Goal: Task Accomplishment & Management: Complete application form

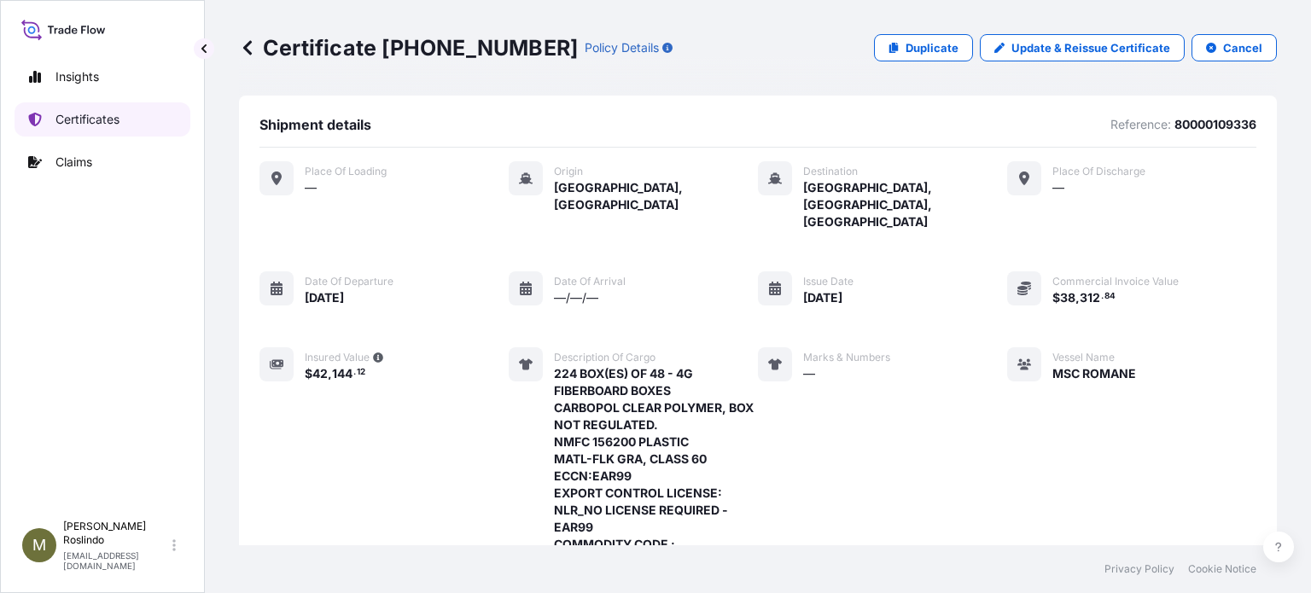
click at [96, 113] on p "Certificates" at bounding box center [87, 119] width 64 height 17
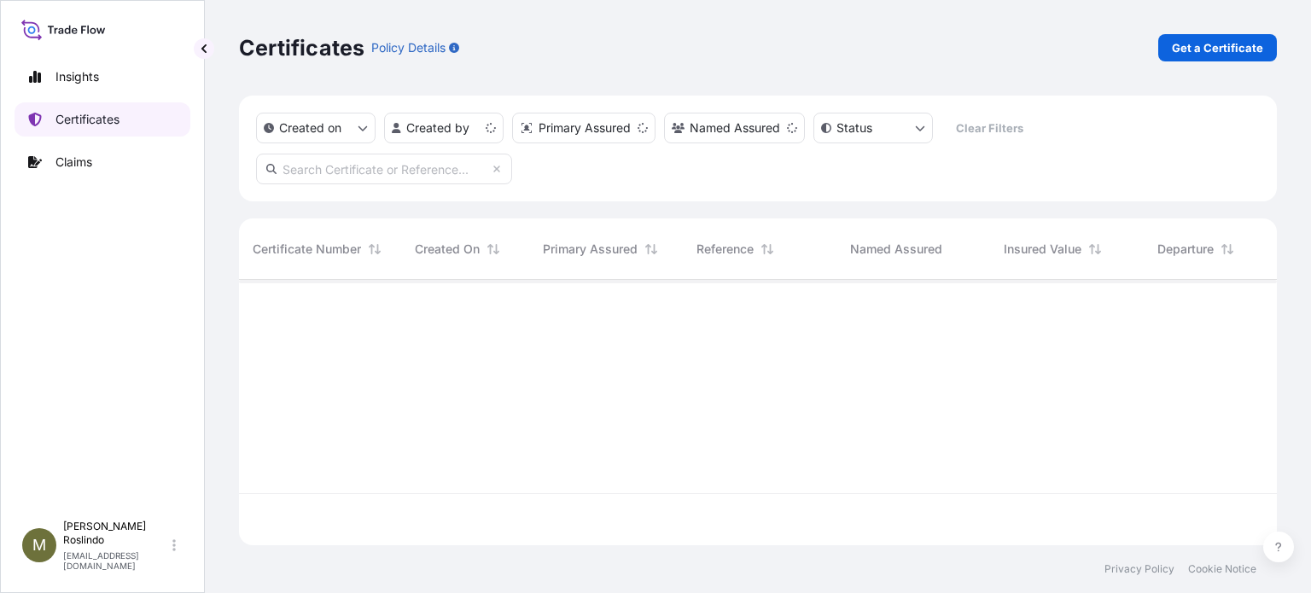
scroll to position [262, 1024]
click at [1185, 40] on p "Get a Certificate" at bounding box center [1217, 47] width 91 height 17
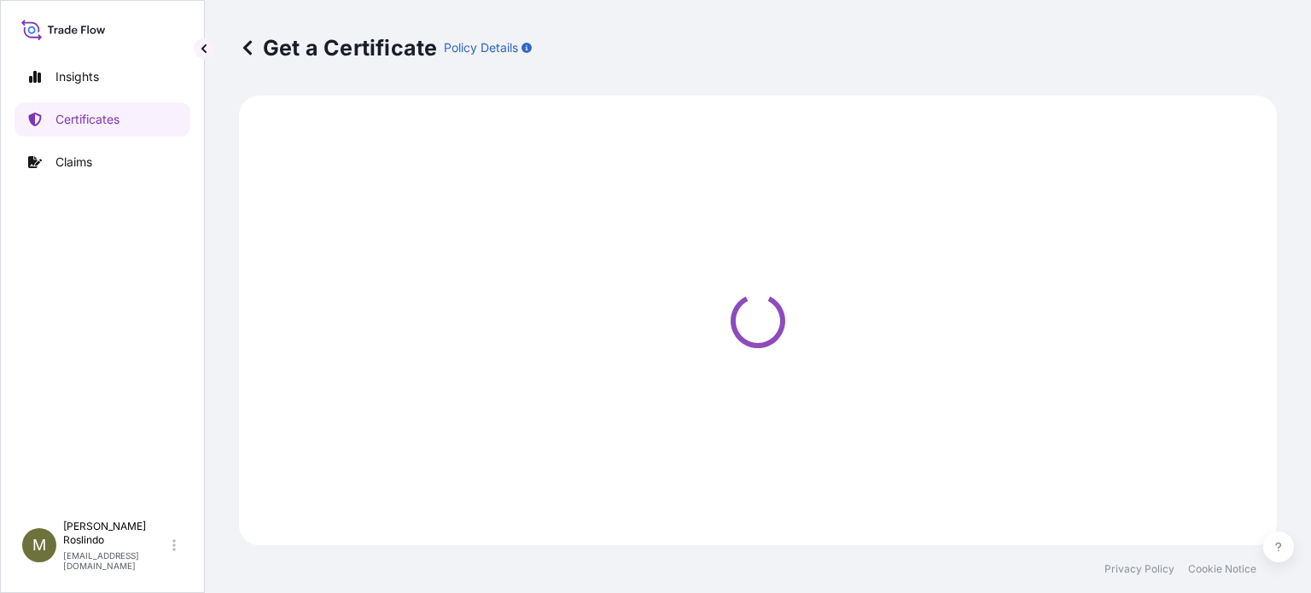
select select "Barge"
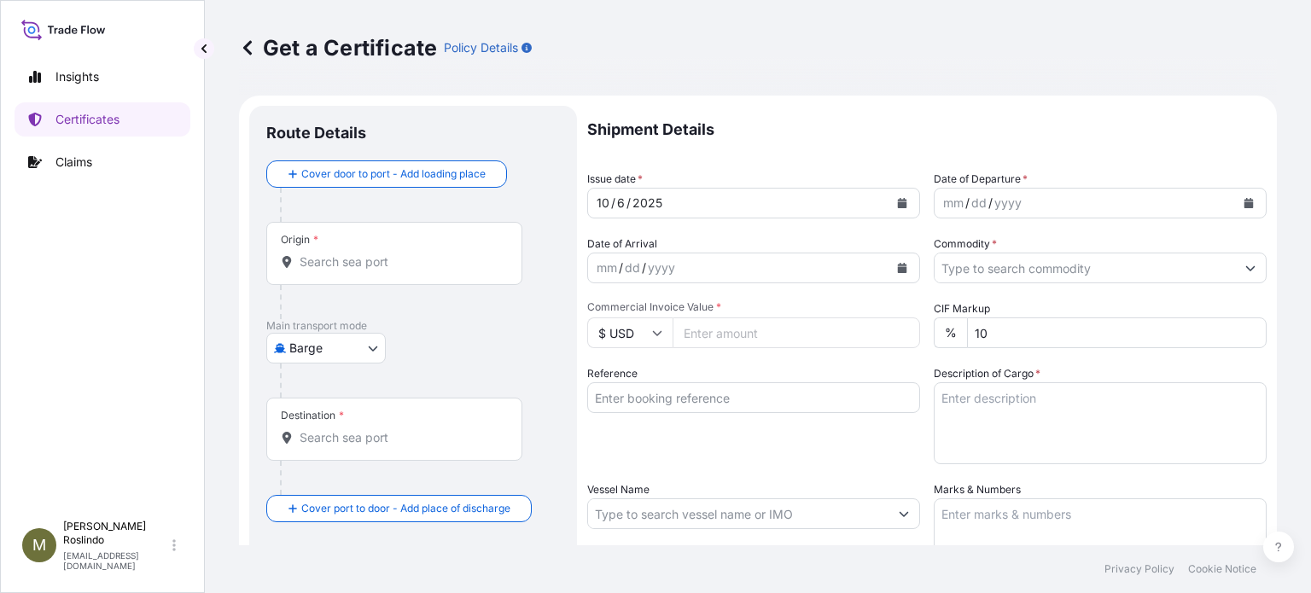
click at [388, 265] on input "Origin *" at bounding box center [400, 262] width 201 height 17
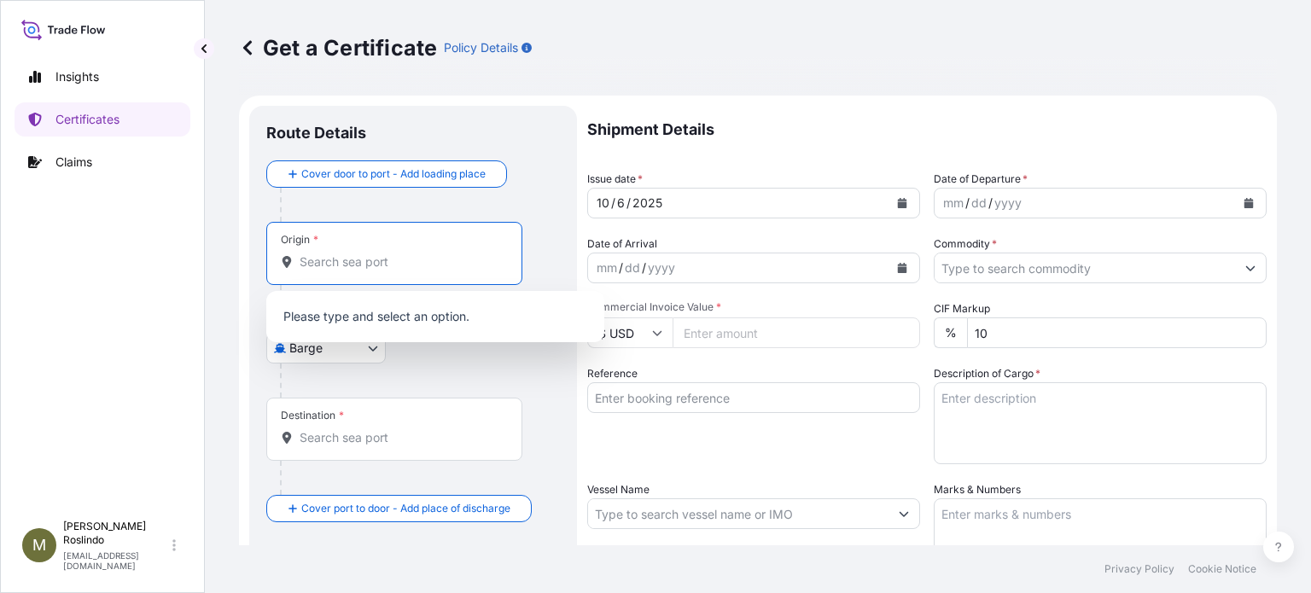
paste input "[GEOGRAPHIC_DATA],"
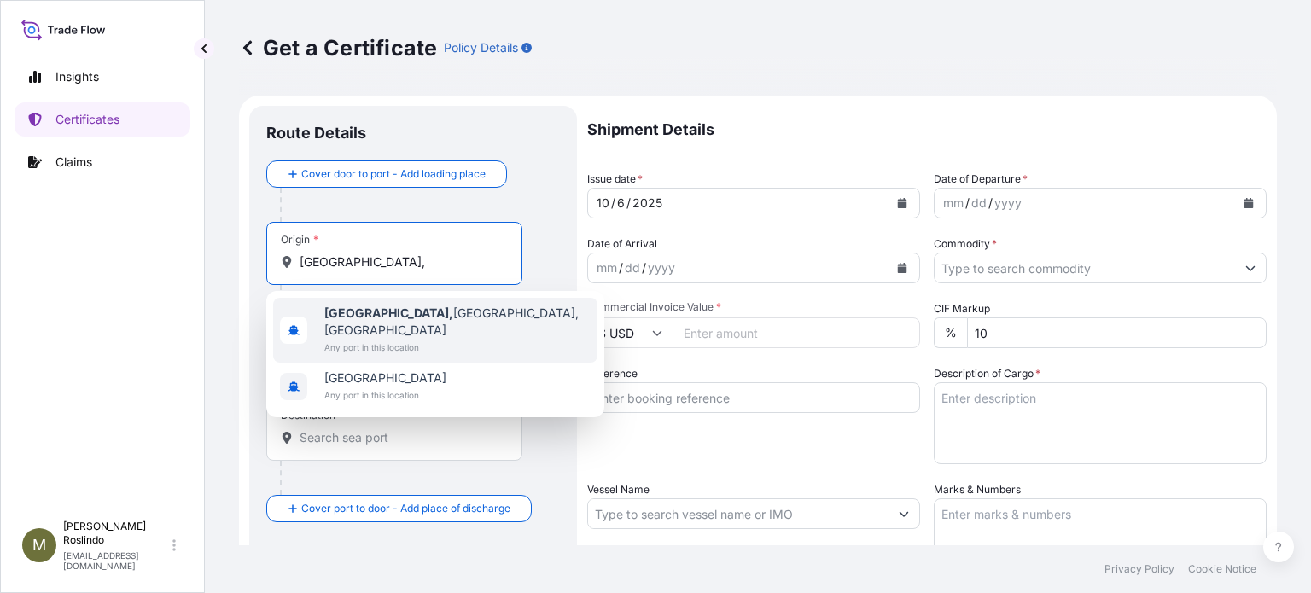
click at [396, 317] on span "[GEOGRAPHIC_DATA], [GEOGRAPHIC_DATA], [GEOGRAPHIC_DATA]" at bounding box center [457, 322] width 266 height 34
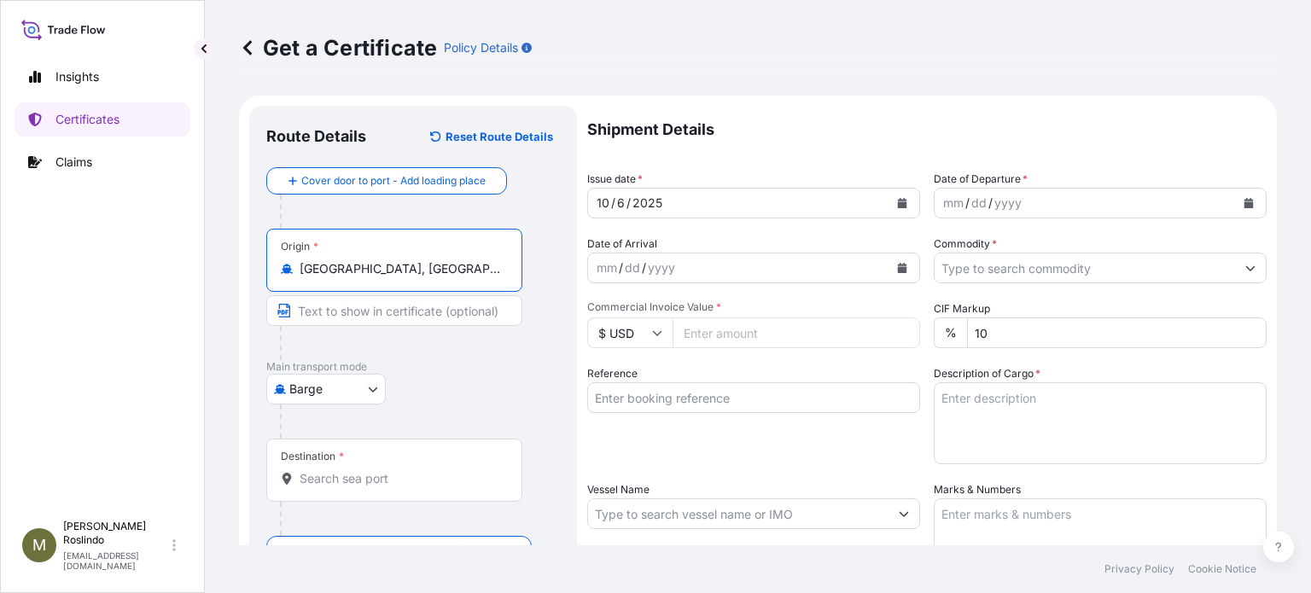
type input "[GEOGRAPHIC_DATA], [GEOGRAPHIC_DATA], [GEOGRAPHIC_DATA]"
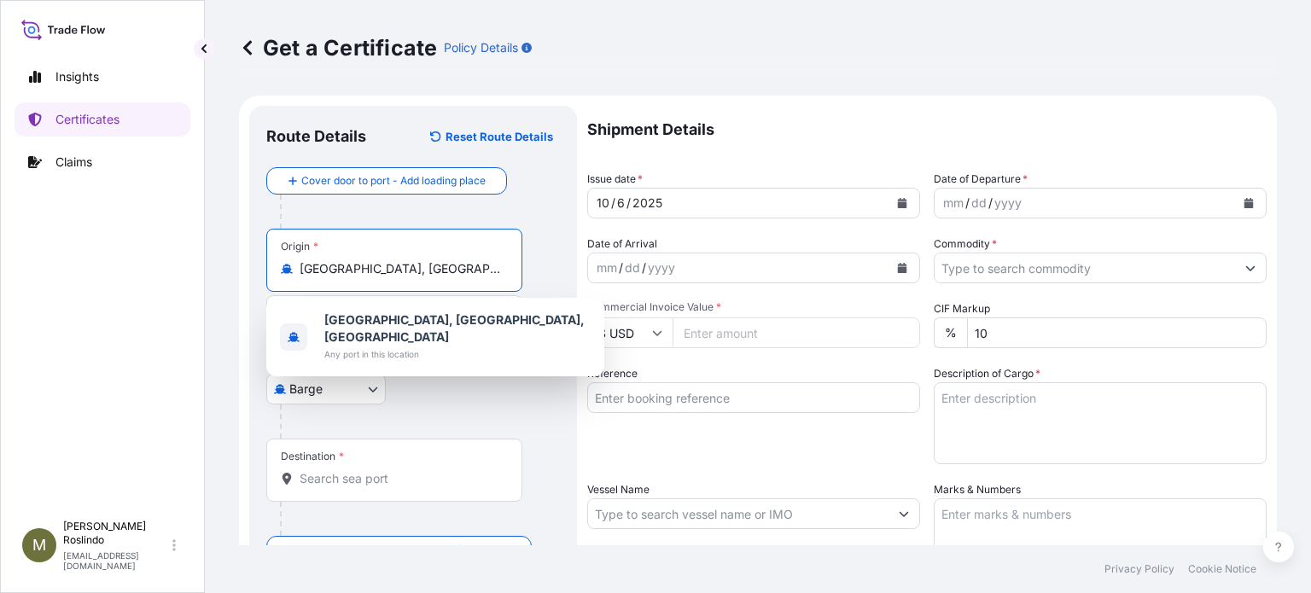
click at [419, 269] on input "[GEOGRAPHIC_DATA], [GEOGRAPHIC_DATA], [GEOGRAPHIC_DATA]" at bounding box center [400, 268] width 201 height 17
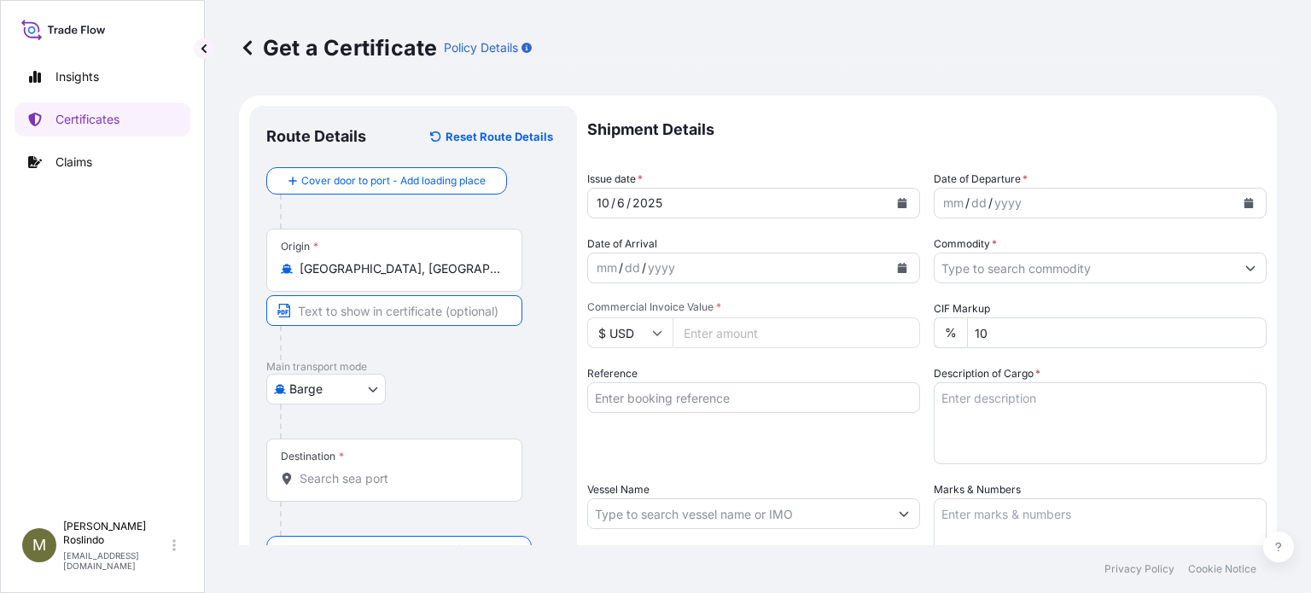
click at [373, 306] on input "Text to appear on certificate" at bounding box center [394, 310] width 256 height 31
paste input "[GEOGRAPHIC_DATA], [GEOGRAPHIC_DATA], [GEOGRAPHIC_DATA]"
type input "[GEOGRAPHIC_DATA], [GEOGRAPHIC_DATA], [GEOGRAPHIC_DATA]"
click at [379, 382] on body "1 option available. Insights Certificates Claims M [PERSON_NAME] [PERSON_NAME][…" at bounding box center [655, 296] width 1311 height 593
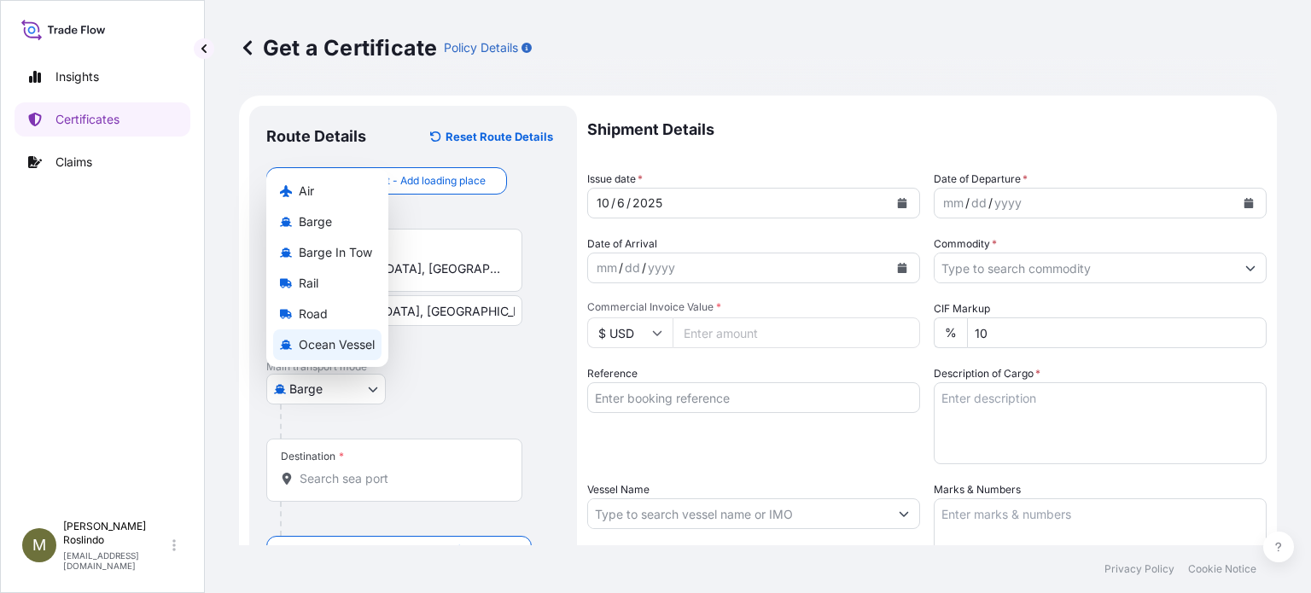
click at [350, 345] on span "Ocean Vessel" at bounding box center [337, 344] width 76 height 17
select select "Ocean Vessel"
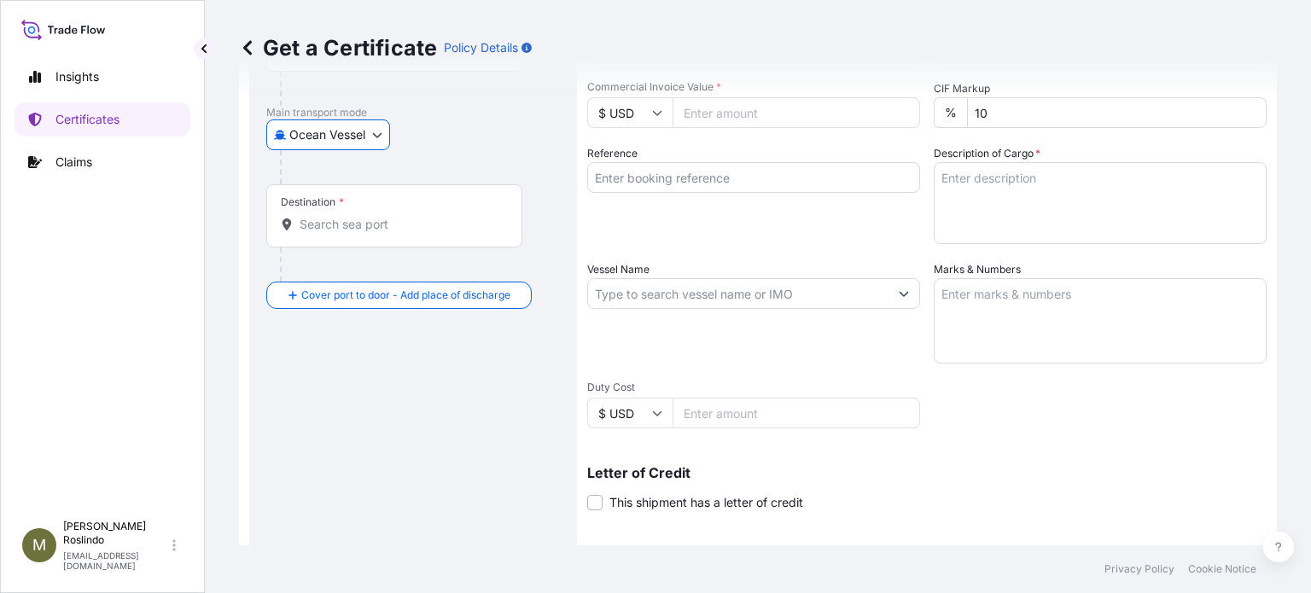
scroll to position [227, 0]
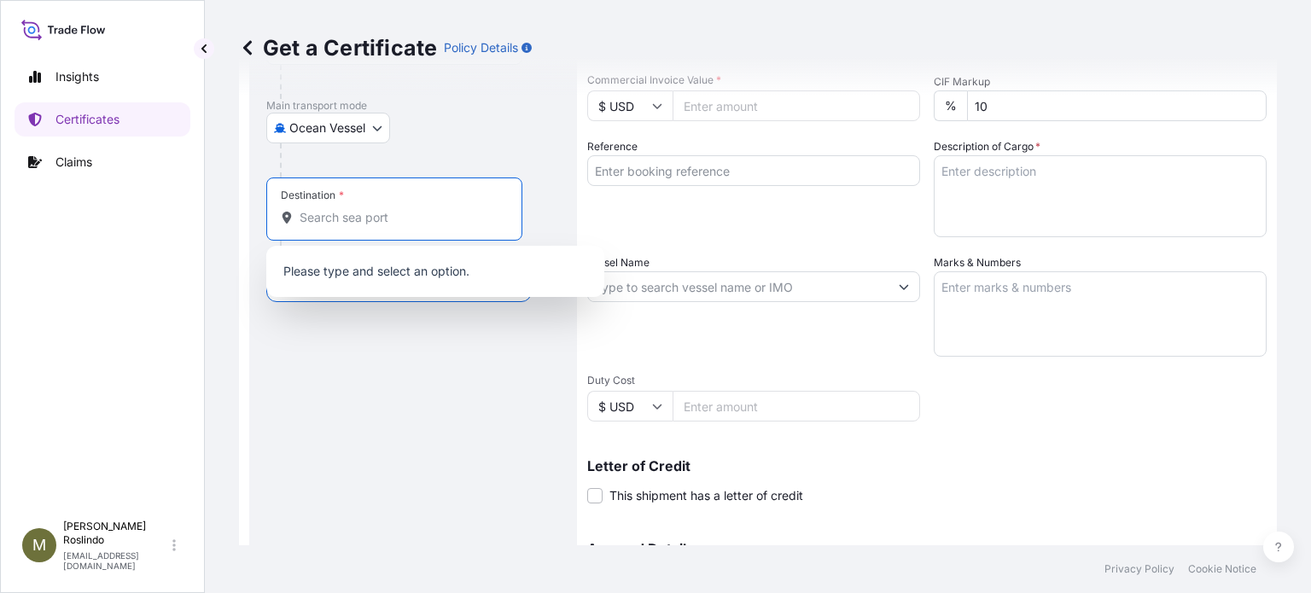
click at [380, 218] on input "Destination *" at bounding box center [400, 217] width 201 height 17
paste input "[GEOGRAPHIC_DATA],"
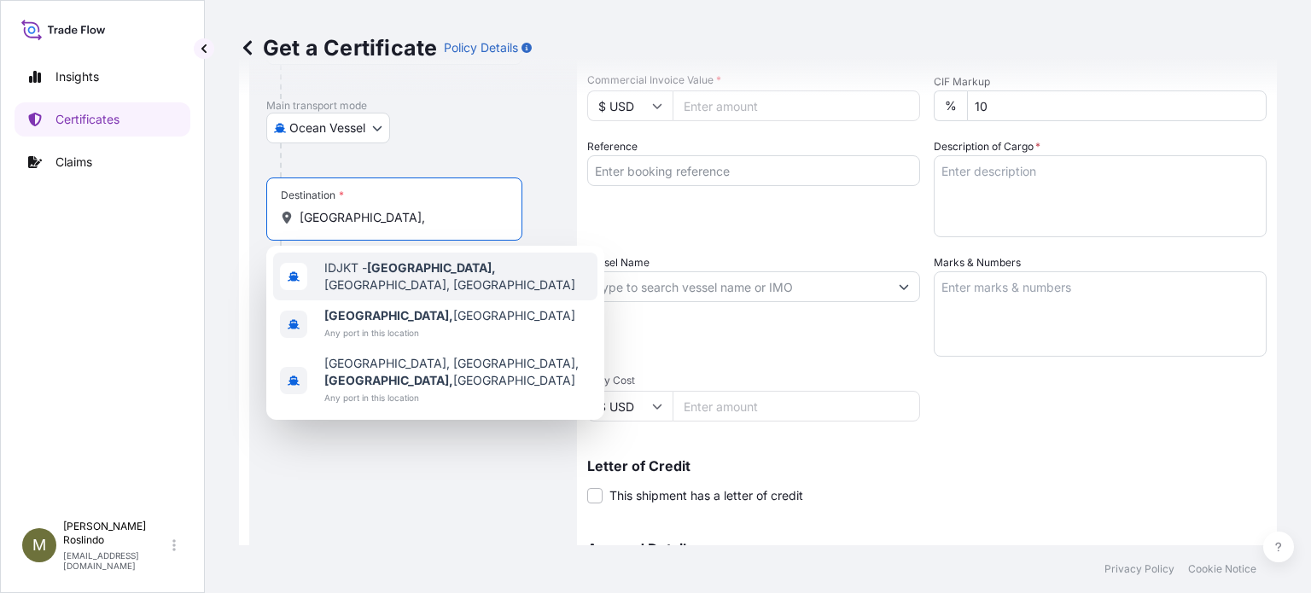
click at [428, 286] on div "IDJKT - [GEOGRAPHIC_DATA], [GEOGRAPHIC_DATA], [GEOGRAPHIC_DATA]" at bounding box center [435, 277] width 324 height 48
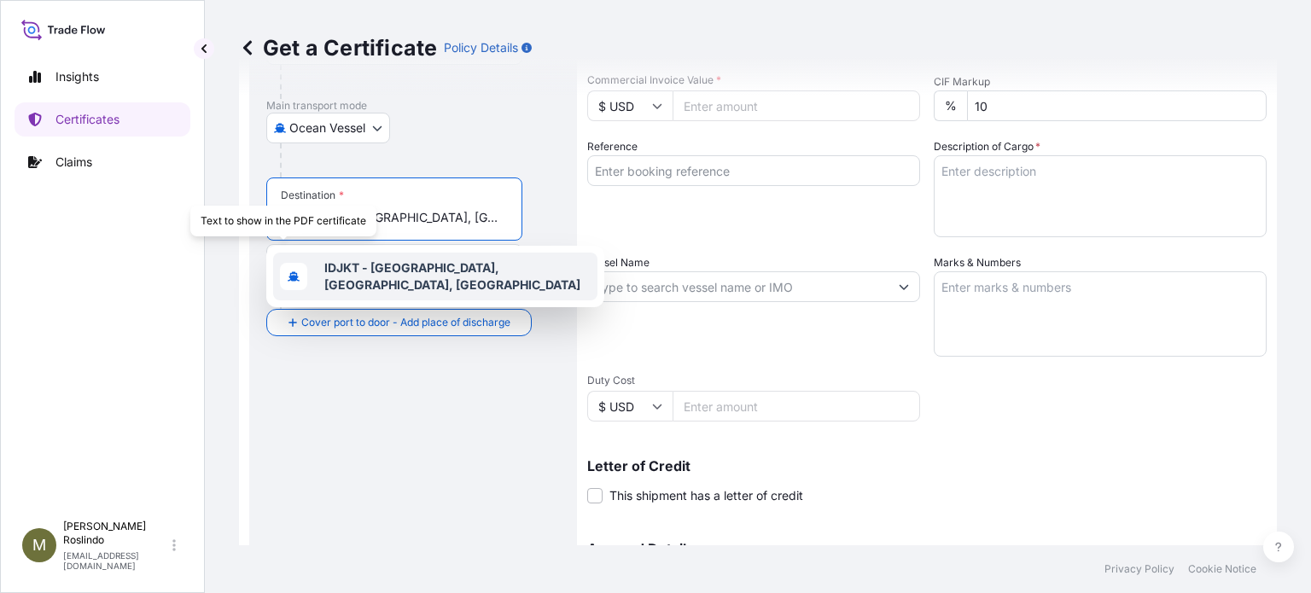
click at [335, 258] on div "IDJKT - [GEOGRAPHIC_DATA], [GEOGRAPHIC_DATA], [GEOGRAPHIC_DATA]" at bounding box center [435, 277] width 324 height 48
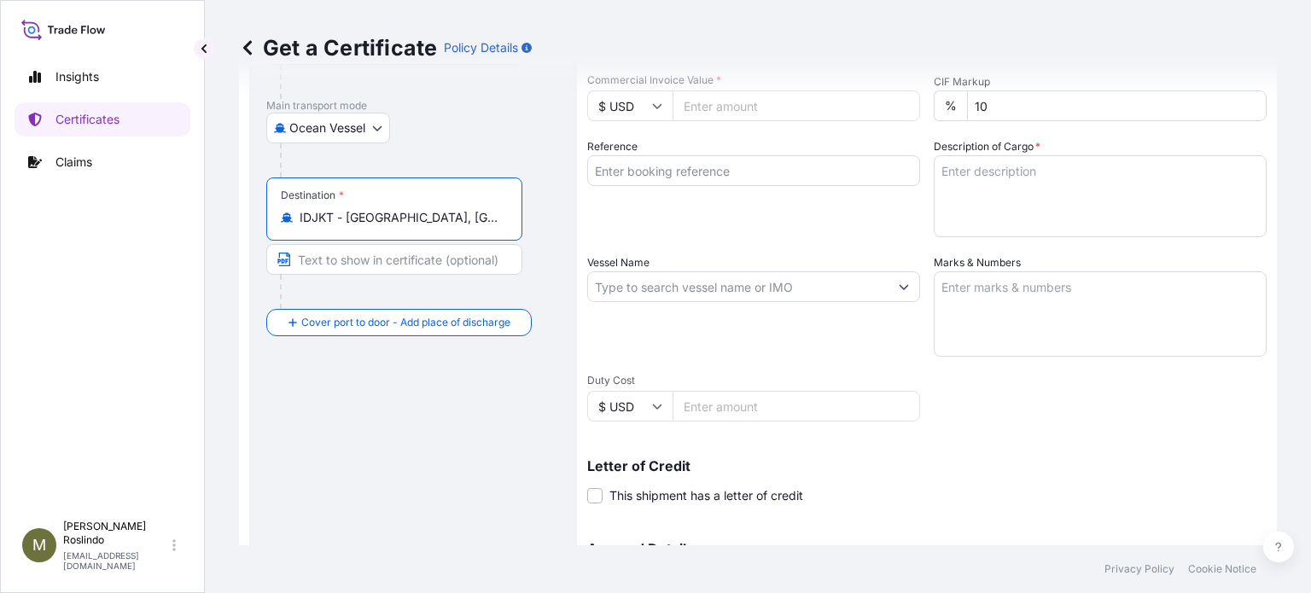
paste input "[GEOGRAPHIC_DATA], [GEOGRAPHIC_DATA], [GEOGRAPHIC_DATA]"
type input "IDJKT - [GEOGRAPHIC_DATA], [GEOGRAPHIC_DATA], [GEOGRAPHIC_DATA], [GEOGRAPHIC_DA…"
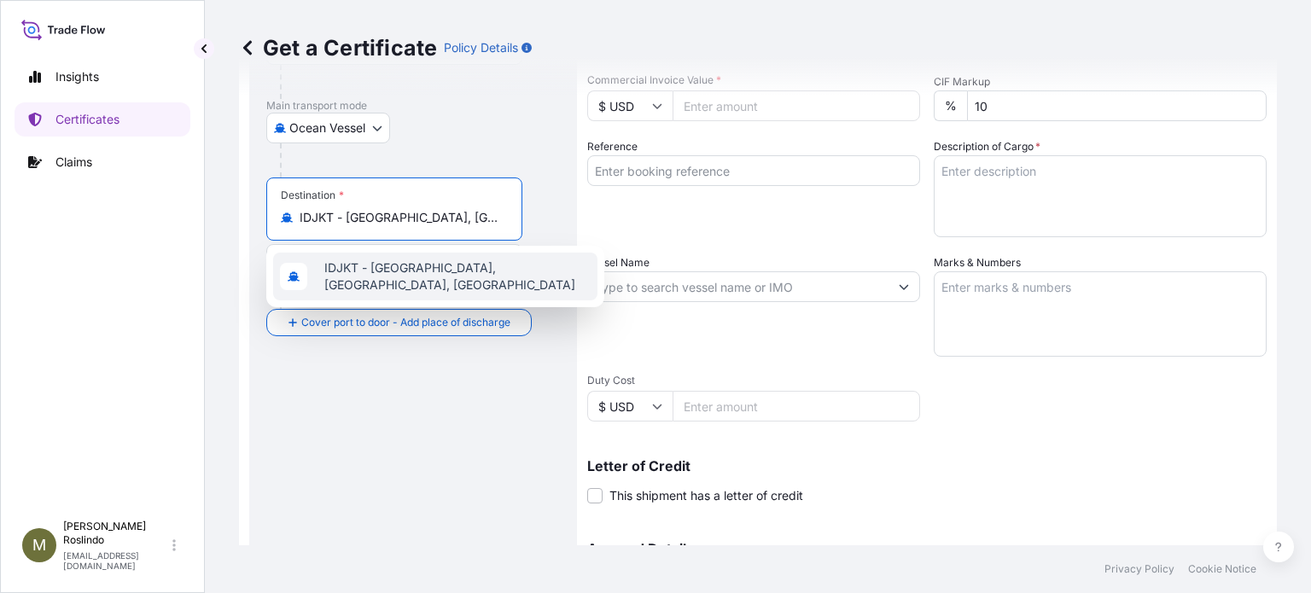
scroll to position [0, 143]
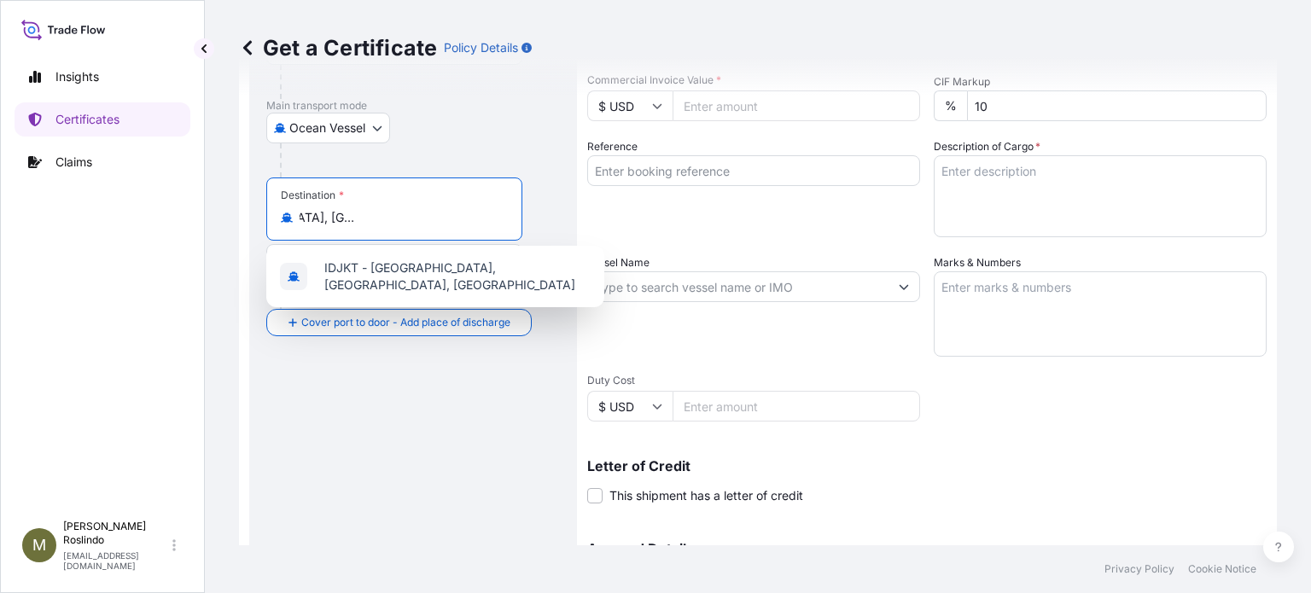
click at [464, 221] on input "IDJKT - [GEOGRAPHIC_DATA], [GEOGRAPHIC_DATA], [GEOGRAPHIC_DATA], [GEOGRAPHIC_DA…" at bounding box center [400, 217] width 201 height 17
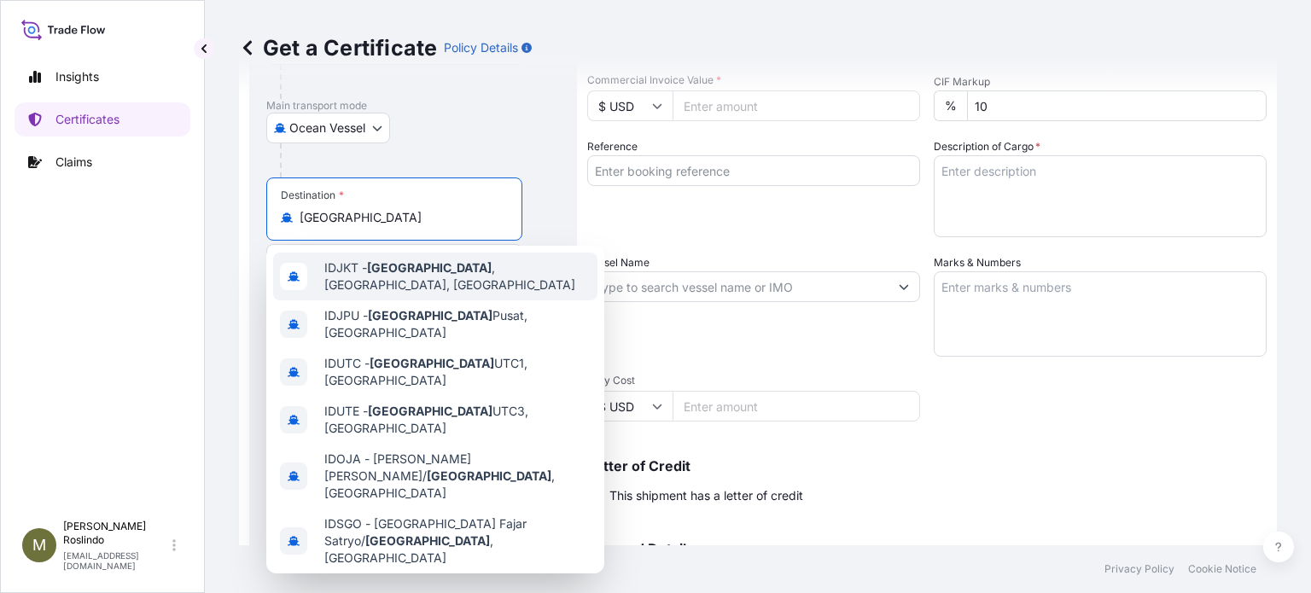
click at [422, 269] on span "IDJKT - [GEOGRAPHIC_DATA] , [GEOGRAPHIC_DATA], [GEOGRAPHIC_DATA]" at bounding box center [457, 277] width 266 height 34
type input "IDJKT - [GEOGRAPHIC_DATA], [GEOGRAPHIC_DATA], [GEOGRAPHIC_DATA]"
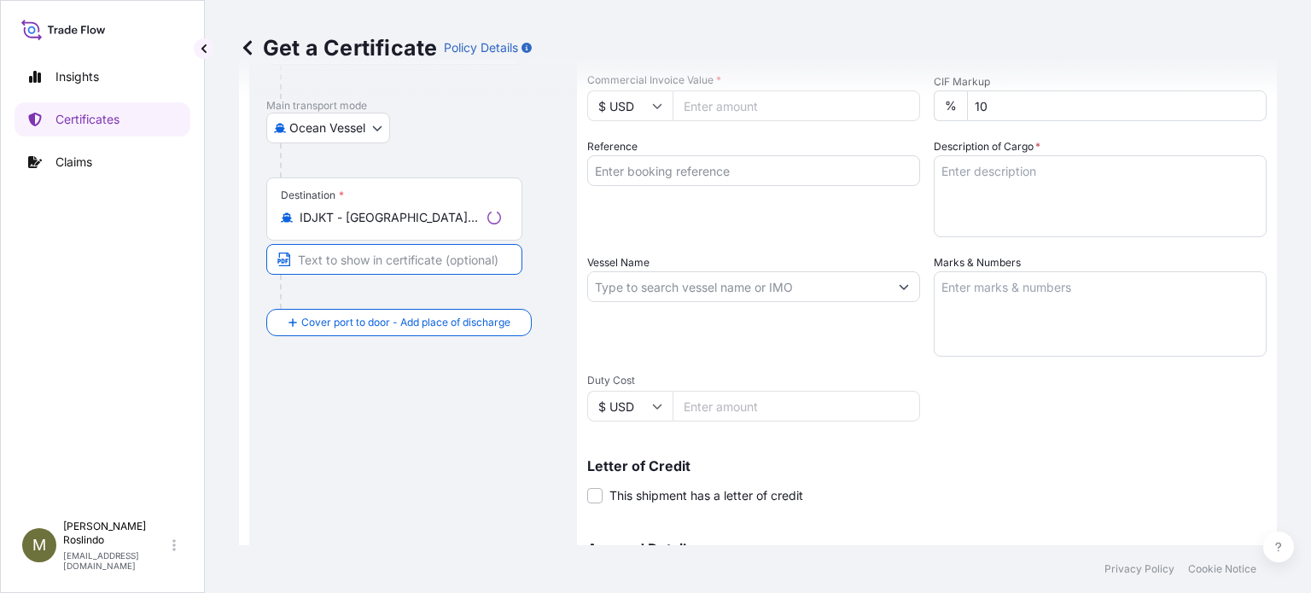
click at [388, 261] on input "Text to appear on certificate" at bounding box center [394, 259] width 256 height 31
type input "[GEOGRAPHIC_DATA], [GEOGRAPHIC_DATA], [GEOGRAPHIC_DATA]"
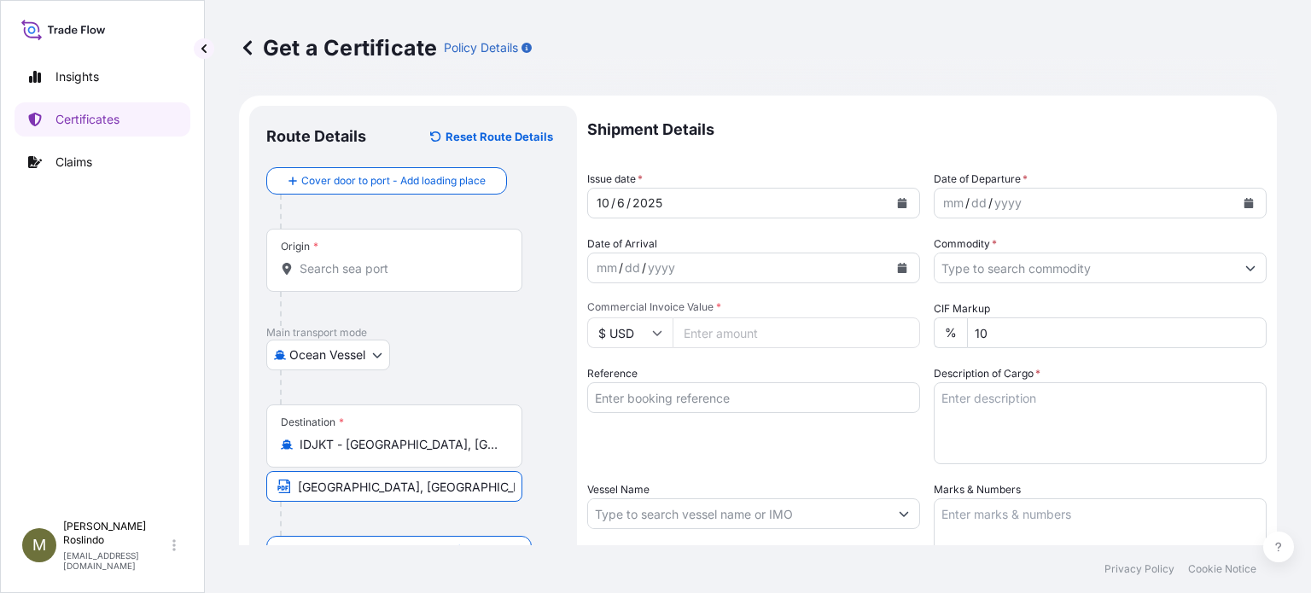
click at [1245, 201] on icon "Calendar" at bounding box center [1249, 203] width 9 height 10
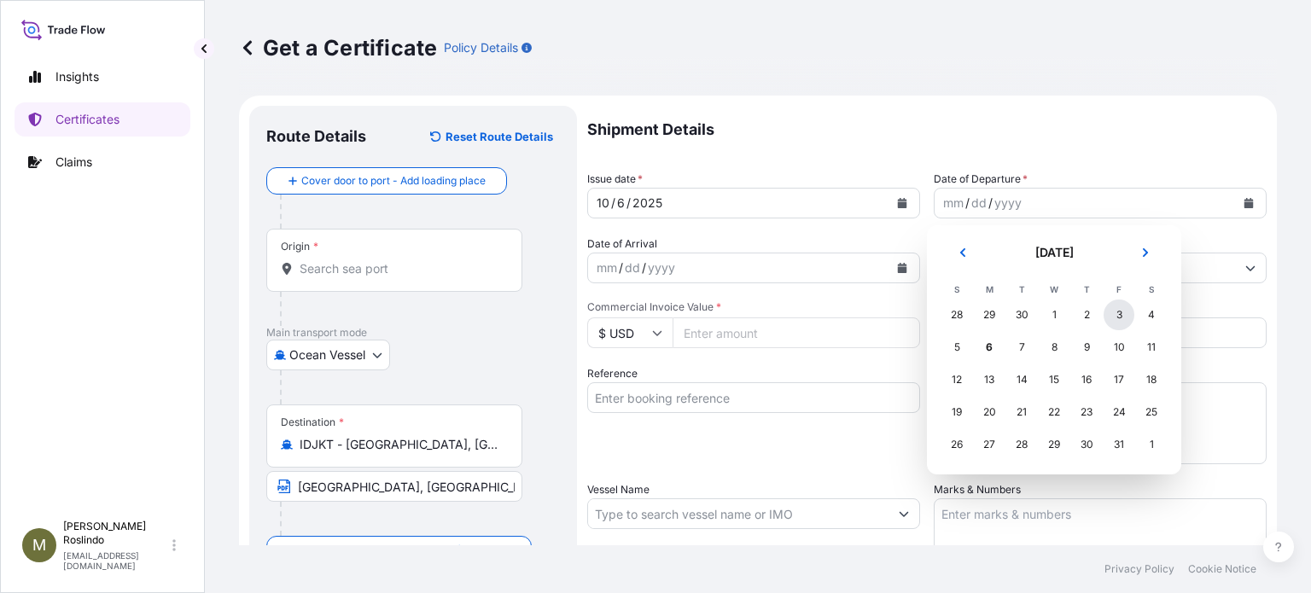
click at [1113, 317] on div "3" at bounding box center [1119, 315] width 31 height 31
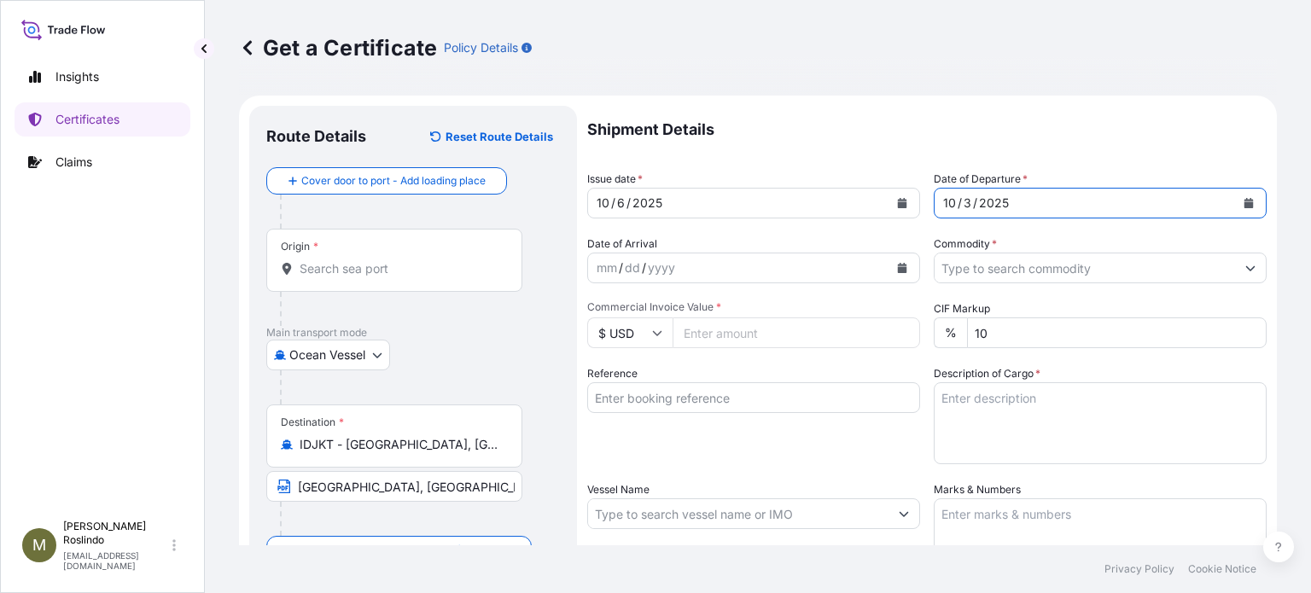
click at [992, 263] on input "Commodity *" at bounding box center [1085, 268] width 300 height 31
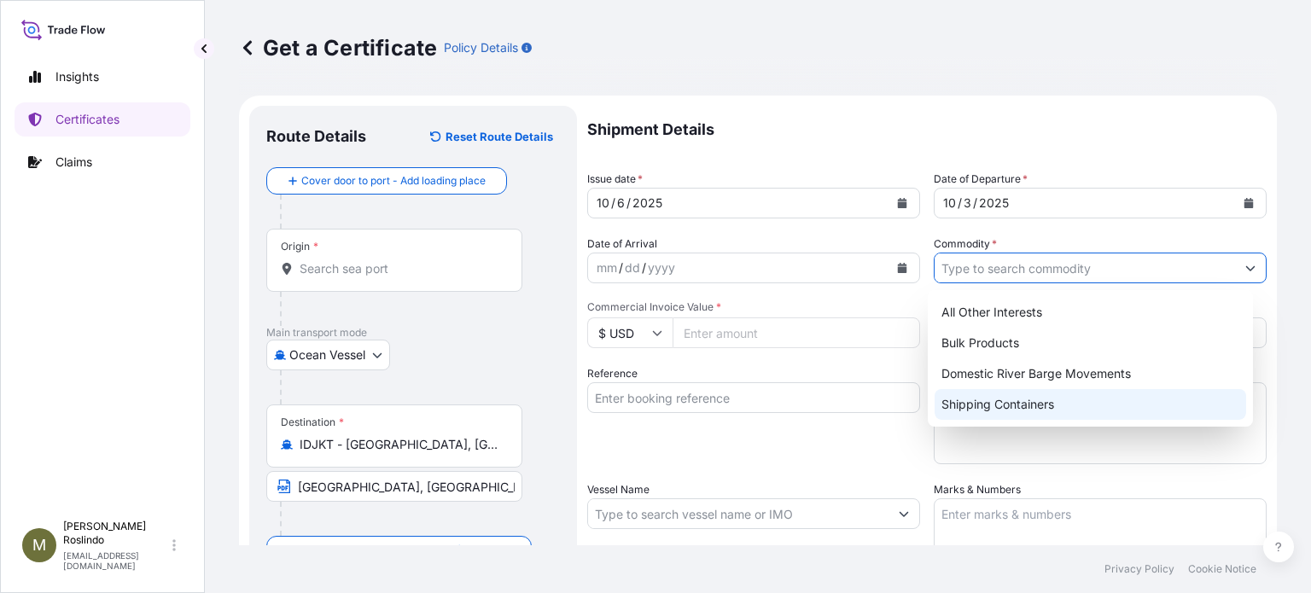
click at [1004, 408] on div "Shipping Containers" at bounding box center [1091, 404] width 312 height 31
type input "Shipping Containers"
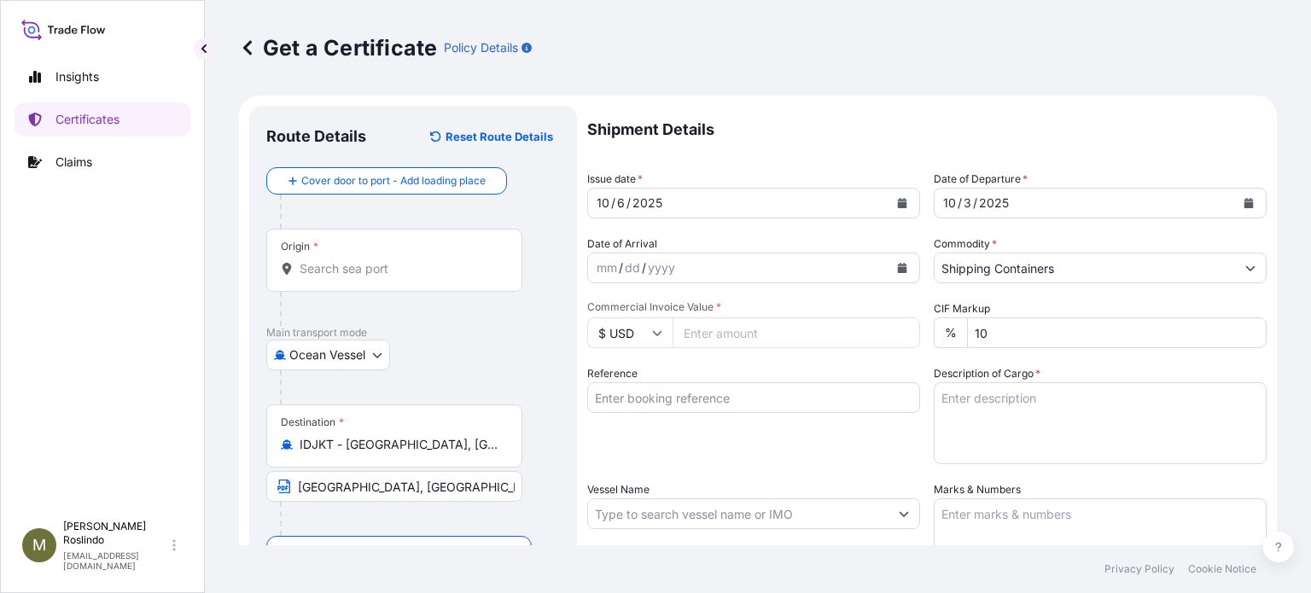
click at [802, 332] on input "Commercial Invoice Value *" at bounding box center [797, 333] width 248 height 31
paste input "29586.27"
type input "29586.27"
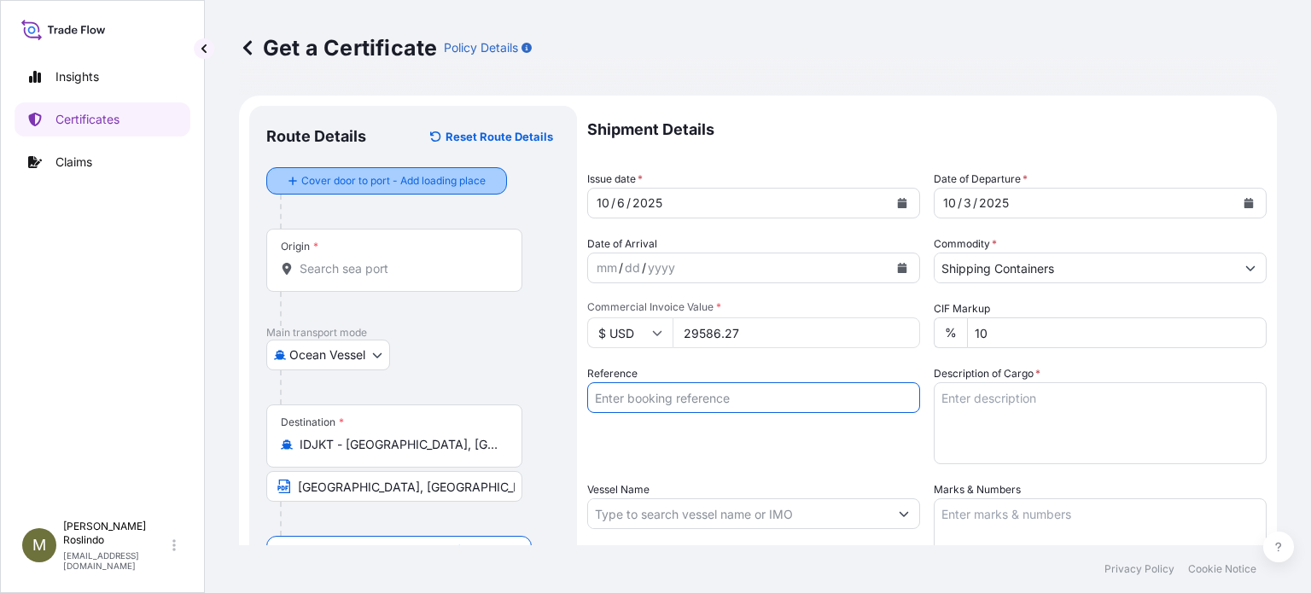
paste input "80000109988"
type input "80000109988"
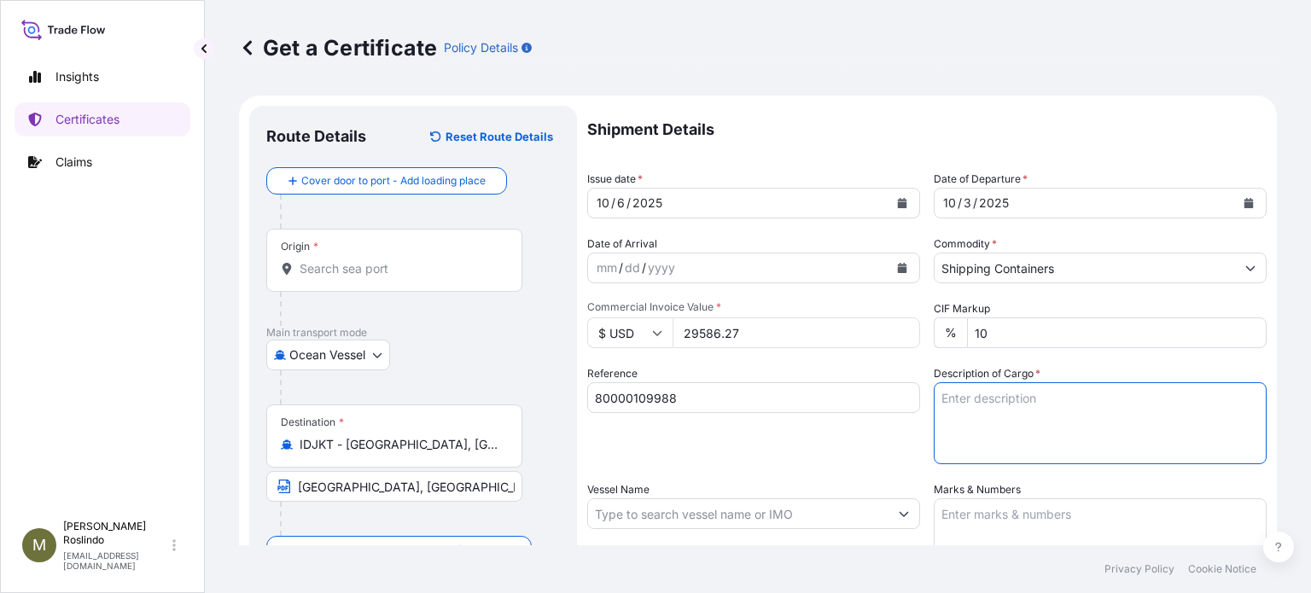
click at [1011, 414] on textarea "Description of Cargo *" at bounding box center [1100, 423] width 333 height 82
paste textarea "224 BOX(ES) OF FIBERBOARD BOXES"
paste textarea "CARBOPOL 980 POLYMER, BOX"
paste textarea "NOT REGULATED."
paste textarea "NMFC 156200 PLASTIC MATL-FLK GRA, CLASS 60 ECCN:EAR99 EXPORT CONTROL LICENSE: N…"
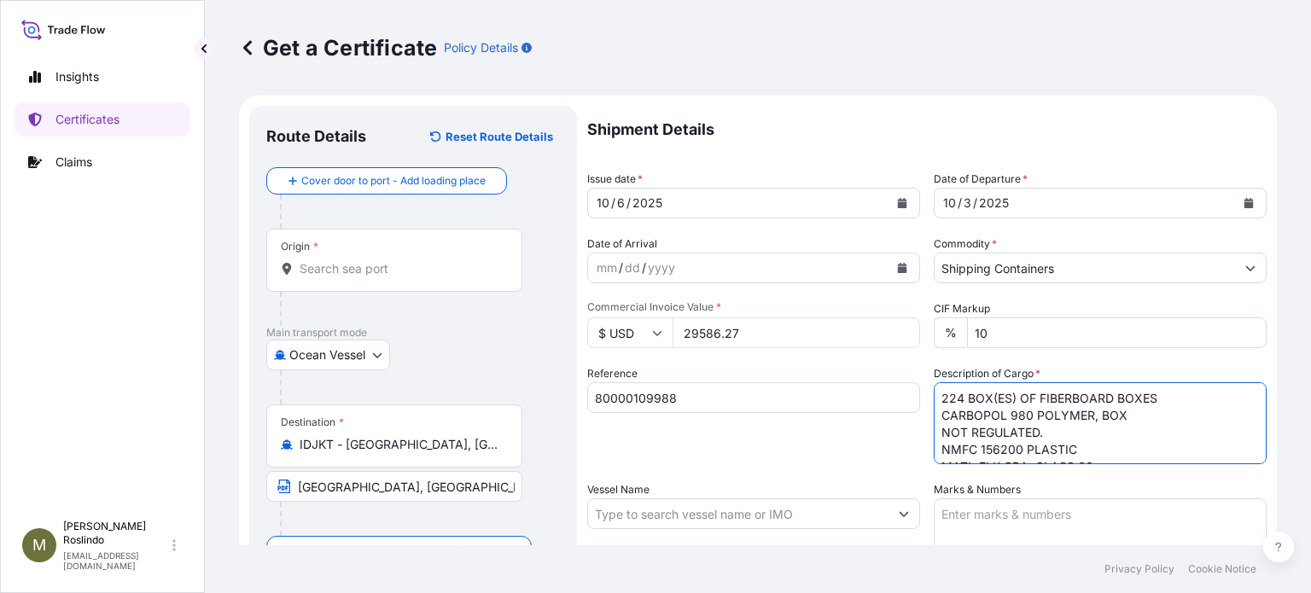
scroll to position [113, 0]
paste textarea "X20250926109807 0016565343038000"
type textarea "224 BOX(ES) OF FIBERBOARD BOXES CARBOPOL 980 POLYMER, BOX NOT REGULATED. NMFC 1…"
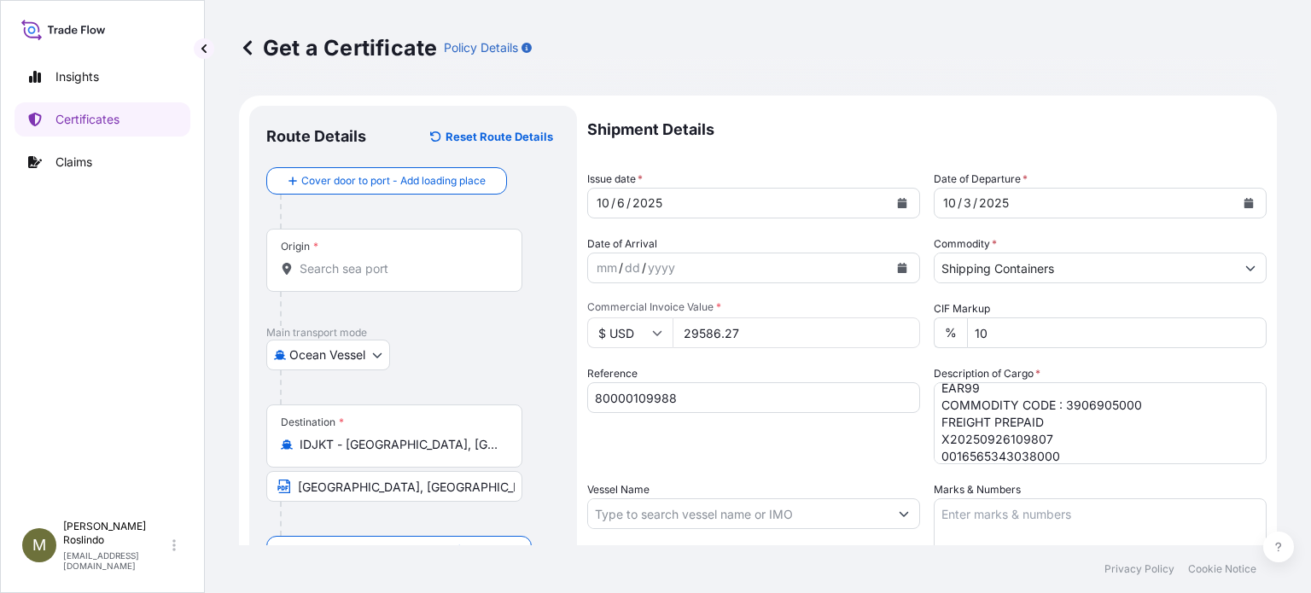
click at [697, 516] on input "Vessel Name" at bounding box center [738, 514] width 300 height 31
paste input "MSC ROMANE"
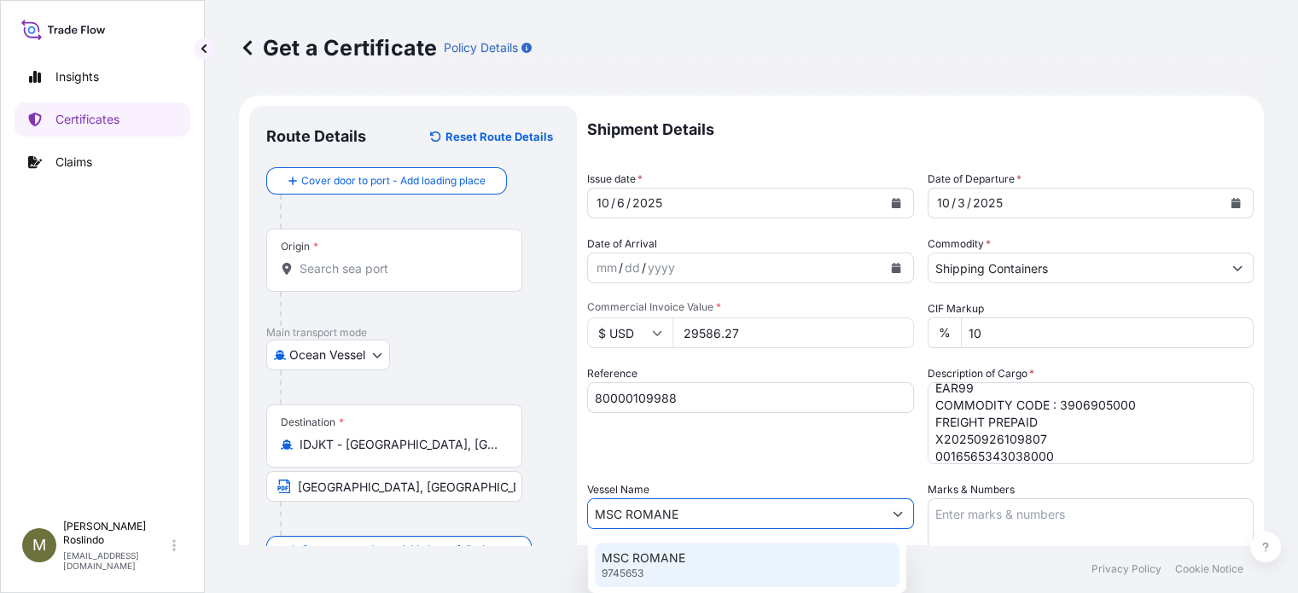
click at [655, 560] on p "MSC ROMANE" at bounding box center [644, 558] width 84 height 17
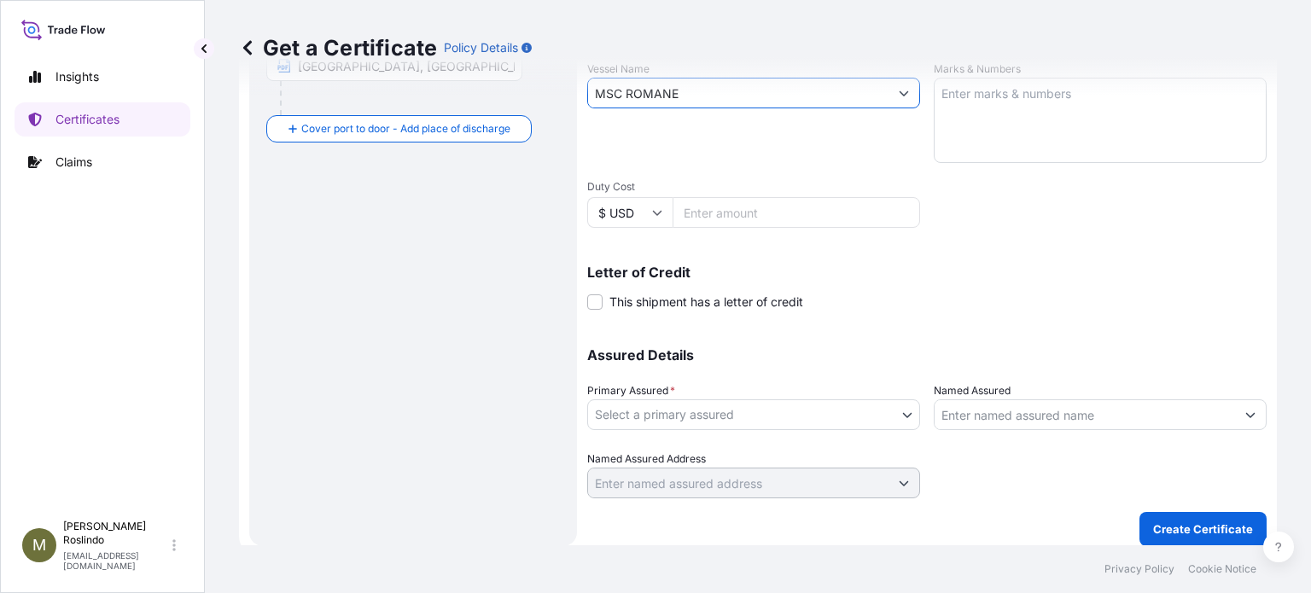
scroll to position [430, 0]
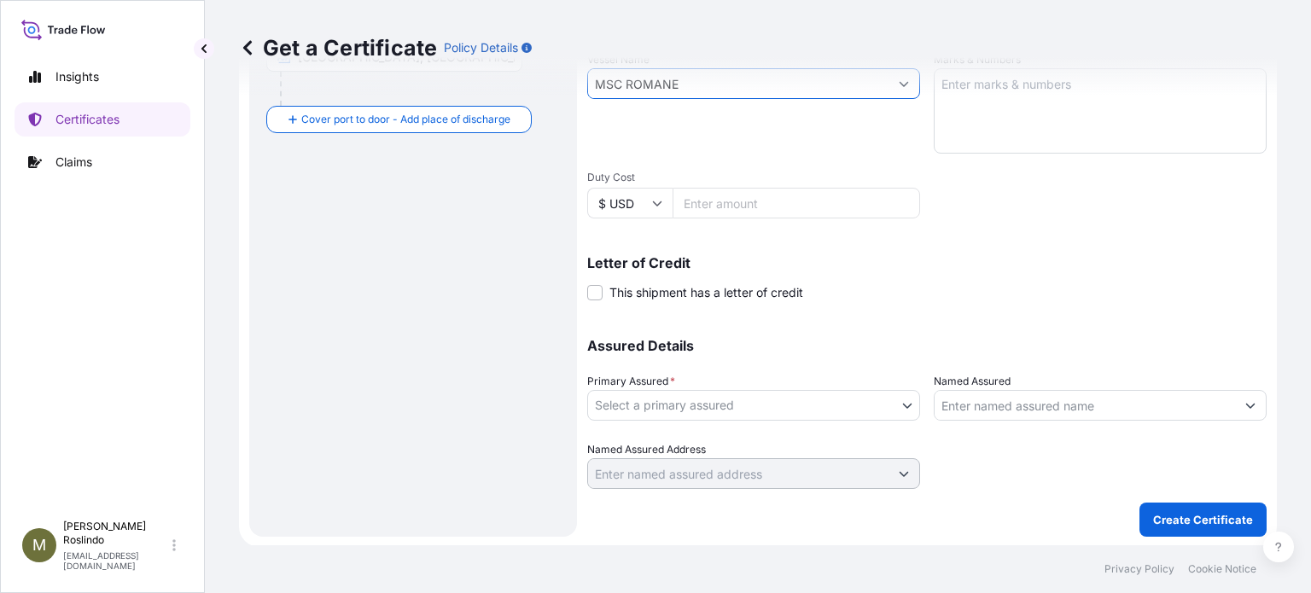
type input "MSC ROMANE"
click at [898, 400] on body "0 options available. 2 options available. Insights Certificates Claims M [PERSO…" at bounding box center [655, 296] width 1311 height 593
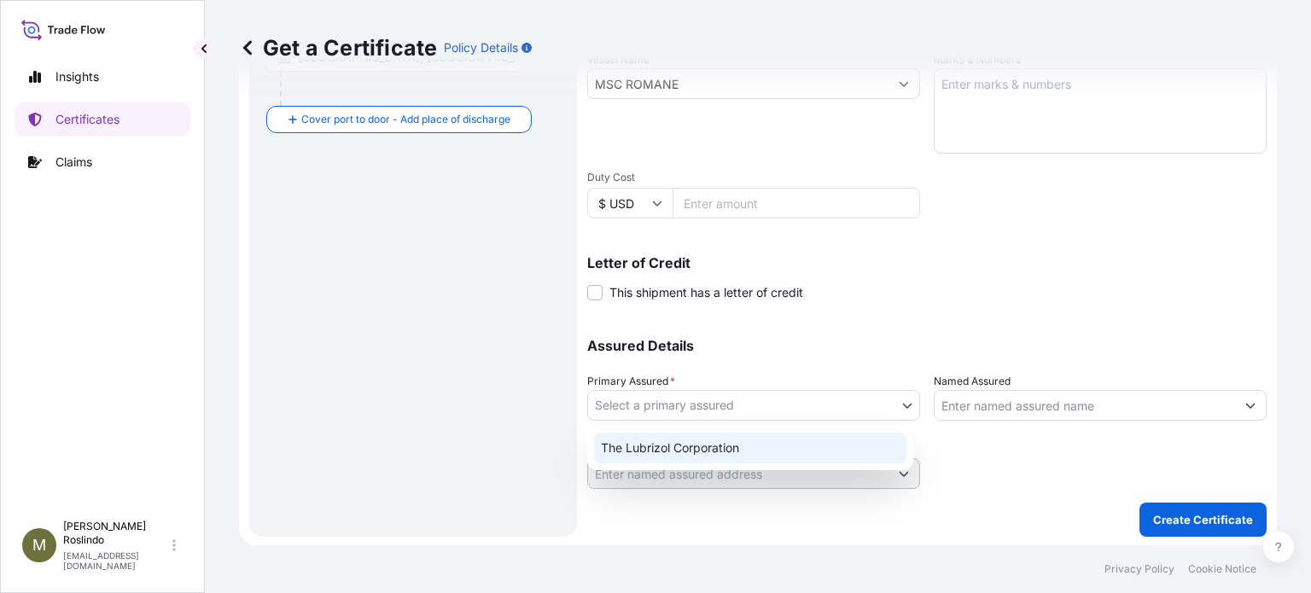
click at [748, 447] on div "The Lubrizol Corporation" at bounding box center [750, 448] width 312 height 31
select select "31566"
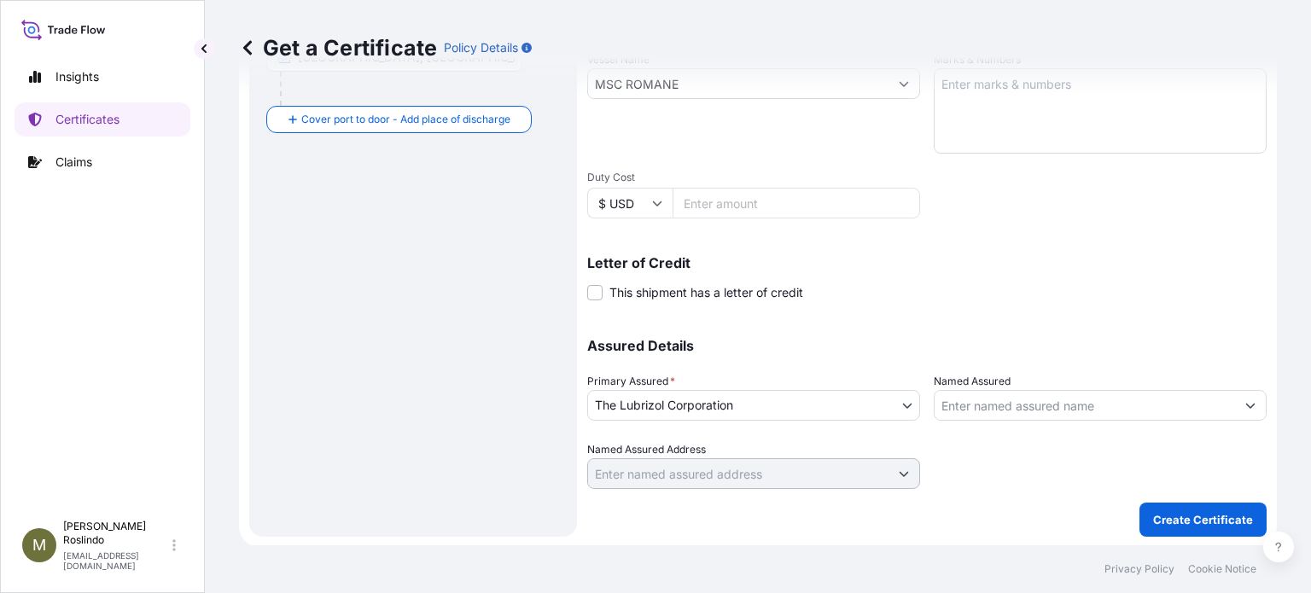
click at [1029, 417] on input "Named Assured" at bounding box center [1085, 405] width 300 height 31
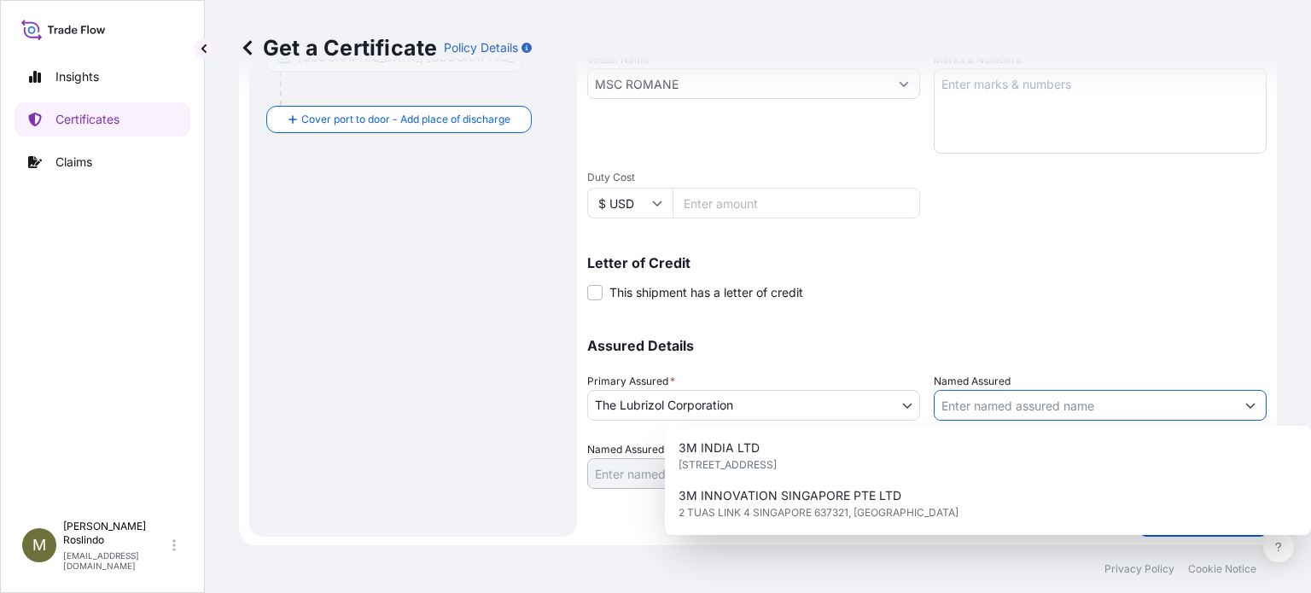
paste input "PT TRITUNGGAL ARTHAMAKMUR"
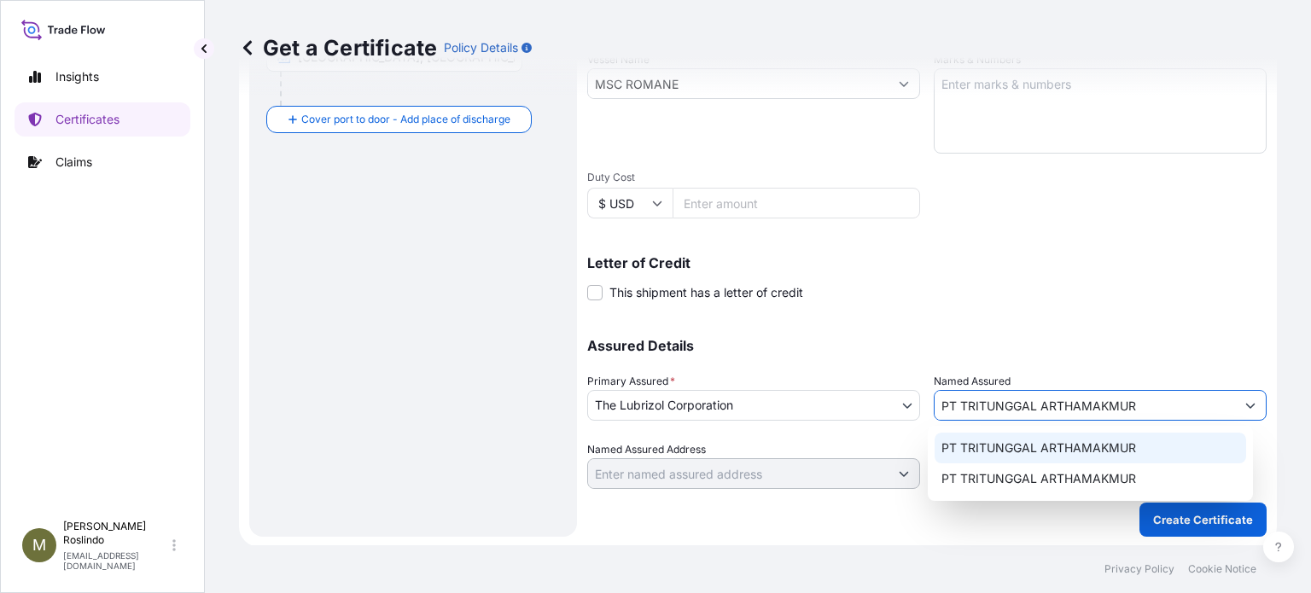
click at [1110, 454] on span "PT TRITUNGGAL ARTHAMAKMUR" at bounding box center [1039, 448] width 195 height 17
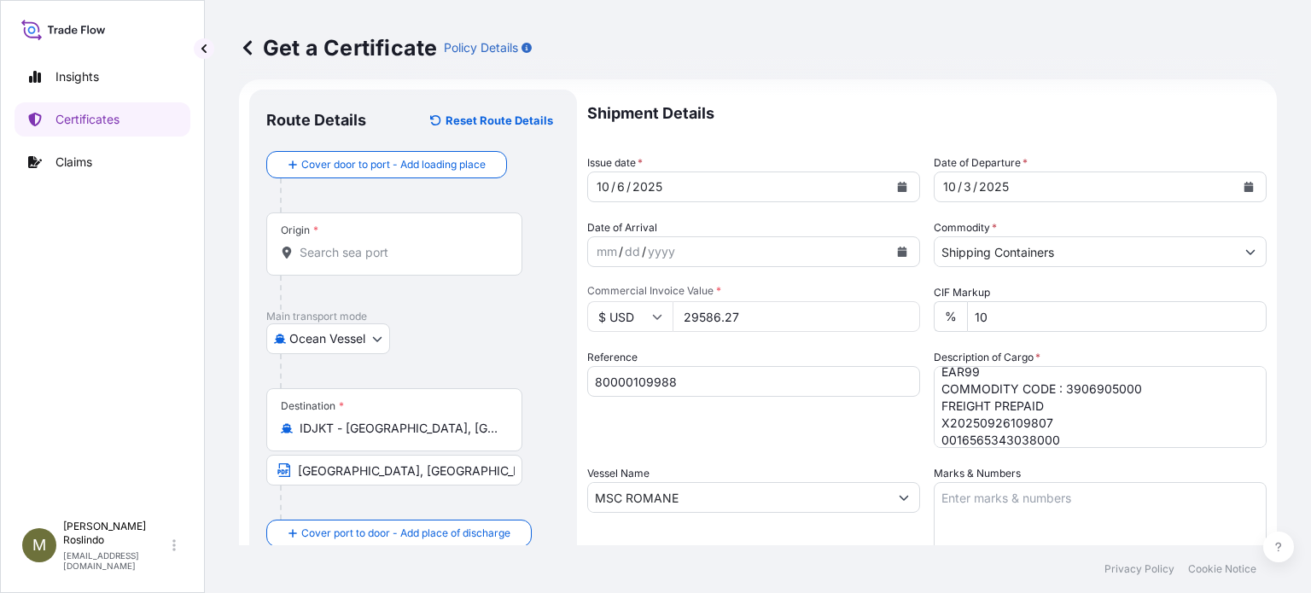
scroll to position [0, 0]
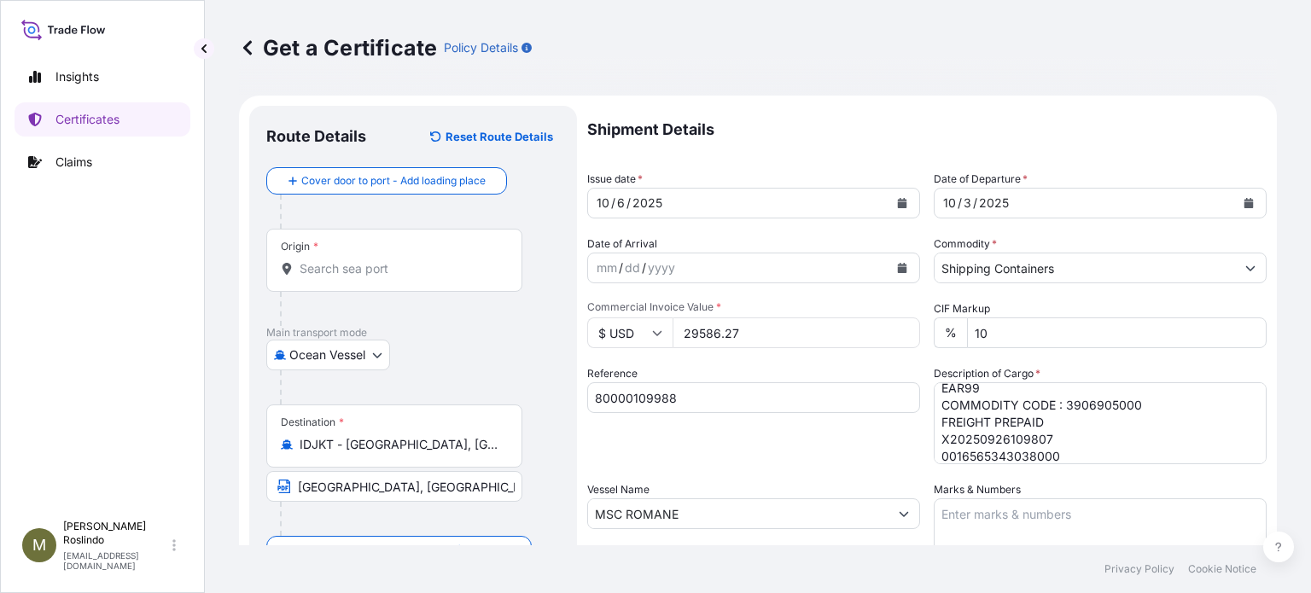
type input "PT TRITUNGGAL ARTHAMAKMUR"
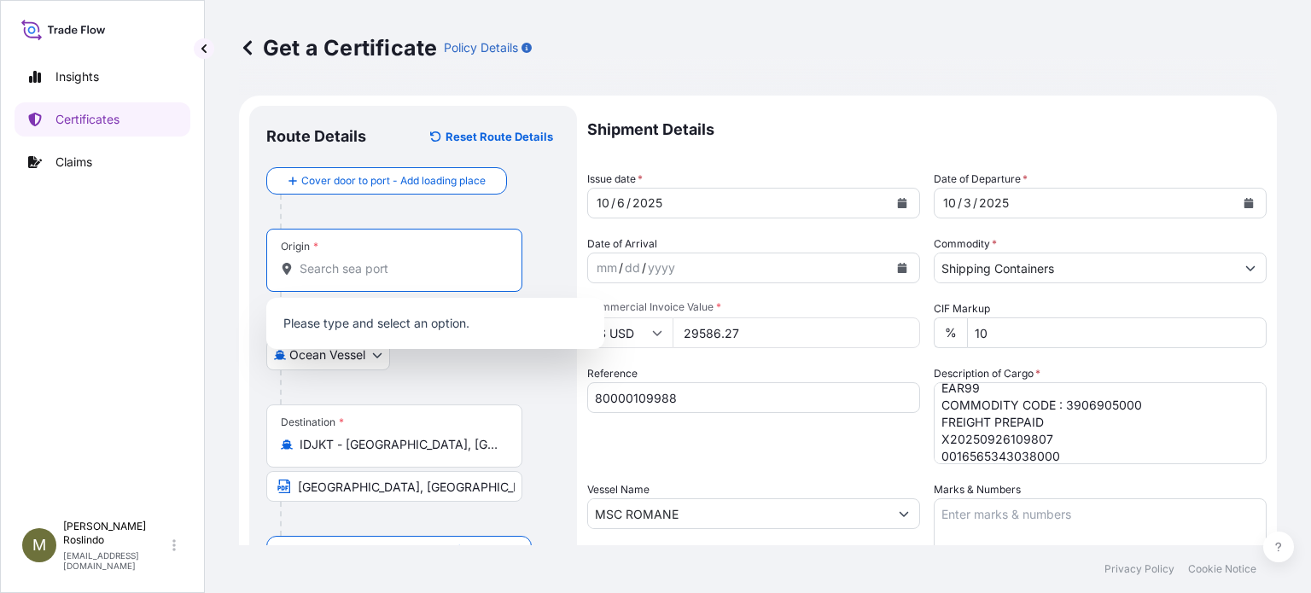
click at [362, 269] on input "Origin *" at bounding box center [400, 268] width 201 height 17
paste input "[GEOGRAPHIC_DATA],"
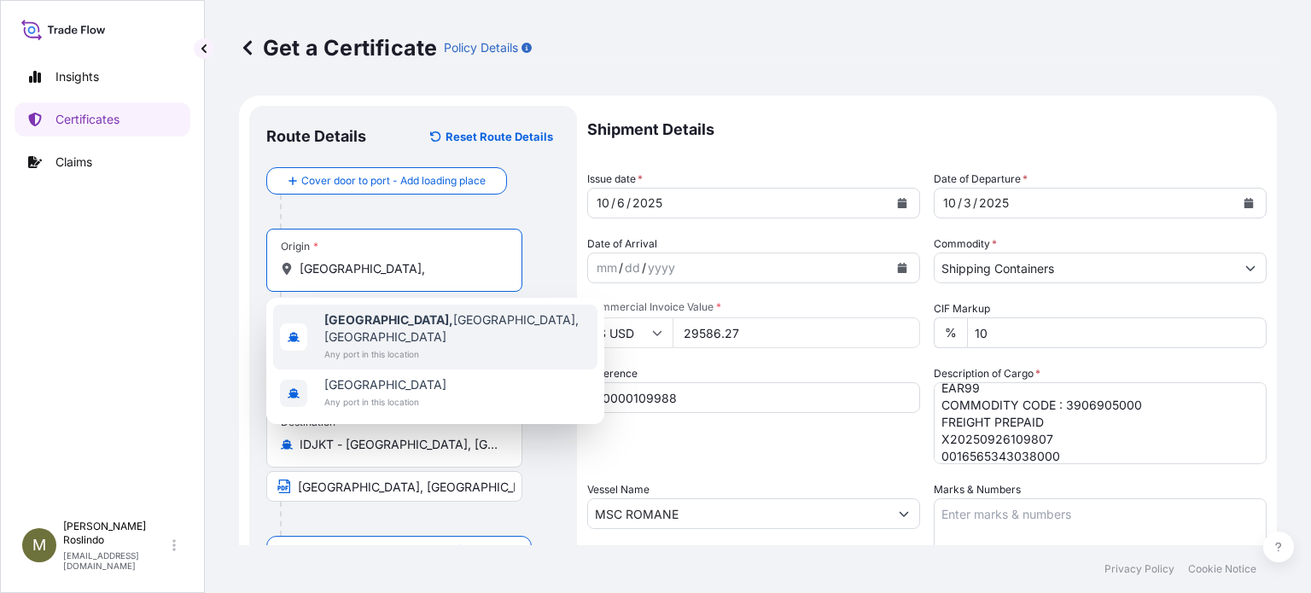
click at [379, 307] on div "[GEOGRAPHIC_DATA], [GEOGRAPHIC_DATA], [GEOGRAPHIC_DATA] Any port in this locati…" at bounding box center [435, 337] width 324 height 65
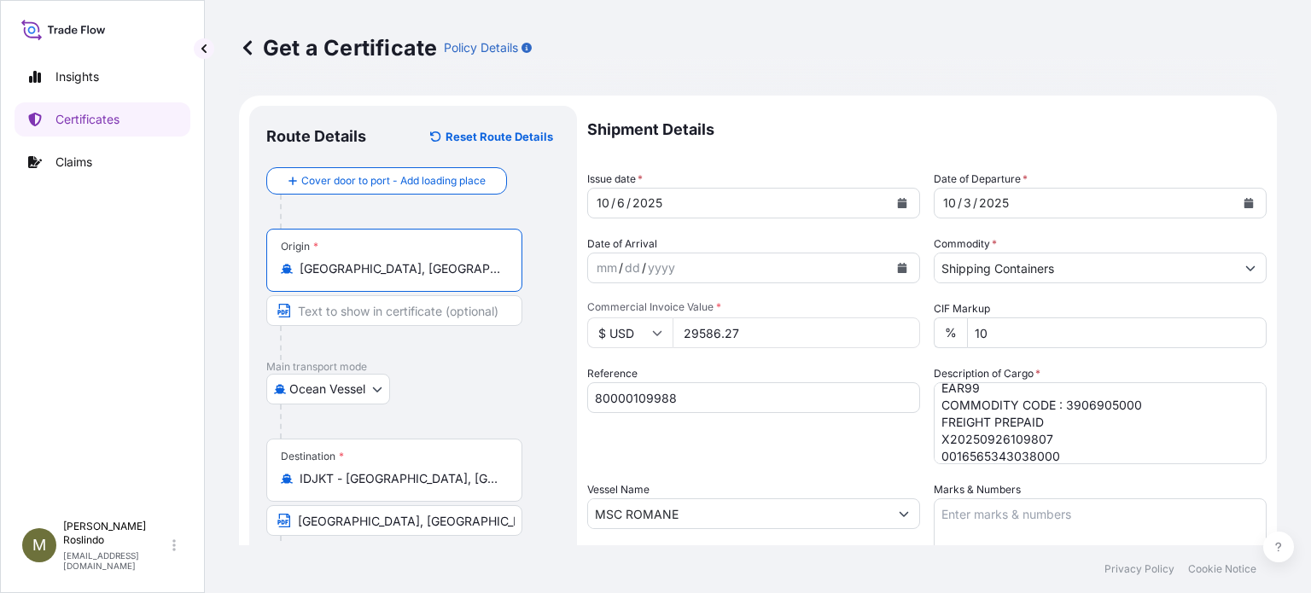
type input "[GEOGRAPHIC_DATA], [GEOGRAPHIC_DATA], [GEOGRAPHIC_DATA]"
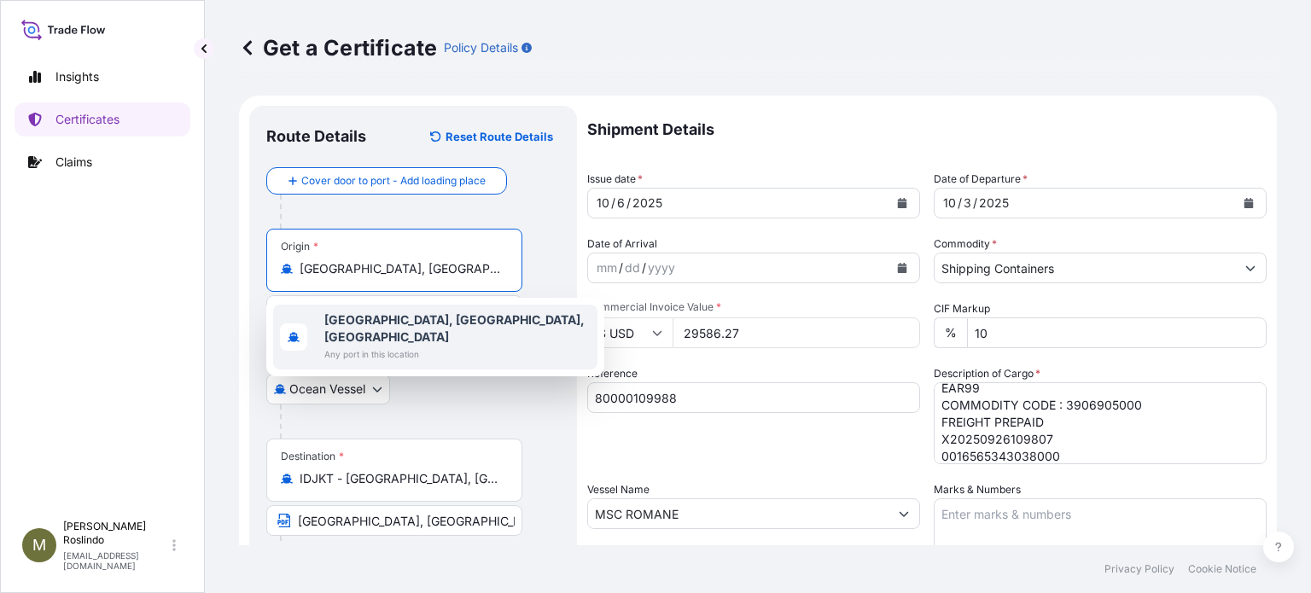
click at [375, 316] on b "[GEOGRAPHIC_DATA], [GEOGRAPHIC_DATA], [GEOGRAPHIC_DATA]" at bounding box center [454, 328] width 260 height 32
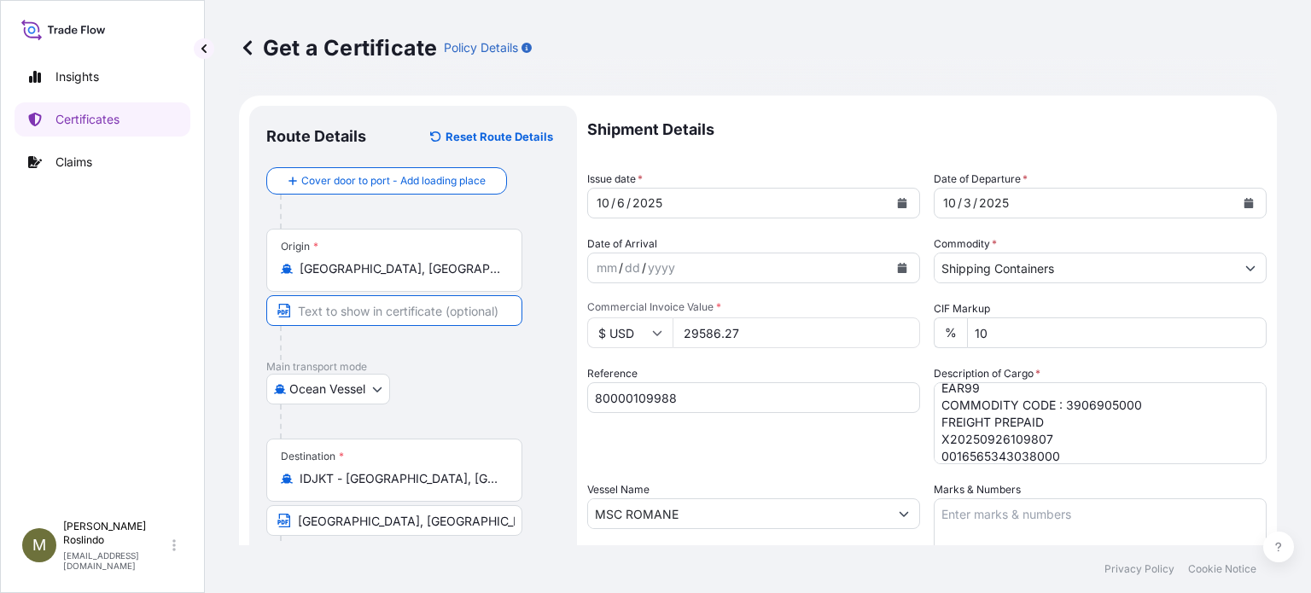
click at [370, 309] on input "Text to appear on certificate" at bounding box center [394, 310] width 256 height 31
paste input "[GEOGRAPHIC_DATA], [GEOGRAPHIC_DATA], [GEOGRAPHIC_DATA]"
type input "[GEOGRAPHIC_DATA], [GEOGRAPHIC_DATA], [GEOGRAPHIC_DATA]"
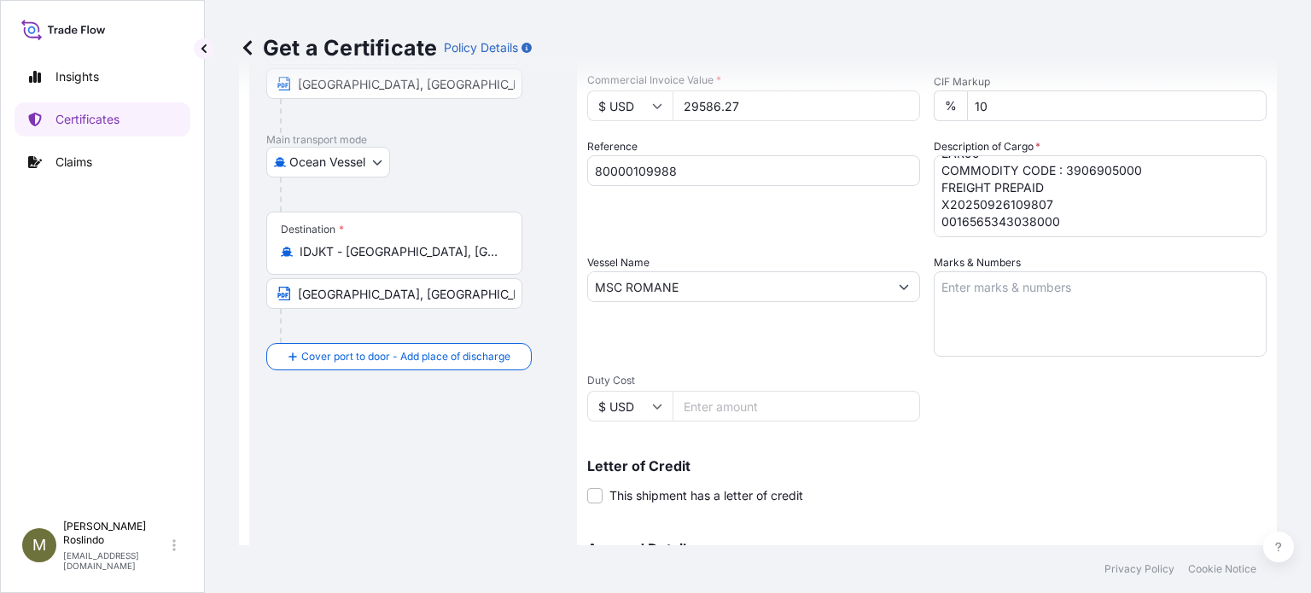
scroll to position [430, 0]
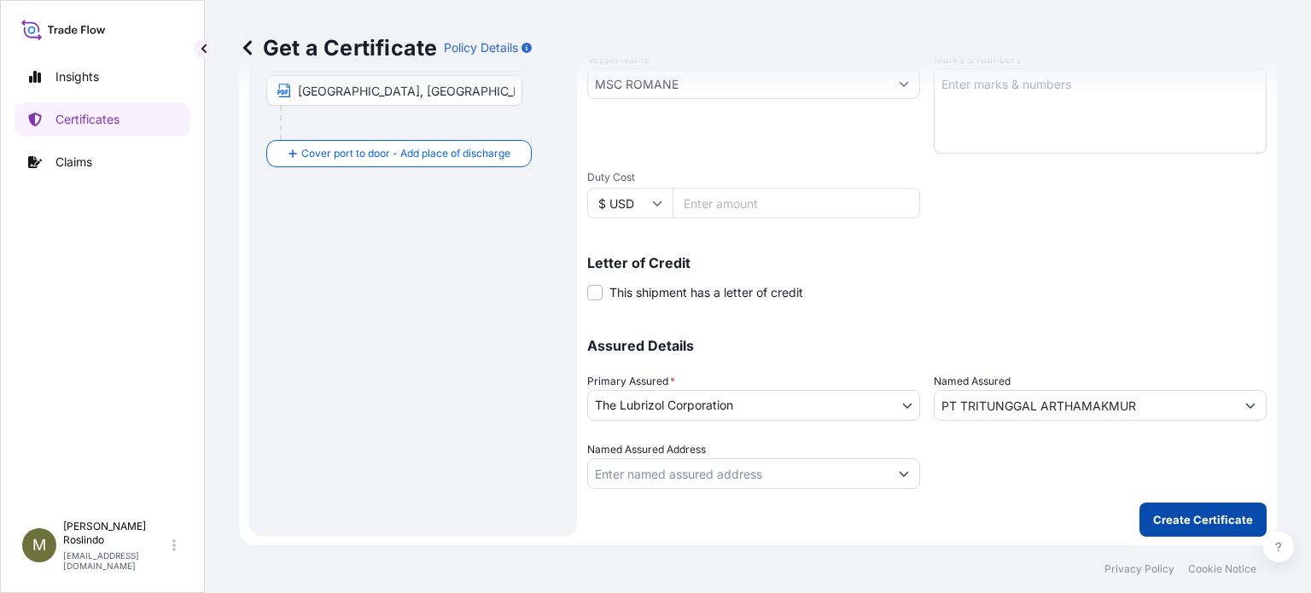
click at [1153, 522] on p "Create Certificate" at bounding box center [1203, 519] width 100 height 17
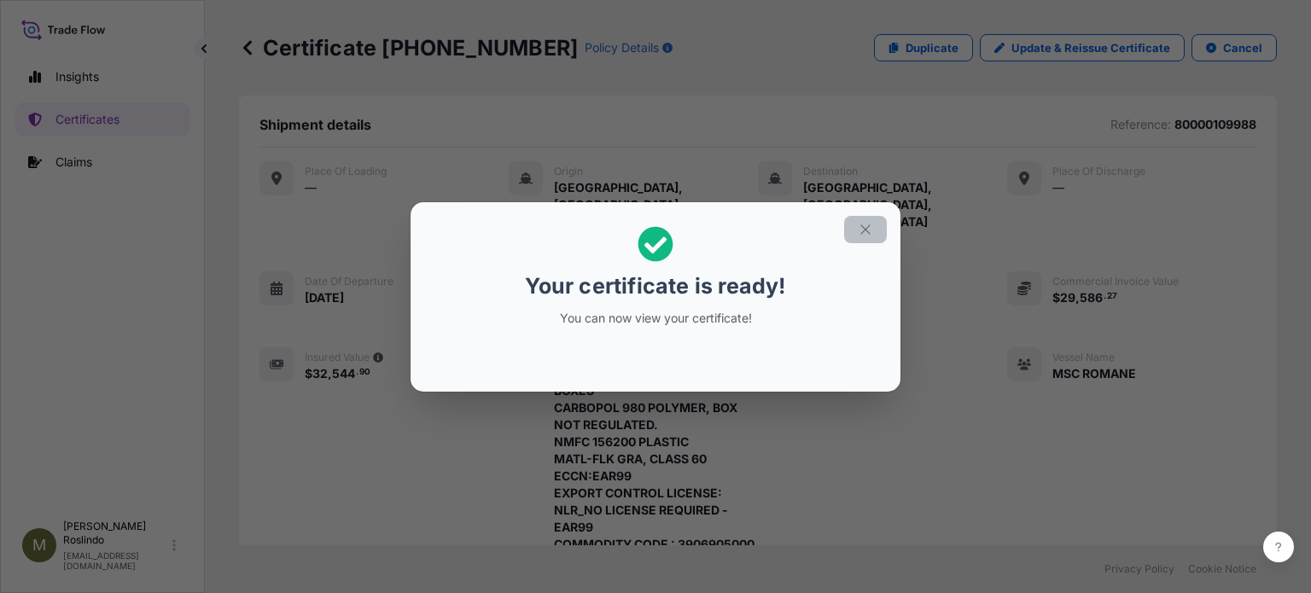
click at [869, 231] on icon "button" at bounding box center [865, 229] width 15 height 15
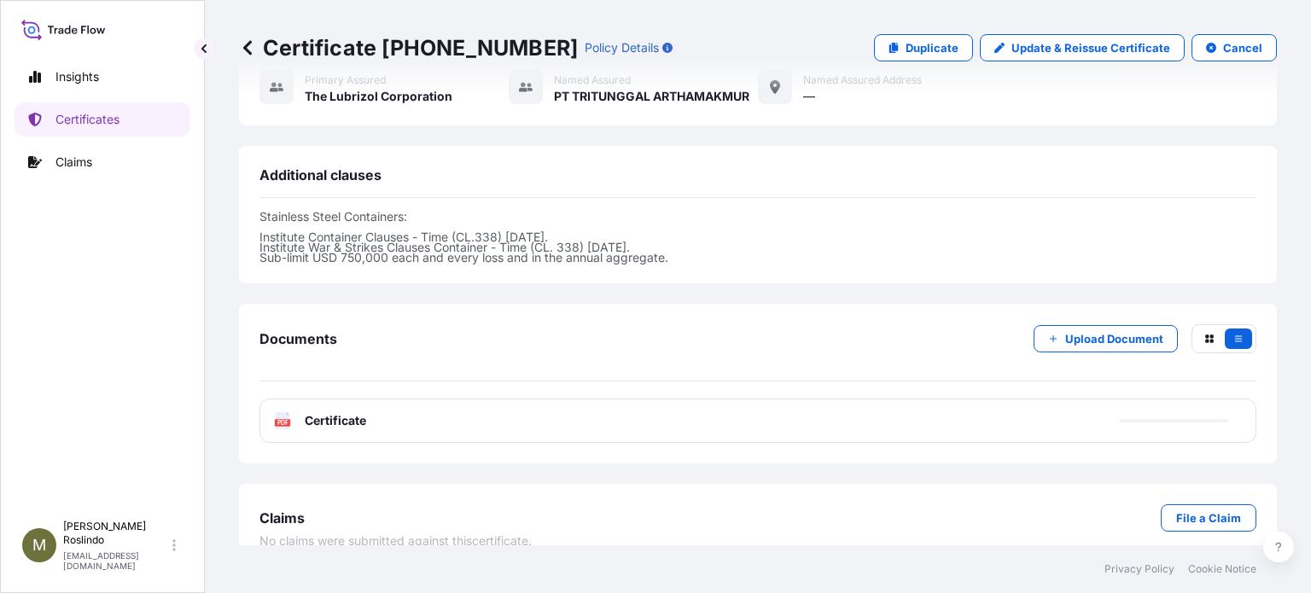
scroll to position [718, 0]
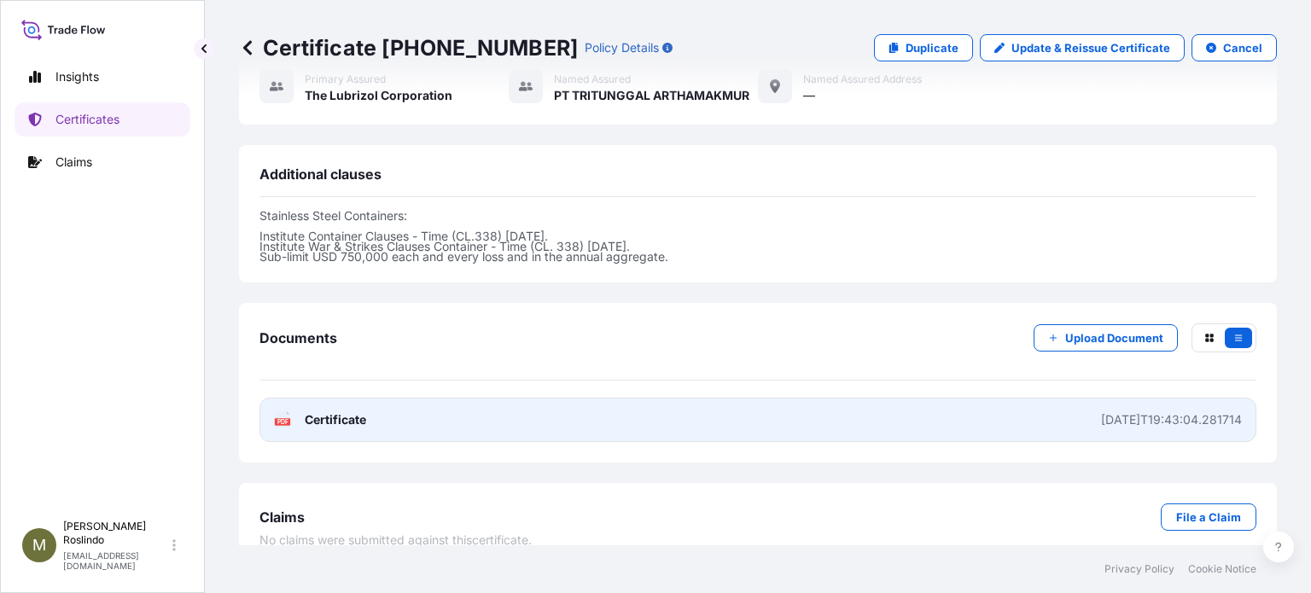
click at [1033, 402] on link "PDF Certificate [DATE]T19:43:04.281714" at bounding box center [758, 420] width 997 height 44
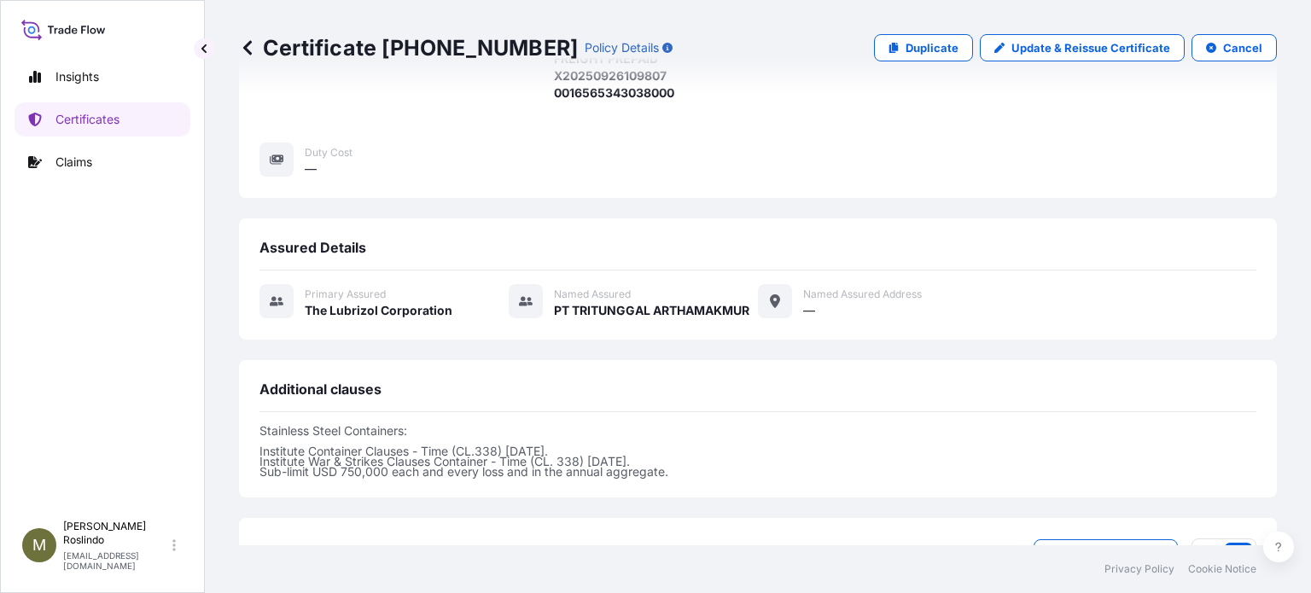
scroll to position [491, 0]
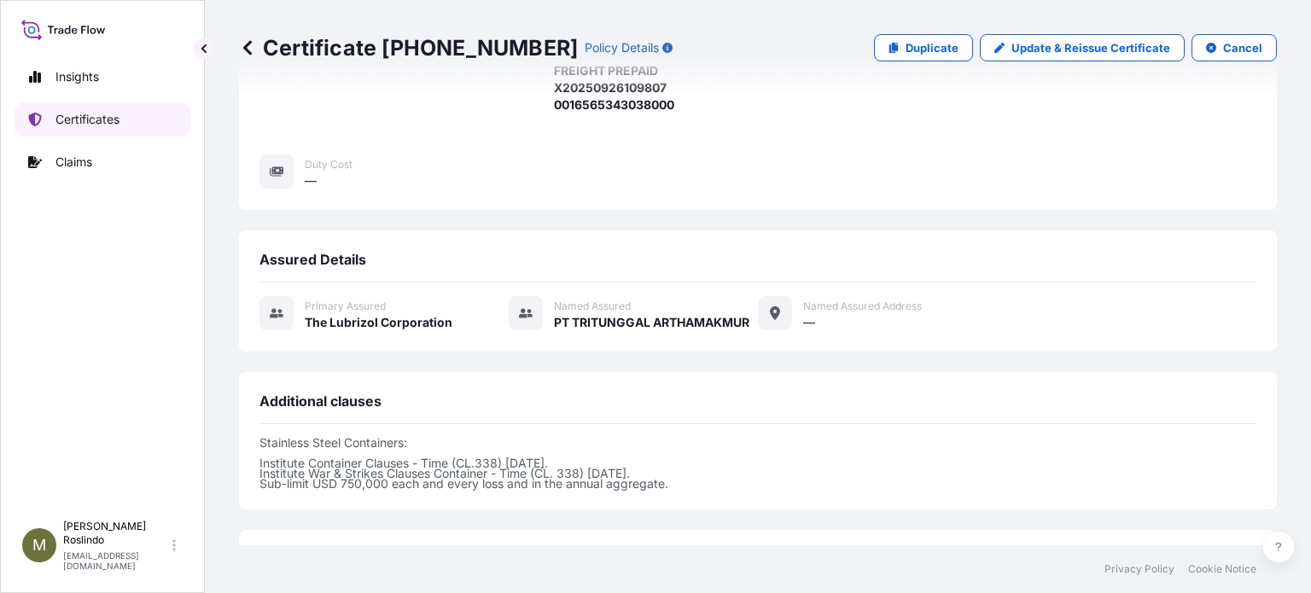
click at [96, 119] on p "Certificates" at bounding box center [87, 119] width 64 height 17
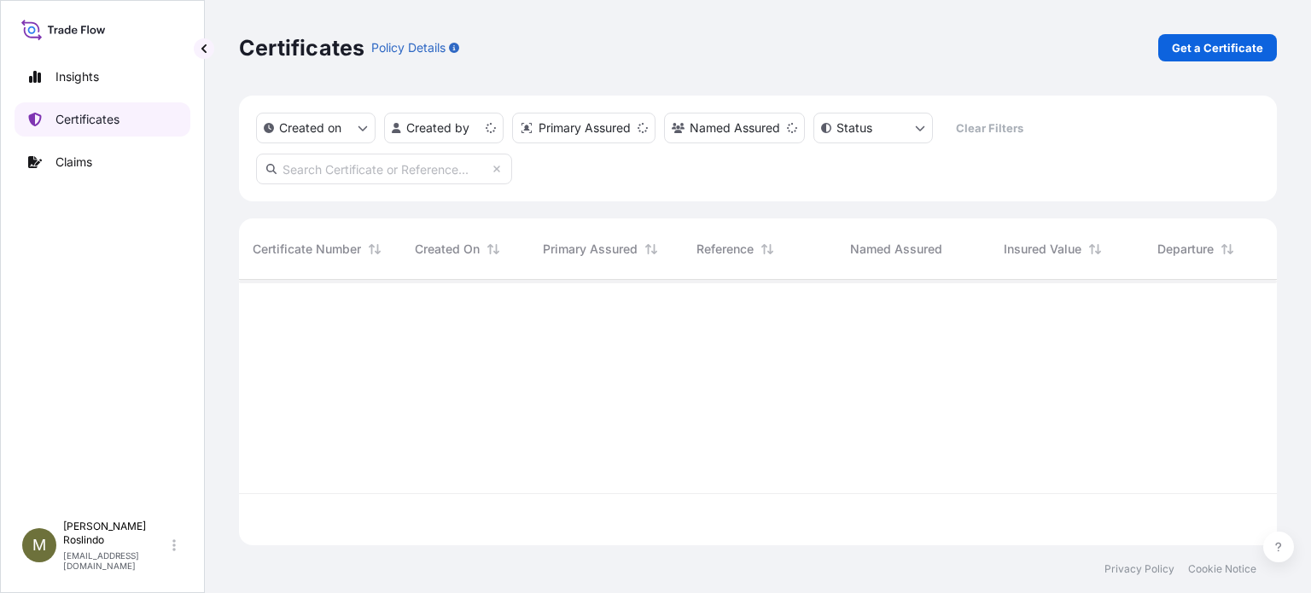
scroll to position [262, 1024]
click at [1228, 41] on p "Get a Certificate" at bounding box center [1217, 47] width 91 height 17
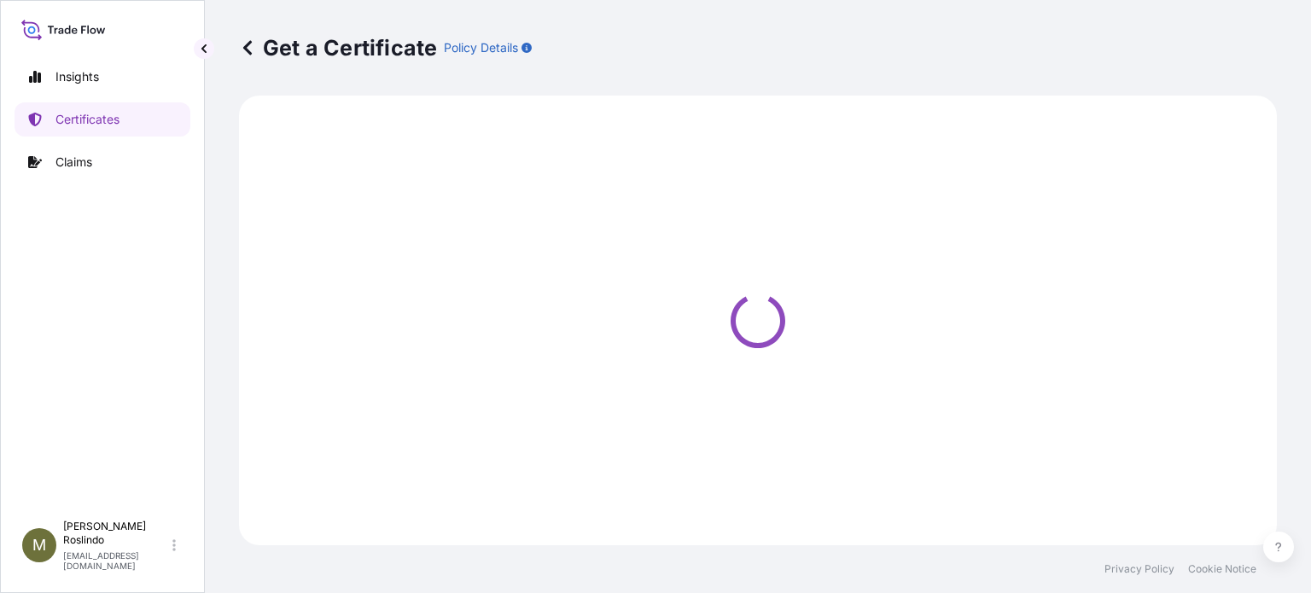
select select "Barge"
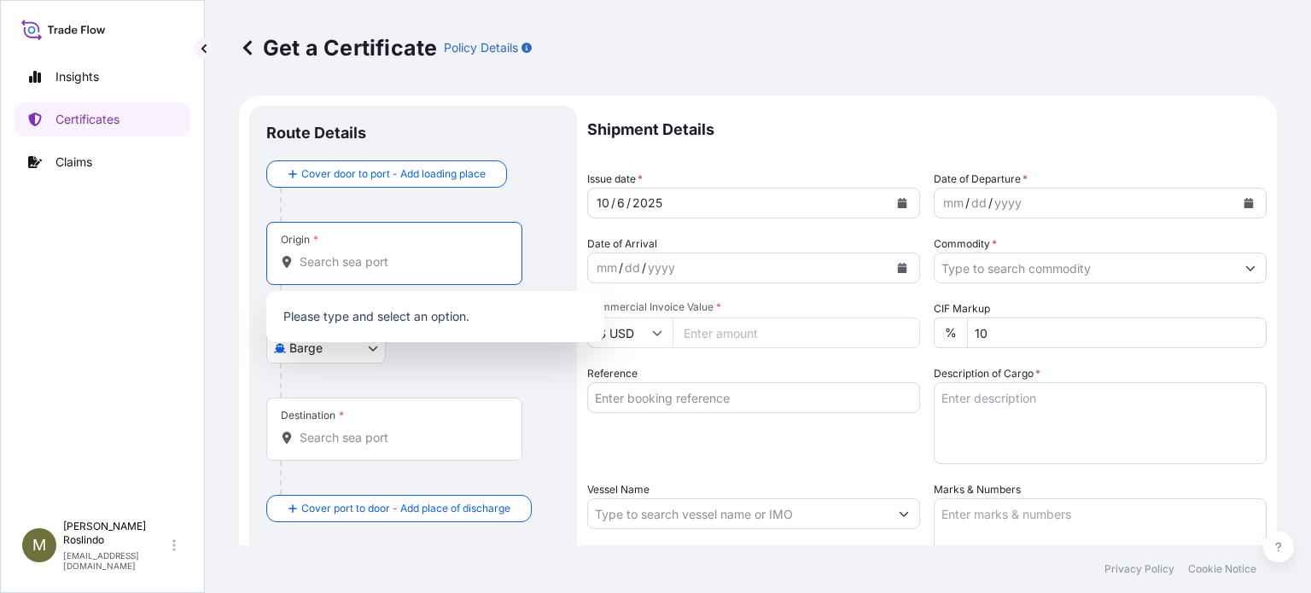
click at [371, 270] on input "Origin *" at bounding box center [400, 262] width 201 height 17
paste input "[GEOGRAPHIC_DATA],"
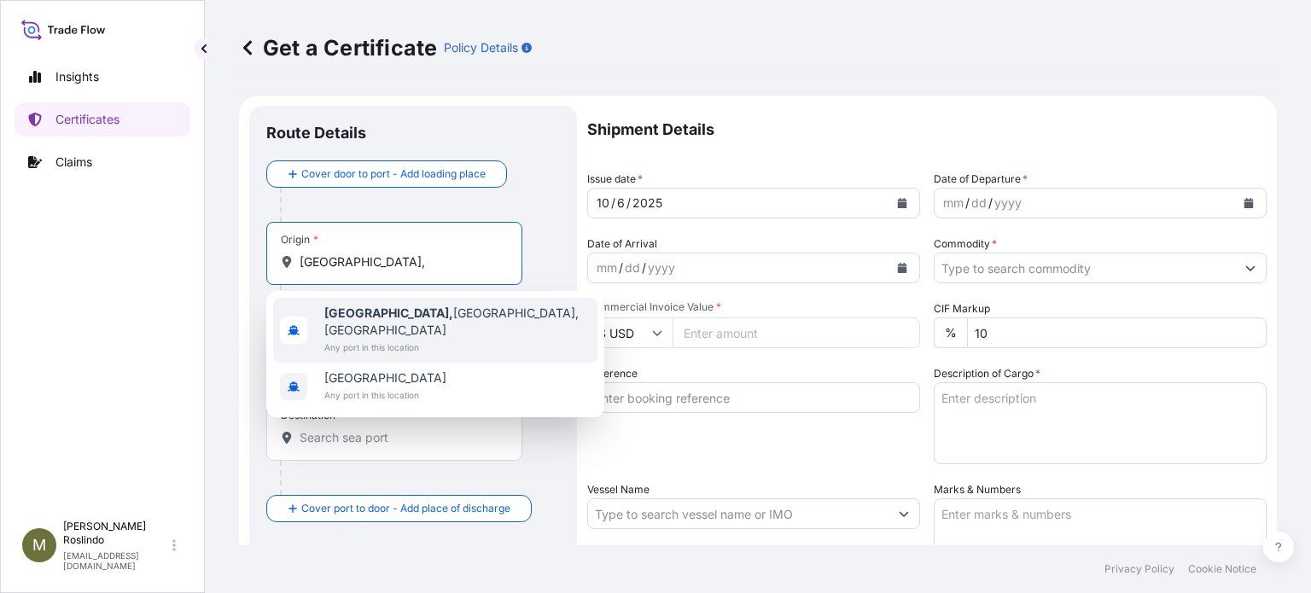
click at [398, 312] on span "[GEOGRAPHIC_DATA], [GEOGRAPHIC_DATA], [GEOGRAPHIC_DATA]" at bounding box center [457, 322] width 266 height 34
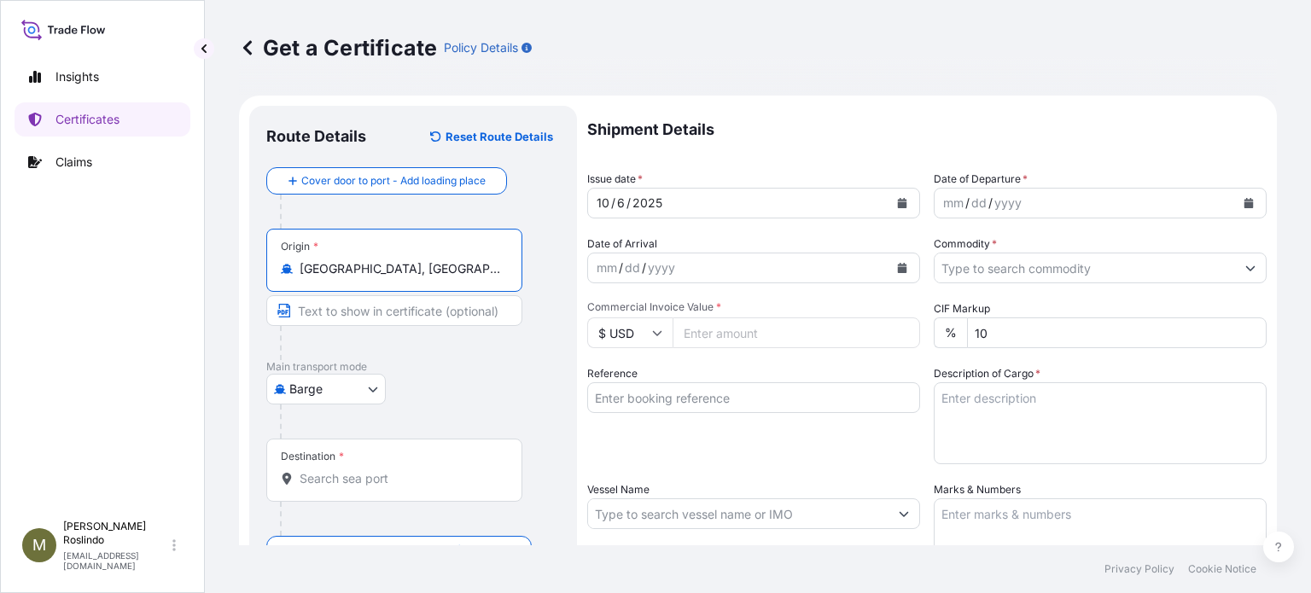
type input "[GEOGRAPHIC_DATA], [GEOGRAPHIC_DATA], [GEOGRAPHIC_DATA]"
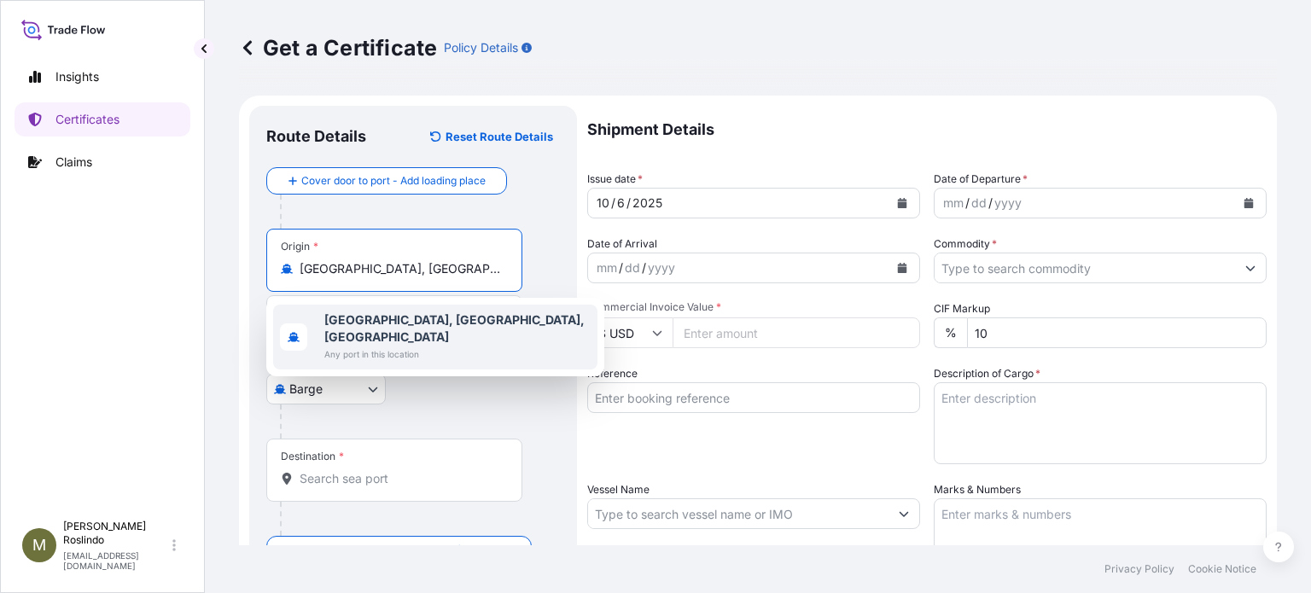
click at [82, 328] on div "Insights Certificates Claims" at bounding box center [103, 278] width 176 height 468
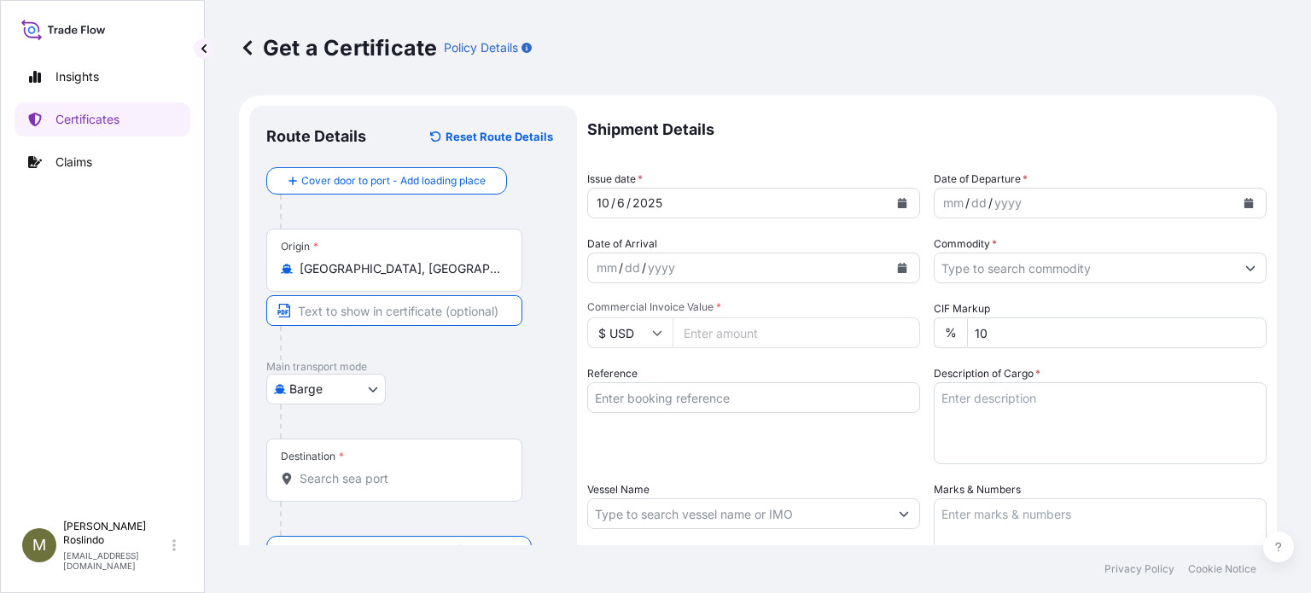
click at [333, 318] on input "Text to appear on certificate" at bounding box center [394, 310] width 256 height 31
paste input "[GEOGRAPHIC_DATA], [GEOGRAPHIC_DATA], [GEOGRAPHIC_DATA]"
type input "[GEOGRAPHIC_DATA], [GEOGRAPHIC_DATA], [GEOGRAPHIC_DATA]"
click at [368, 385] on body "1 option available. Insights Certificates Claims M [PERSON_NAME] [PERSON_NAME][…" at bounding box center [655, 296] width 1311 height 593
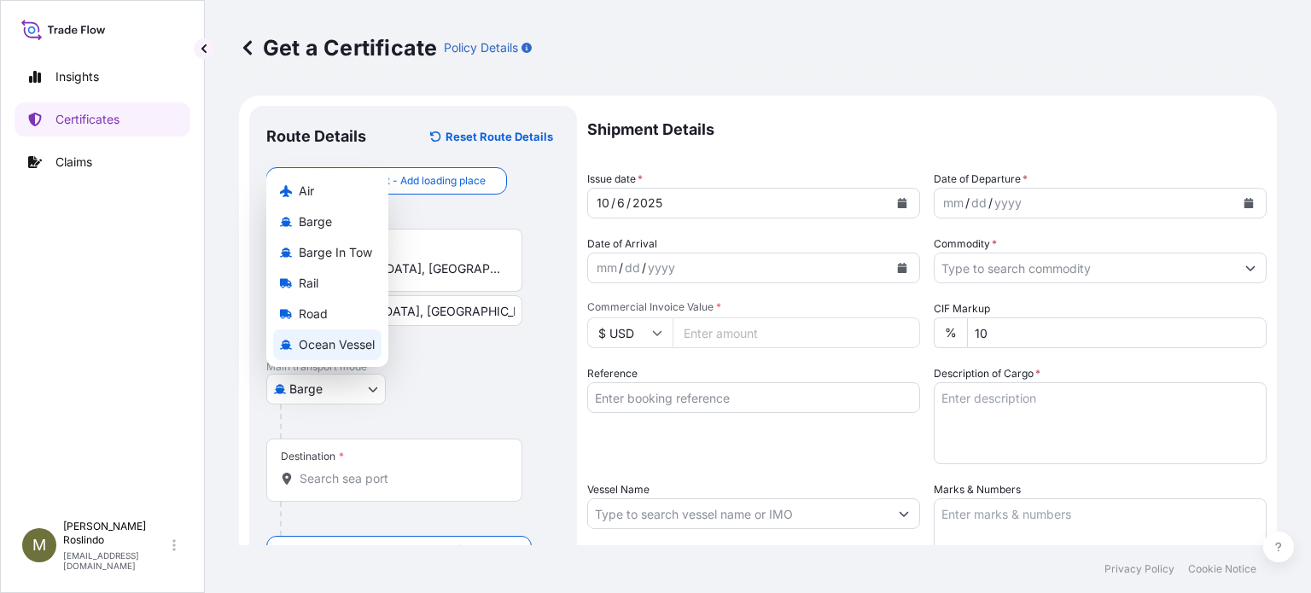
click at [338, 347] on span "Ocean Vessel" at bounding box center [337, 344] width 76 height 17
select select "Ocean Vessel"
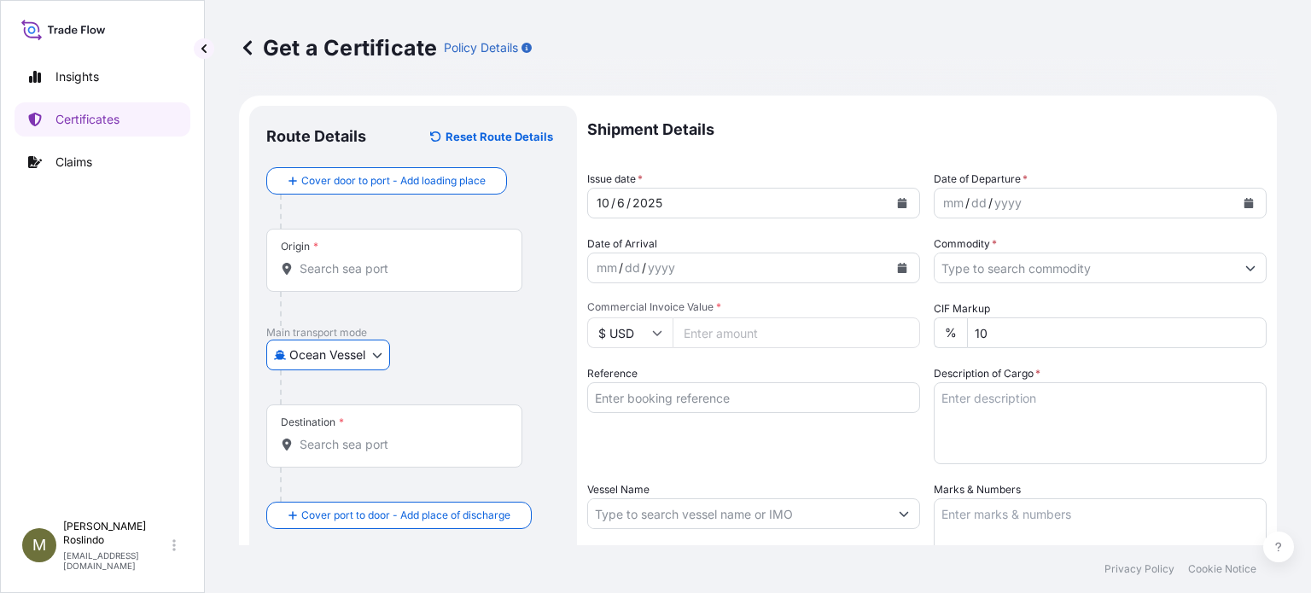
click at [318, 440] on input "Destination *" at bounding box center [400, 444] width 201 height 17
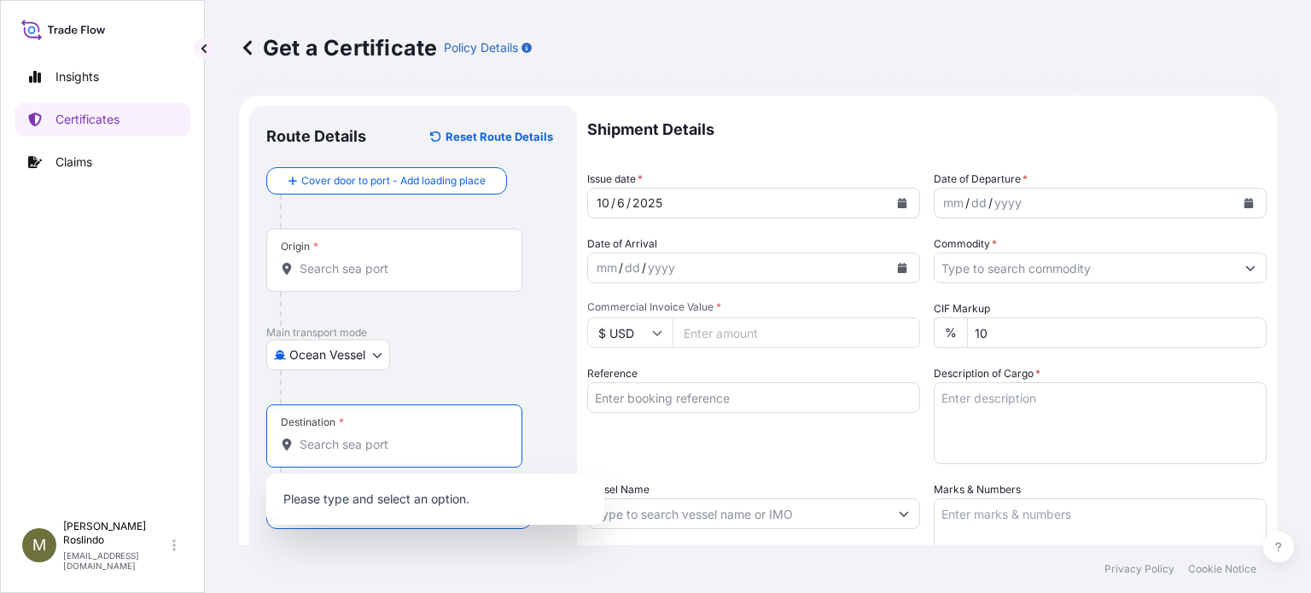
paste input "[GEOGRAPHIC_DATA],"
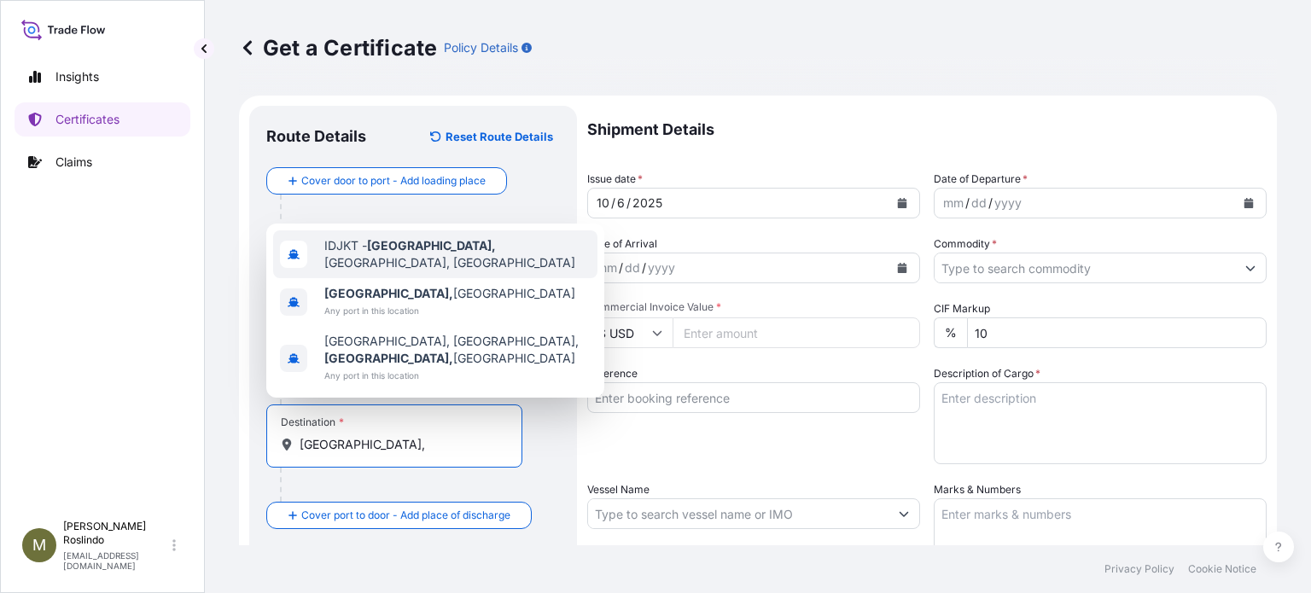
click at [433, 265] on span "IDJKT - [GEOGRAPHIC_DATA], [GEOGRAPHIC_DATA], [GEOGRAPHIC_DATA]" at bounding box center [457, 254] width 266 height 34
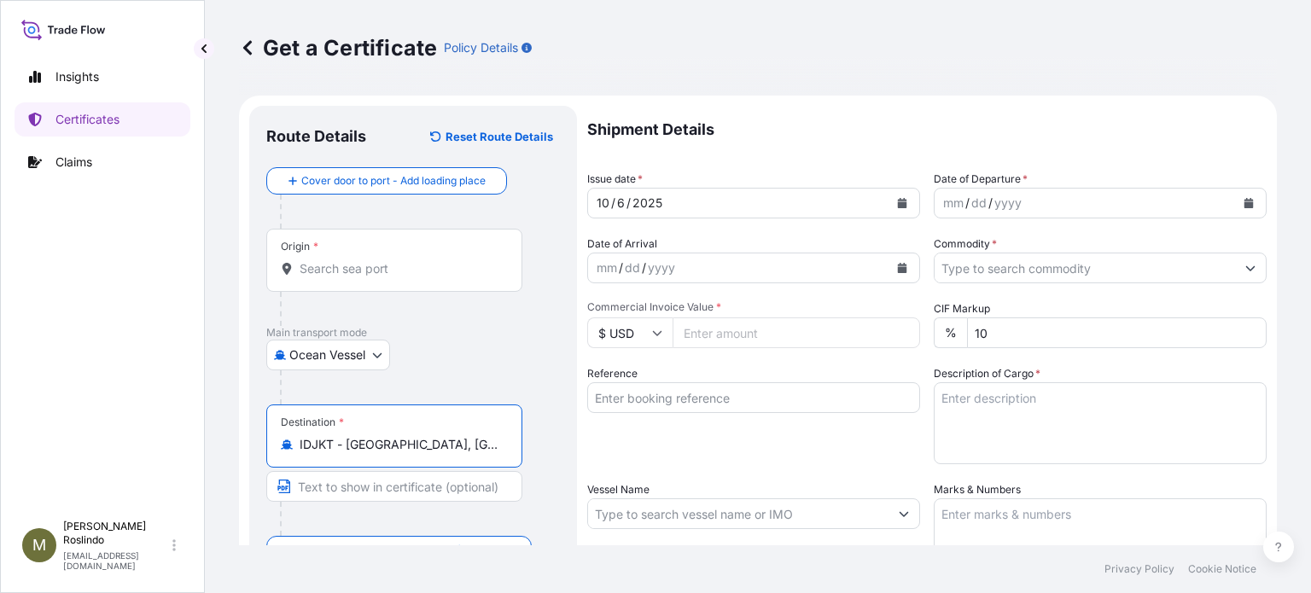
type input "IDJKT - [GEOGRAPHIC_DATA], [GEOGRAPHIC_DATA], [GEOGRAPHIC_DATA]"
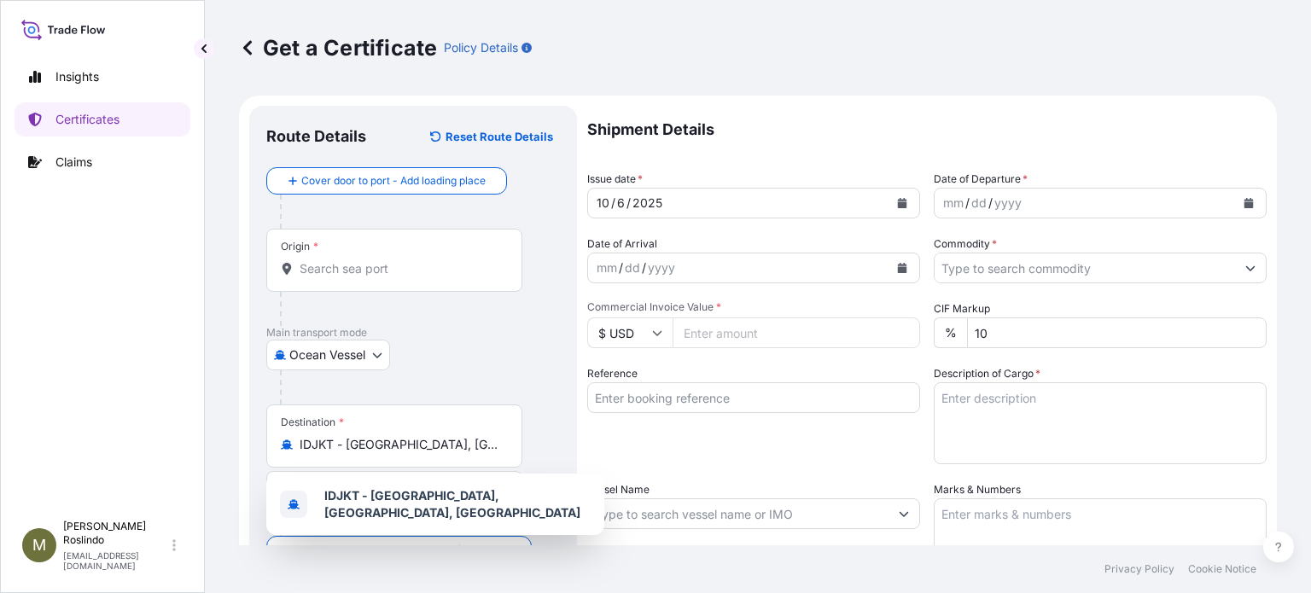
click at [212, 405] on div "Get a Certificate Policy Details Route Details Reset Route Details Cover door t…" at bounding box center [758, 272] width 1106 height 545
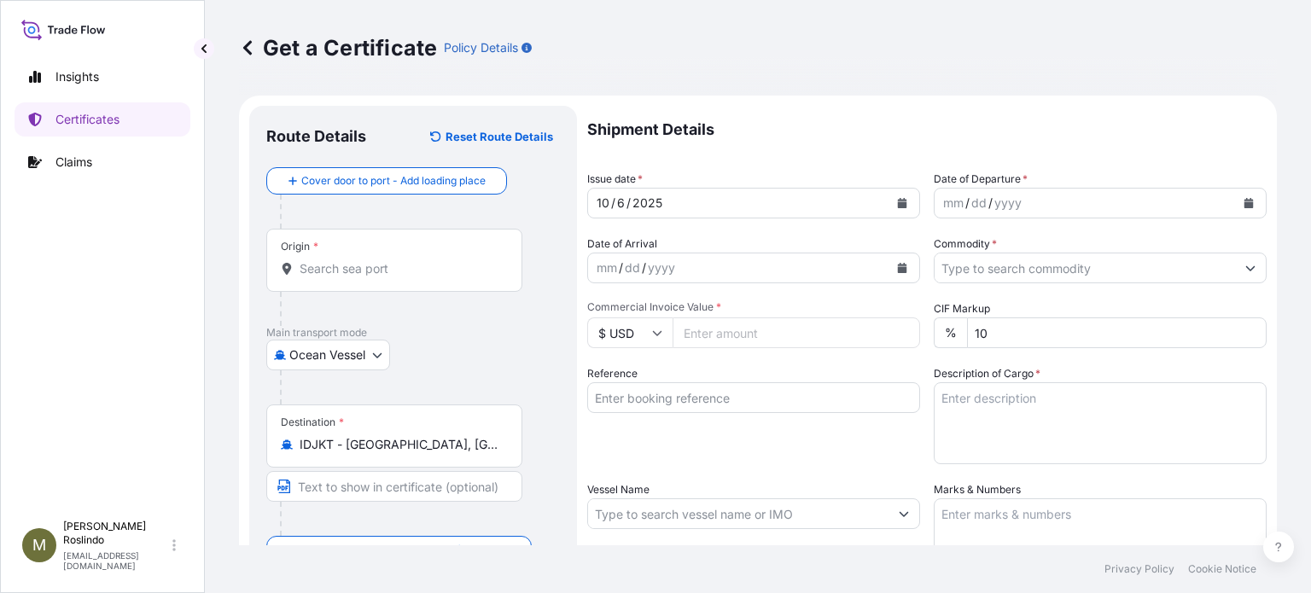
click at [329, 483] on input "Text to appear on certificate" at bounding box center [394, 486] width 256 height 31
paste input "[GEOGRAPHIC_DATA], [GEOGRAPHIC_DATA], [GEOGRAPHIC_DATA]"
type input "[GEOGRAPHIC_DATA], [GEOGRAPHIC_DATA], [GEOGRAPHIC_DATA]"
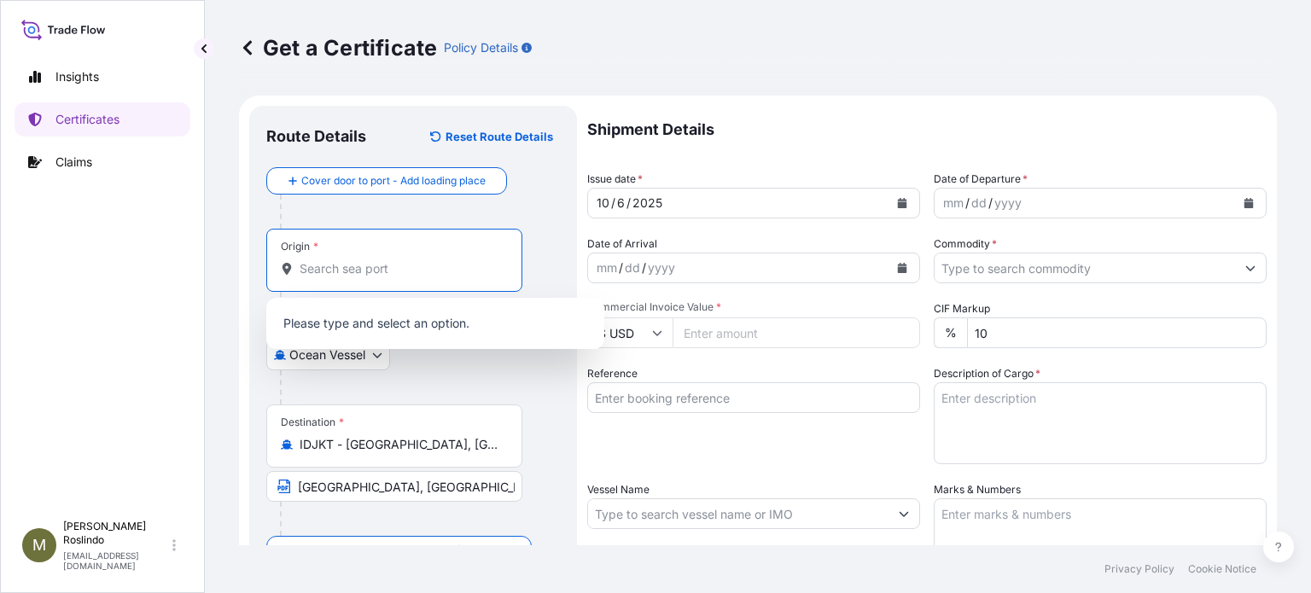
click at [446, 275] on input "Origin *" at bounding box center [400, 268] width 201 height 17
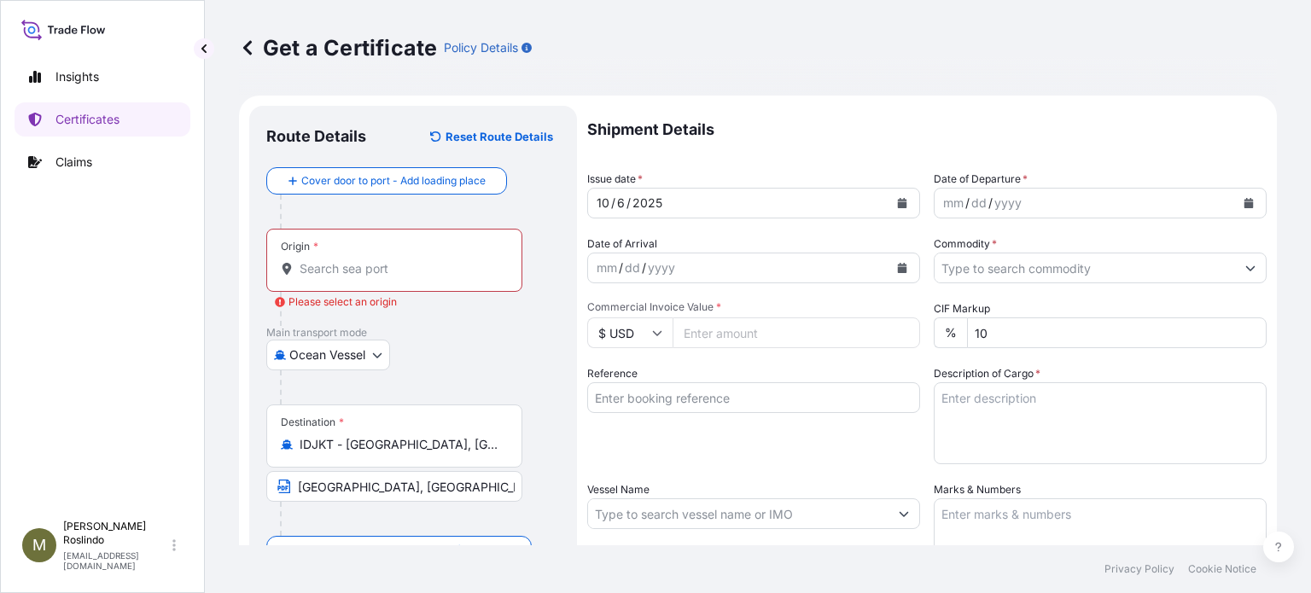
click at [359, 260] on input "Origin * Please select an origin" at bounding box center [400, 268] width 201 height 17
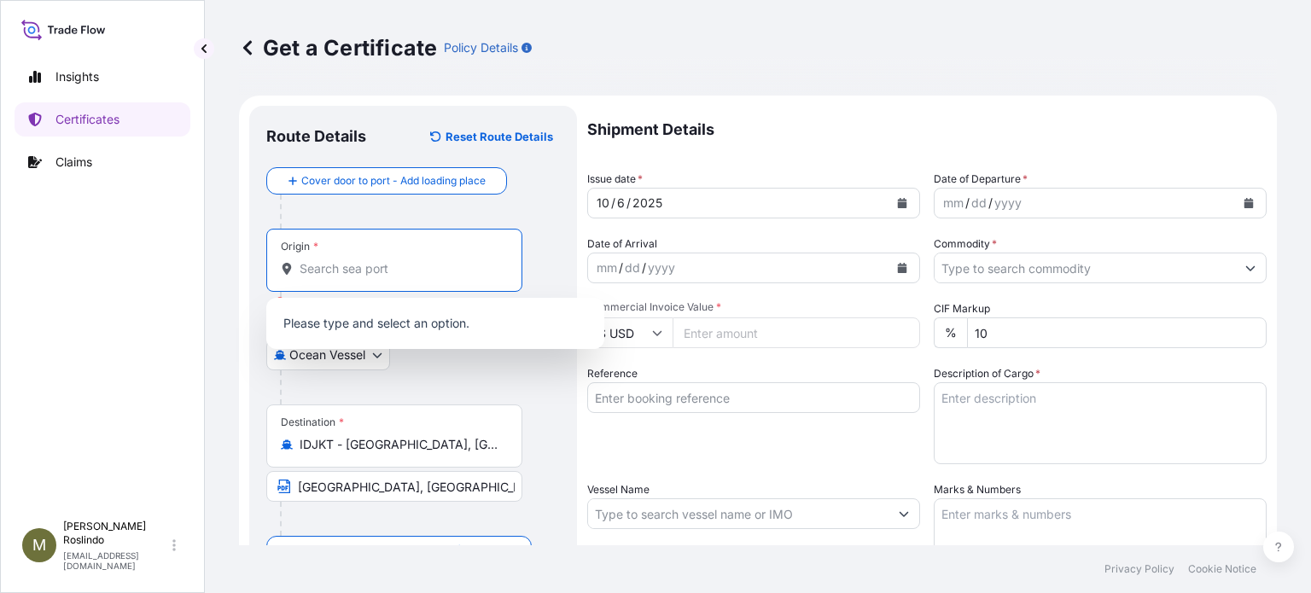
paste input "[GEOGRAPHIC_DATA],"
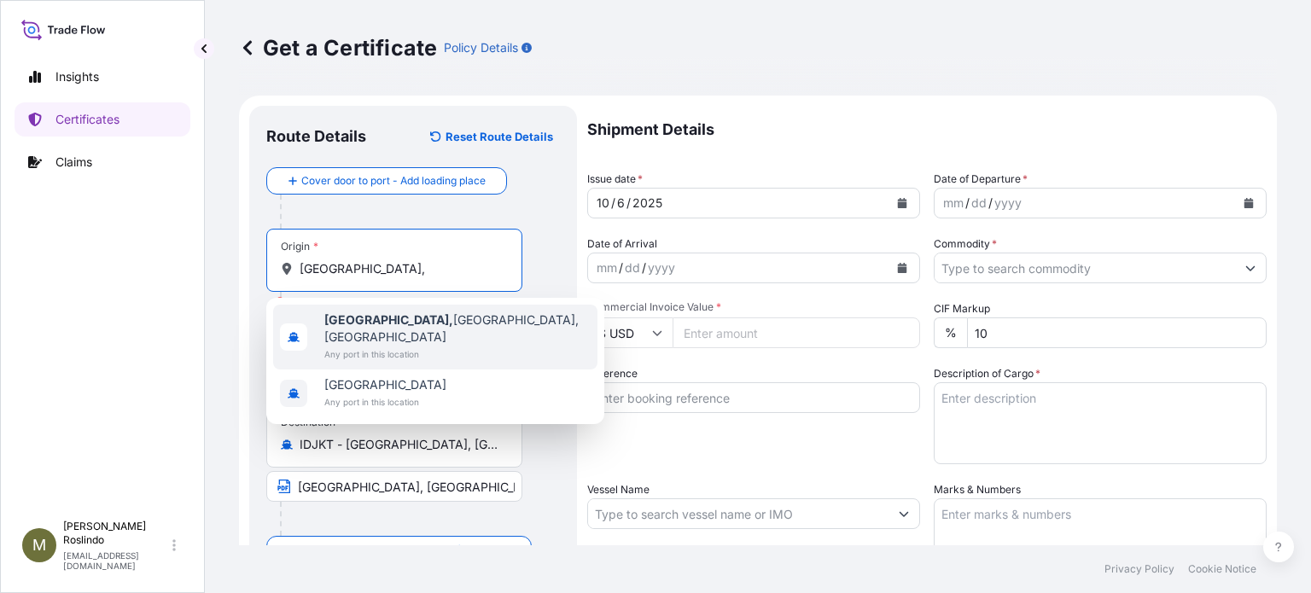
click at [400, 318] on span "[GEOGRAPHIC_DATA], [GEOGRAPHIC_DATA], [GEOGRAPHIC_DATA]" at bounding box center [457, 329] width 266 height 34
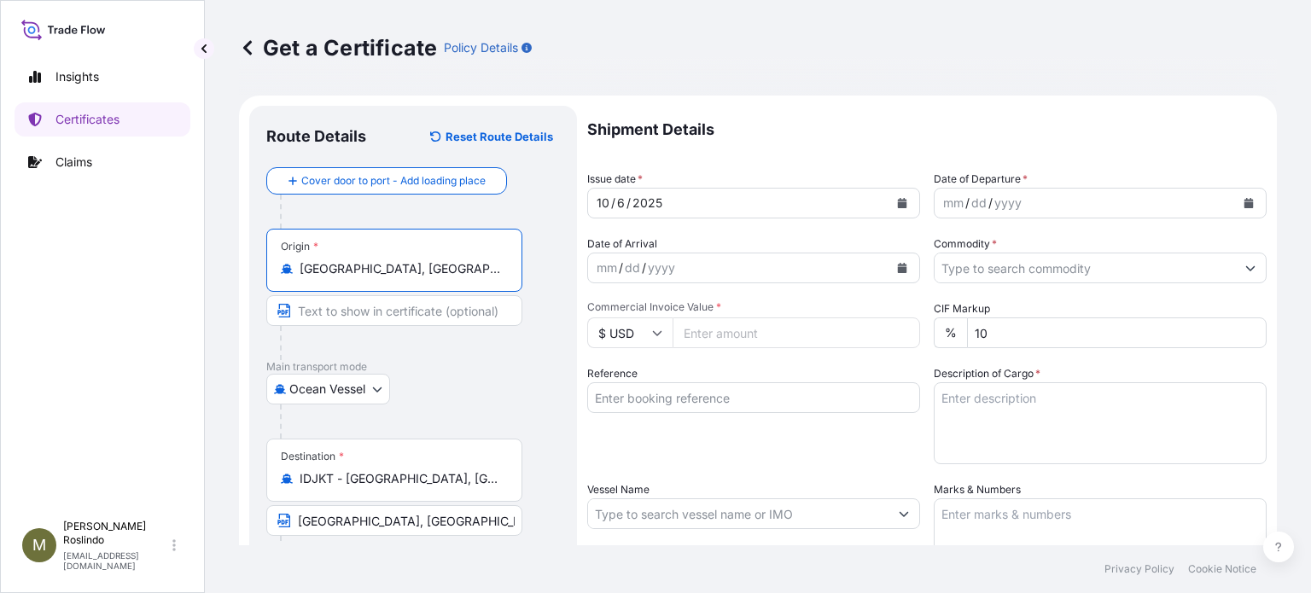
type input "[GEOGRAPHIC_DATA], [GEOGRAPHIC_DATA], [GEOGRAPHIC_DATA]"
click at [381, 300] on input "Text to appear on certificate" at bounding box center [394, 310] width 256 height 31
paste input "[GEOGRAPHIC_DATA], [GEOGRAPHIC_DATA], [GEOGRAPHIC_DATA]"
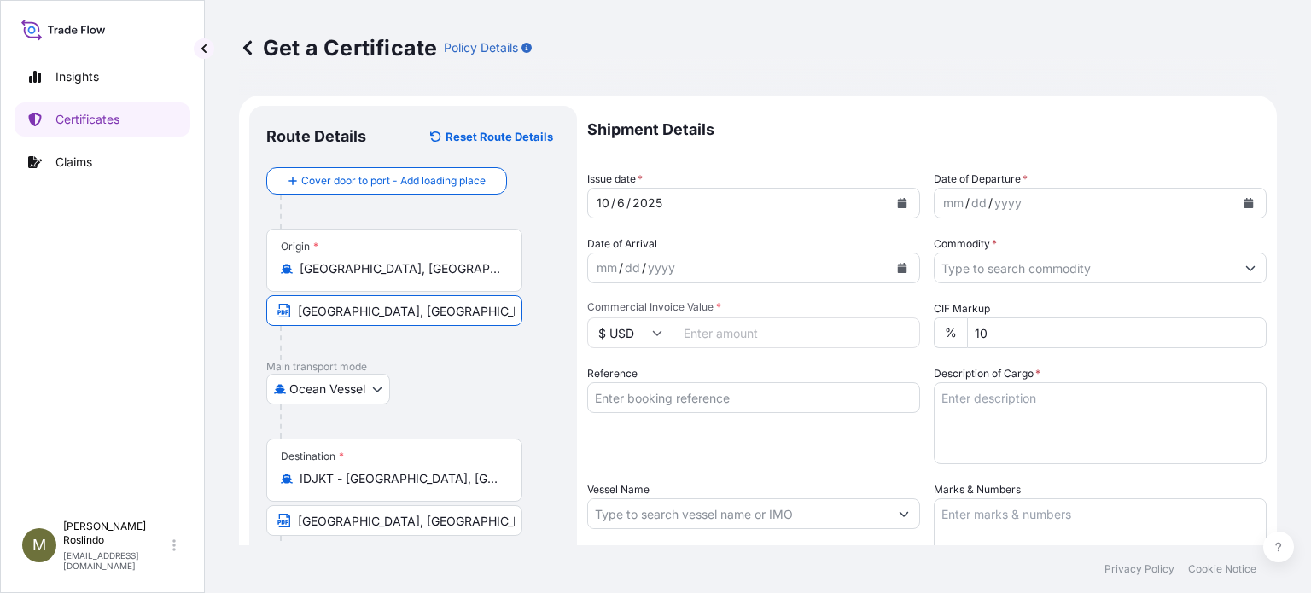
type input "[GEOGRAPHIC_DATA], [GEOGRAPHIC_DATA], [GEOGRAPHIC_DATA]"
click at [1242, 203] on button "Calendar" at bounding box center [1248, 203] width 27 height 27
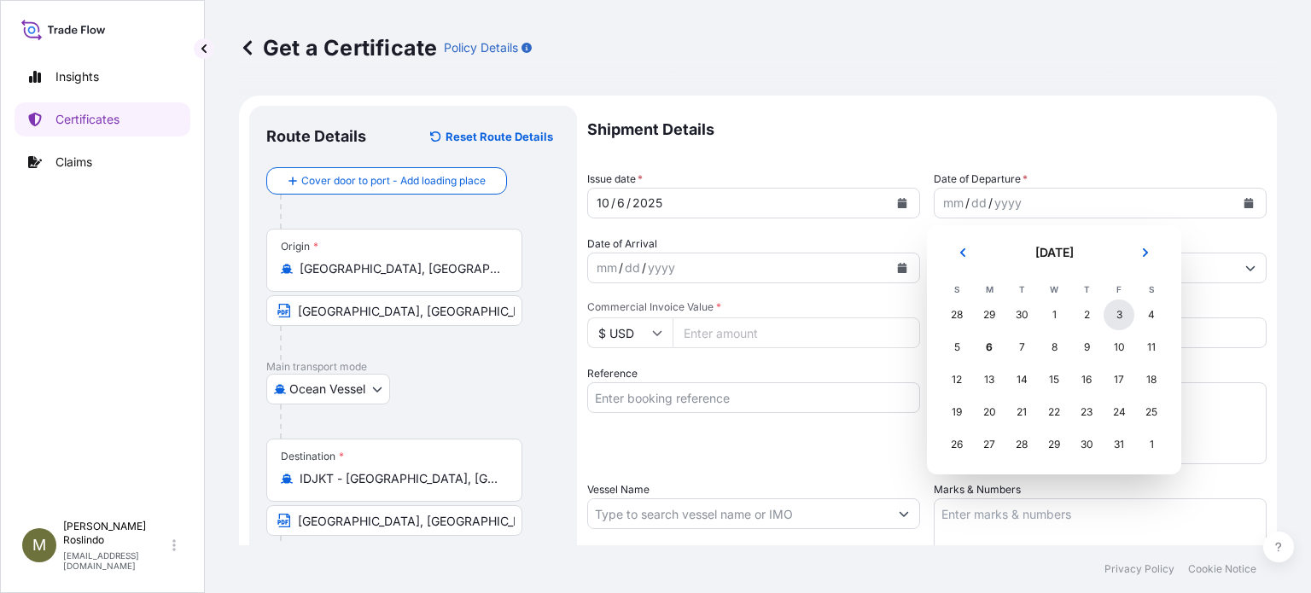
click at [1113, 314] on div "3" at bounding box center [1119, 315] width 31 height 31
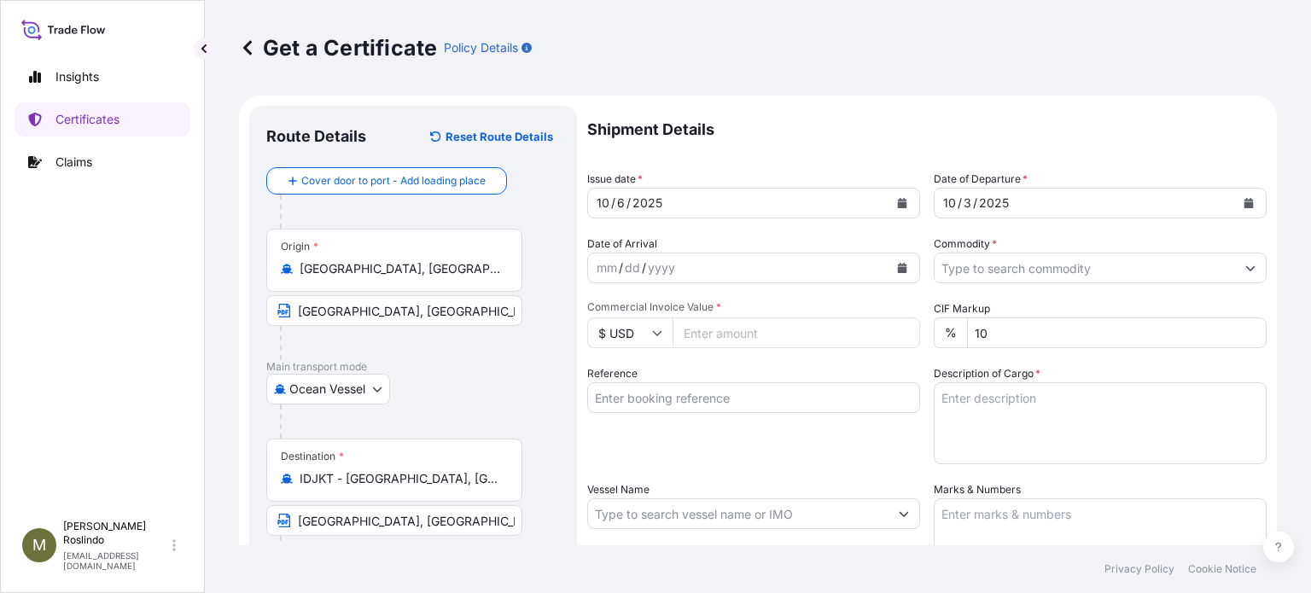
click at [1235, 269] on button "Show suggestions" at bounding box center [1250, 268] width 31 height 31
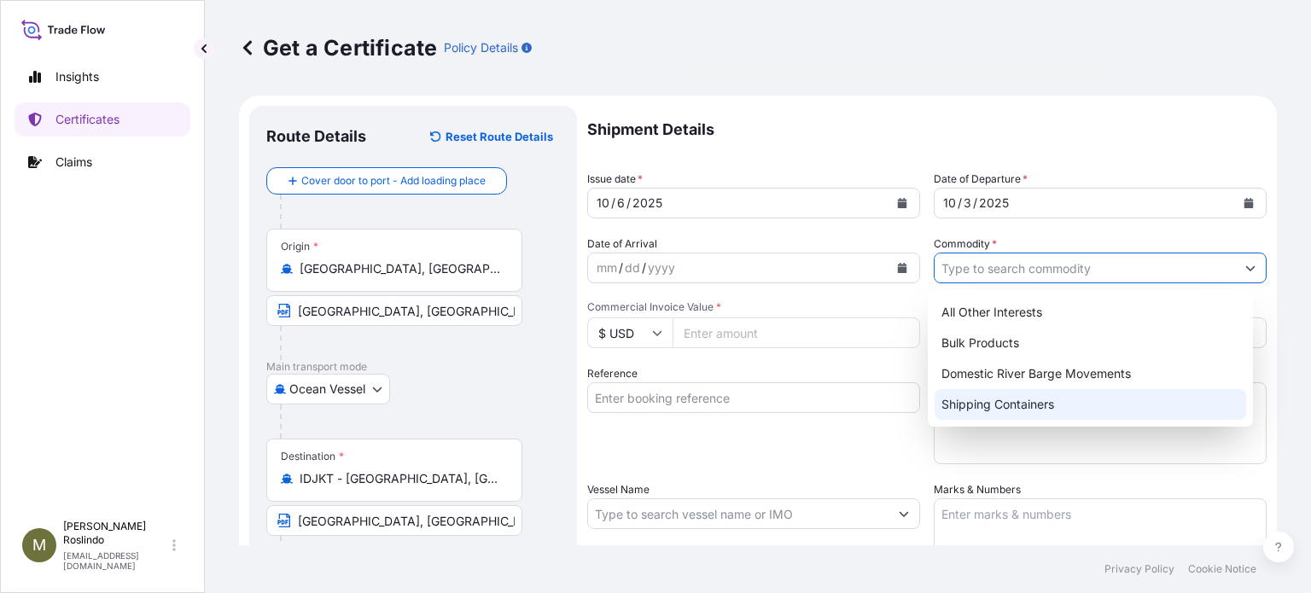
click at [1021, 397] on div "Shipping Containers" at bounding box center [1091, 404] width 312 height 31
type input "Shipping Containers"
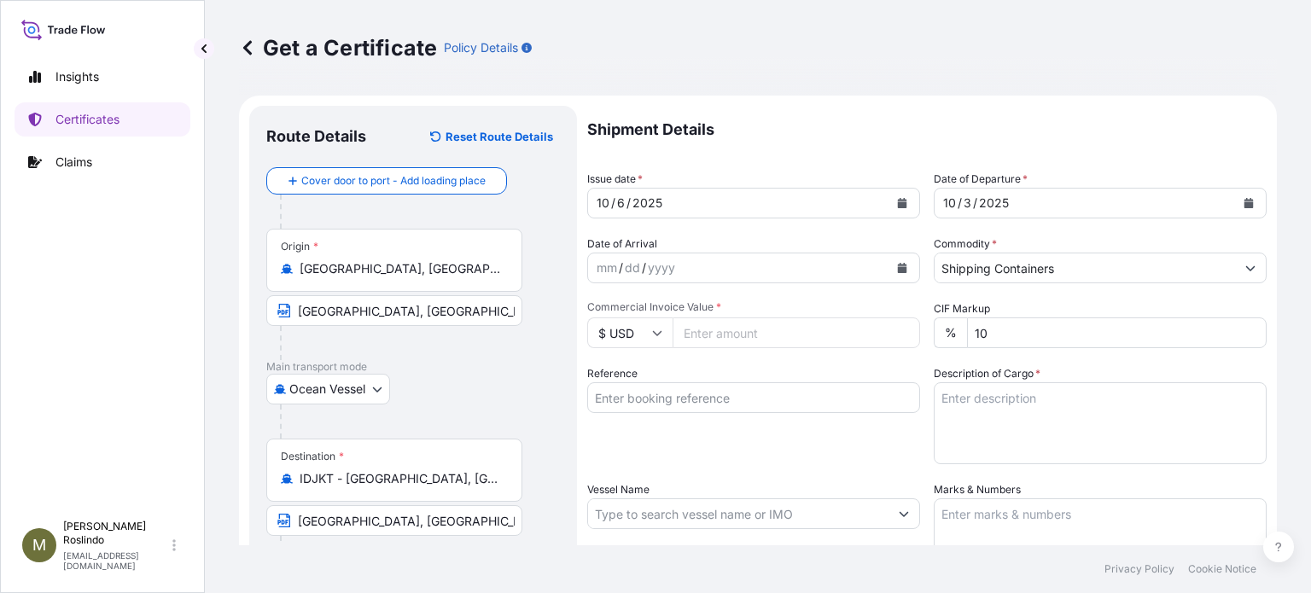
click at [755, 329] on input "Commercial Invoice Value *" at bounding box center [797, 333] width 248 height 31
paste input "30664.23"
type input "30664.23"
click at [798, 393] on input "Reference" at bounding box center [753, 397] width 333 height 31
click at [691, 396] on input "Reference" at bounding box center [753, 397] width 333 height 31
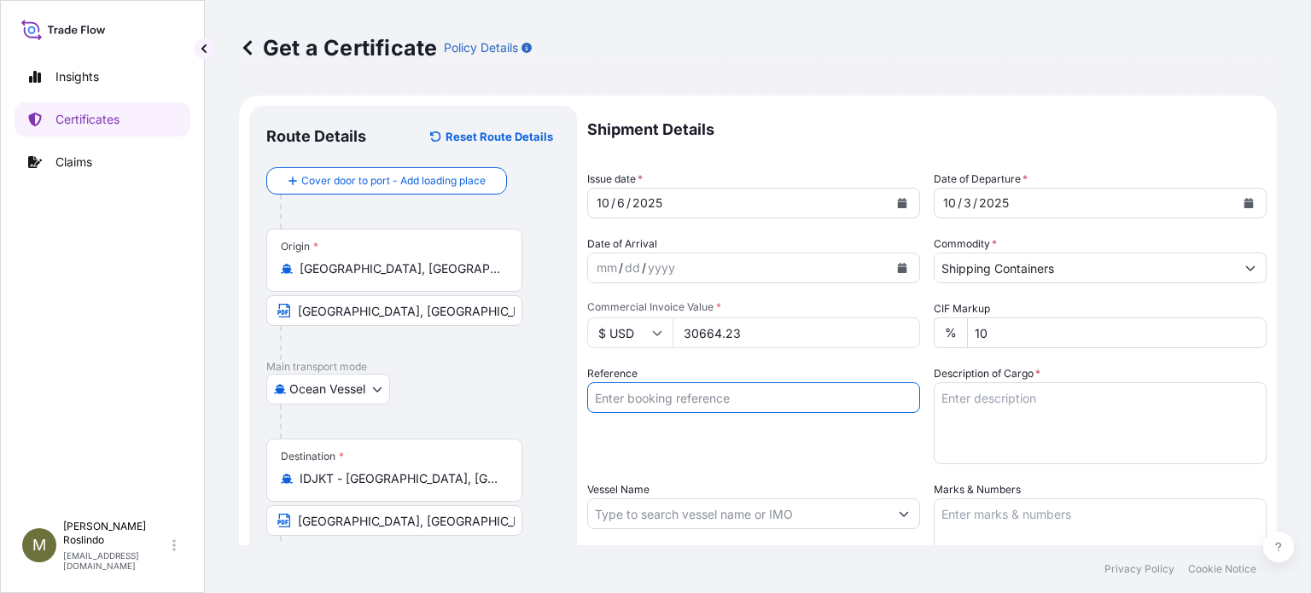
paste input "80000109359"
type input "80000109359"
click at [990, 429] on textarea "Description of Cargo *" at bounding box center [1100, 423] width 333 height 82
click at [1018, 403] on textarea "Description of Cargo *" at bounding box center [1100, 423] width 333 height 82
paste textarea "224 BOX(ES) OF 80 - 4G FIBERBOARD BOXES"
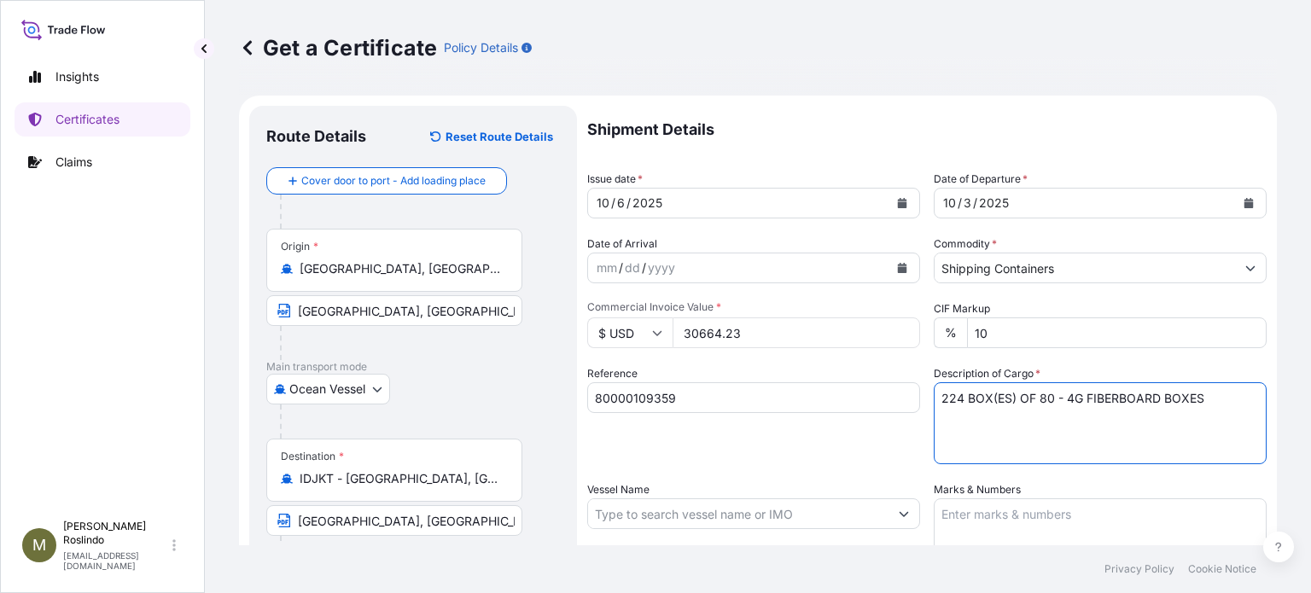
paste textarea "CARBOPOL ULTREZ 30"
paste textarea "POLYMER, BOX"
paste textarea "NOT REGULATED. NMFC 156200 PLASTIC MATL-FLK GRA, CLASS 60 ECCN:EAR99 EXPORT CON…"
paste textarea "X20250916474975 016565343038000"
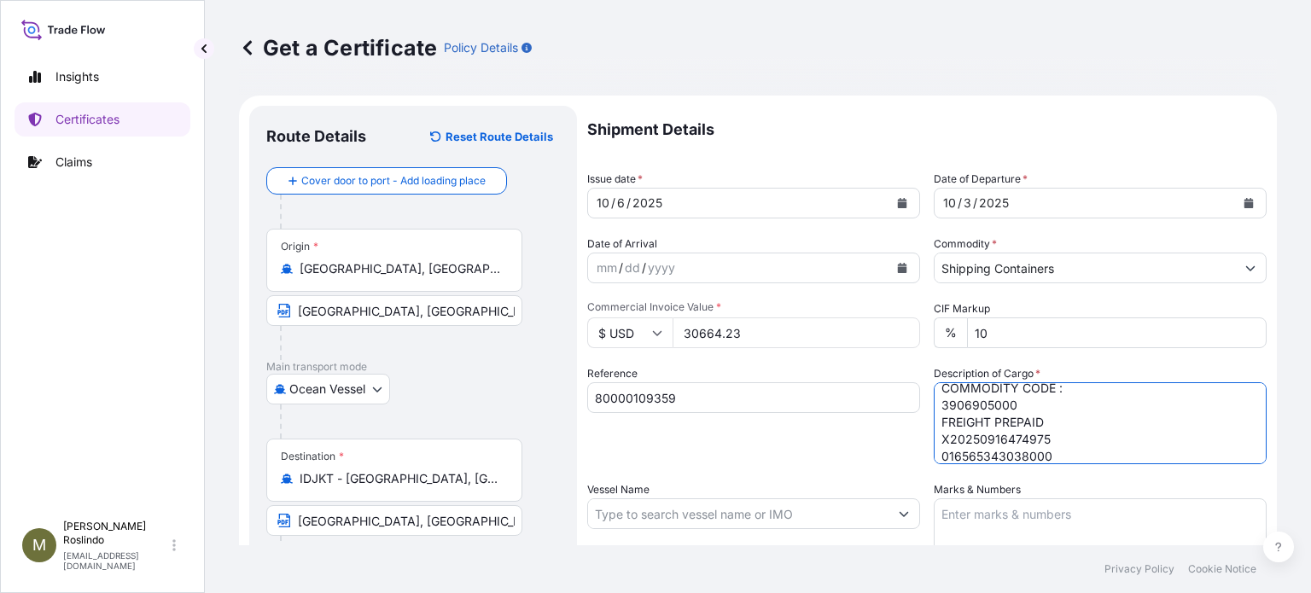
scroll to position [591, 0]
click at [1057, 418] on textarea "224 BOX(ES) OF 80 - 4G FIBERBOARD BOXES CARBOPOL ULTREZ 30 POLYMER, BOX NOT REG…" at bounding box center [1100, 423] width 333 height 82
type textarea "224 BOX(ES) OF 80 - 4G FIBERBOARD BOXES CARBOPOL ULTREZ 30 POLYMER, BOX NOT REG…"
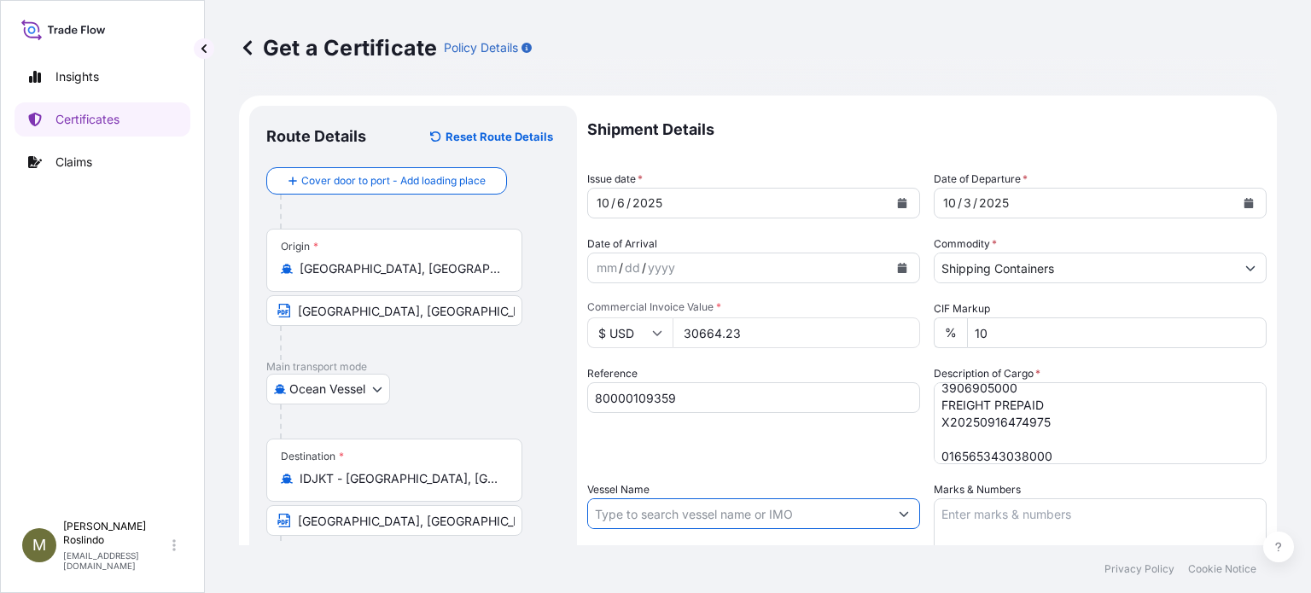
click at [747, 522] on input "Vessel Name" at bounding box center [738, 514] width 300 height 31
paste input "MSC ROMANE"
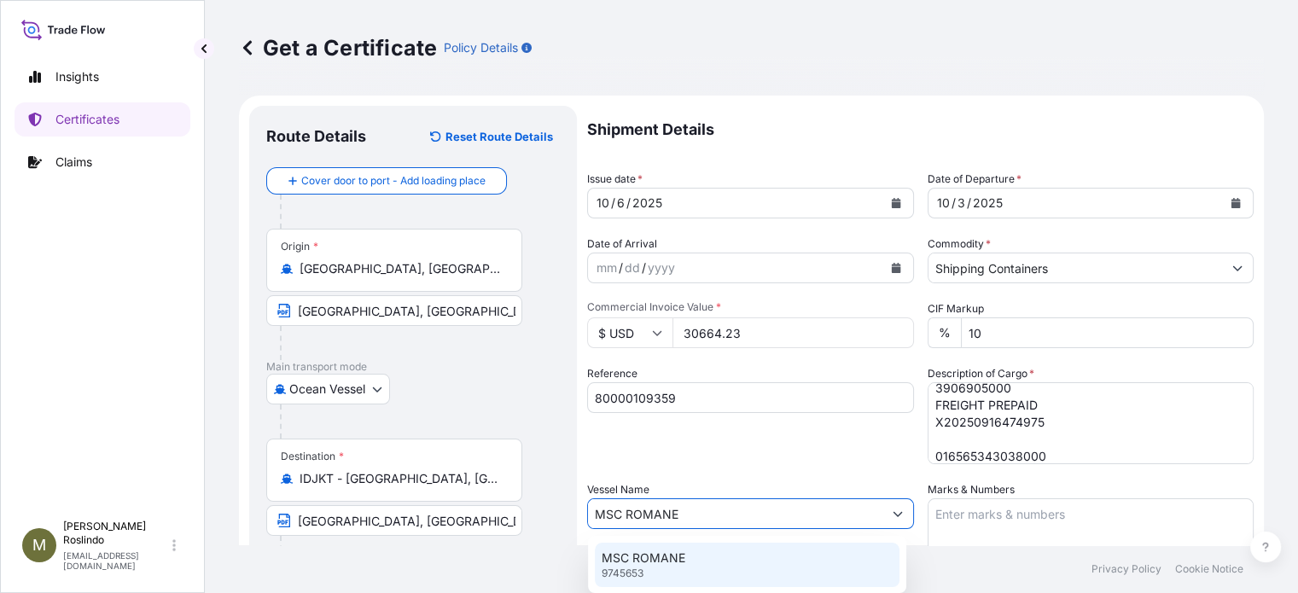
click at [640, 570] on p "9745653" at bounding box center [623, 574] width 42 height 14
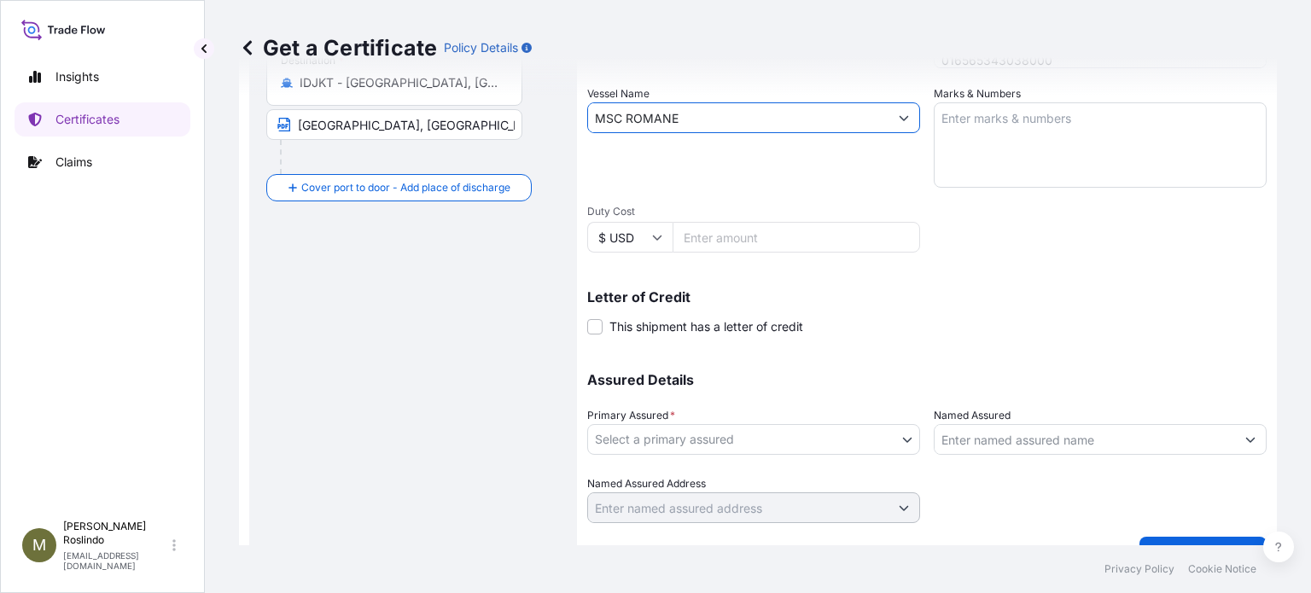
scroll to position [430, 0]
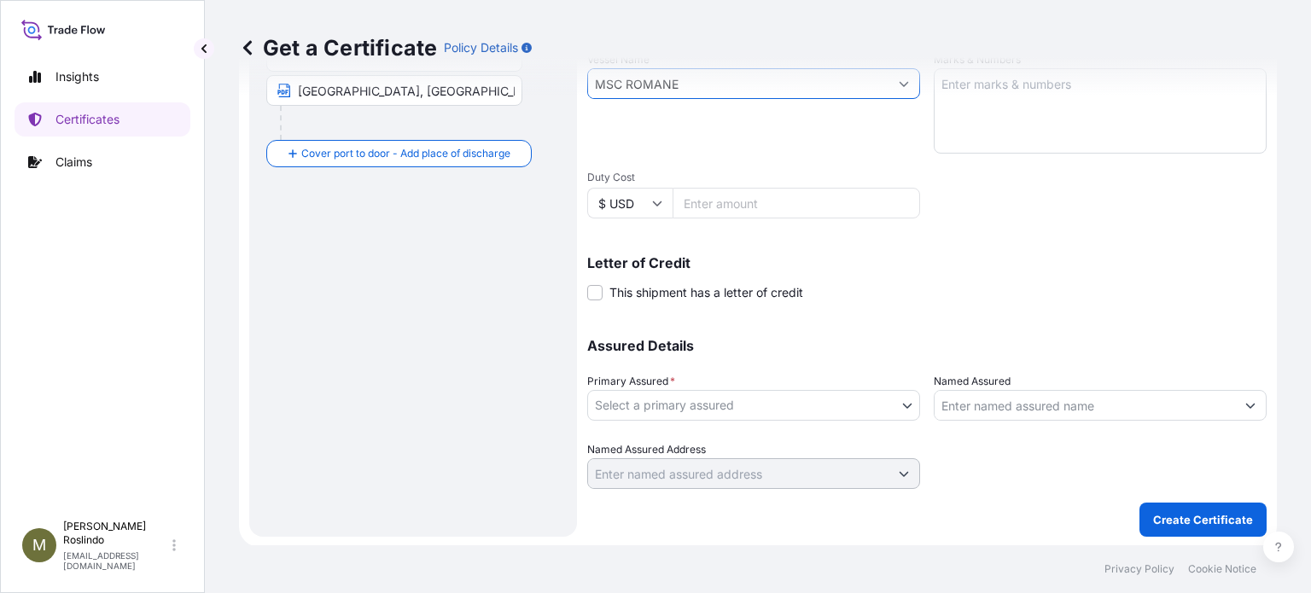
type input "MSC ROMANE"
click at [902, 390] on body "Insights Certificates Claims M [PERSON_NAME] [PERSON_NAME][EMAIL_ADDRESS][DOMAI…" at bounding box center [655, 296] width 1311 height 593
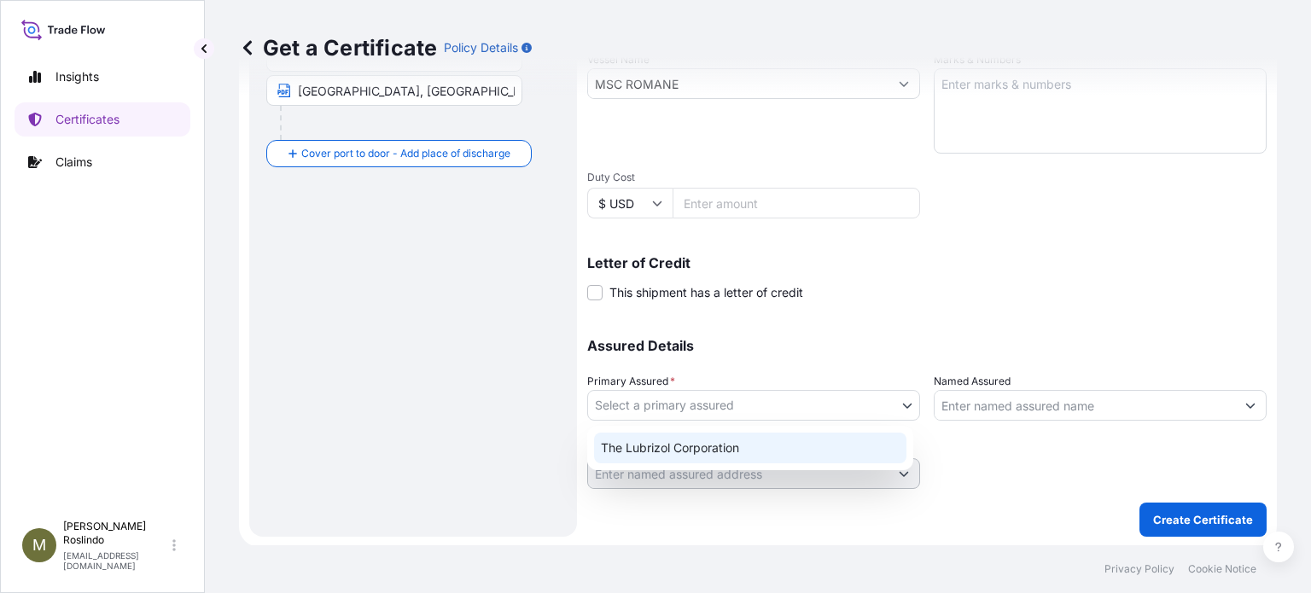
click at [734, 440] on div "The Lubrizol Corporation" at bounding box center [750, 448] width 312 height 31
select select "31566"
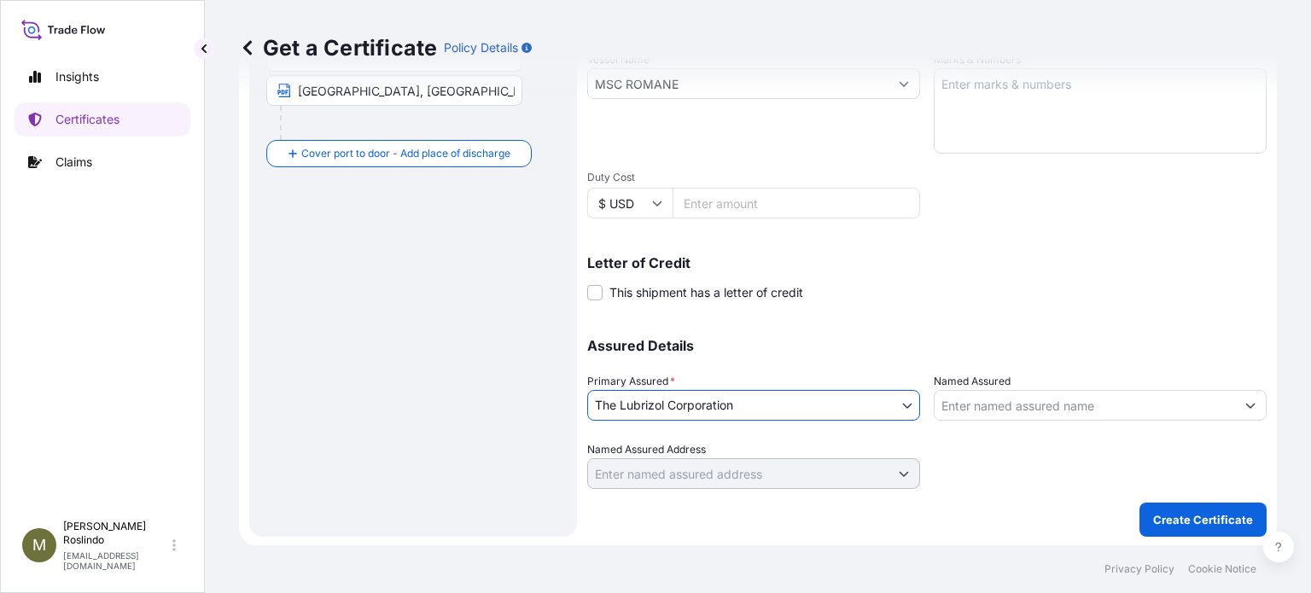
click at [1061, 411] on input "Named Assured" at bounding box center [1085, 405] width 300 height 31
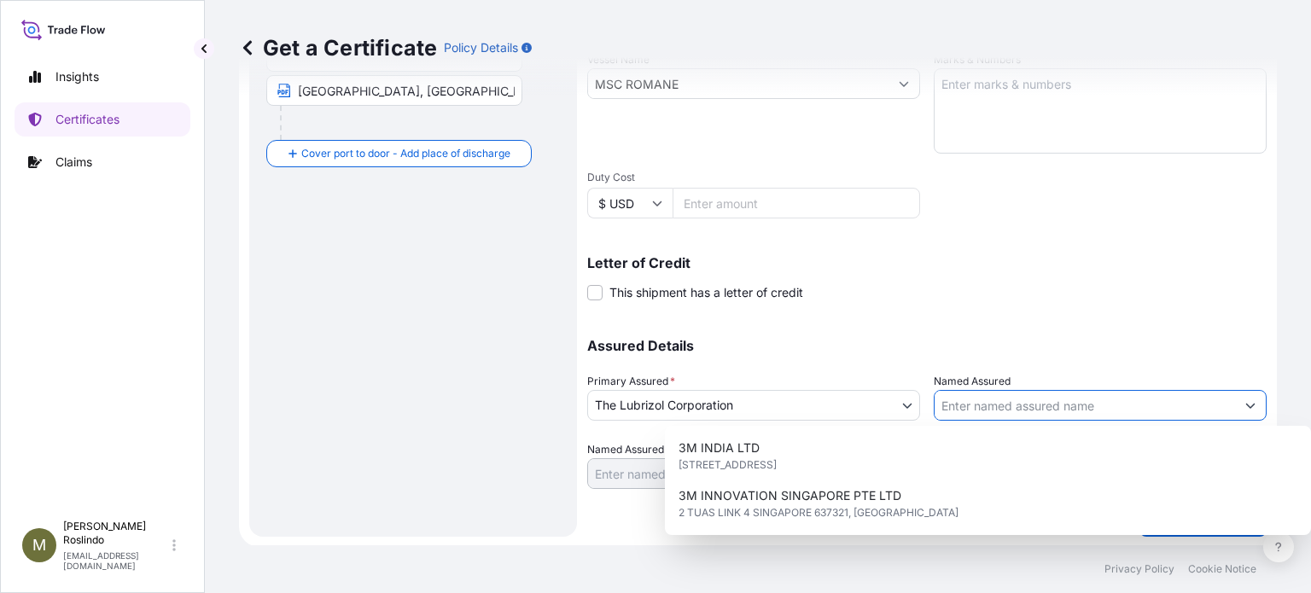
paste input "PT TRITUNGGAL ARTHAMAKMUR"
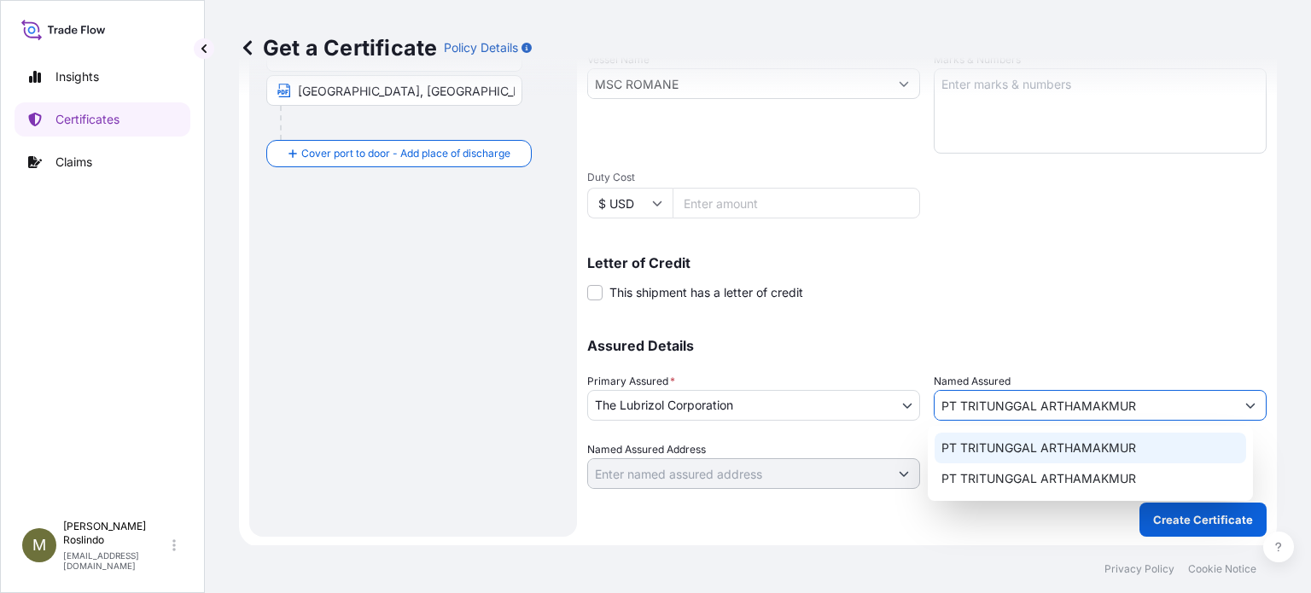
click at [1062, 454] on span "PT TRITUNGGAL ARTHAMAKMUR" at bounding box center [1039, 448] width 195 height 17
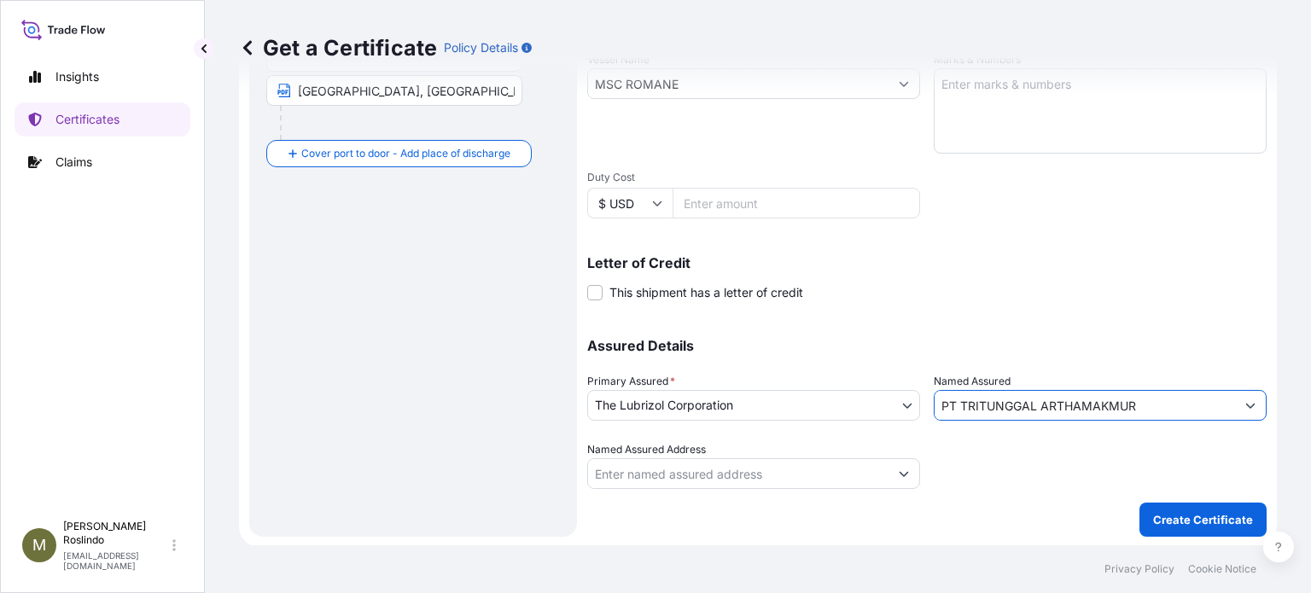
scroll to position [0, 0]
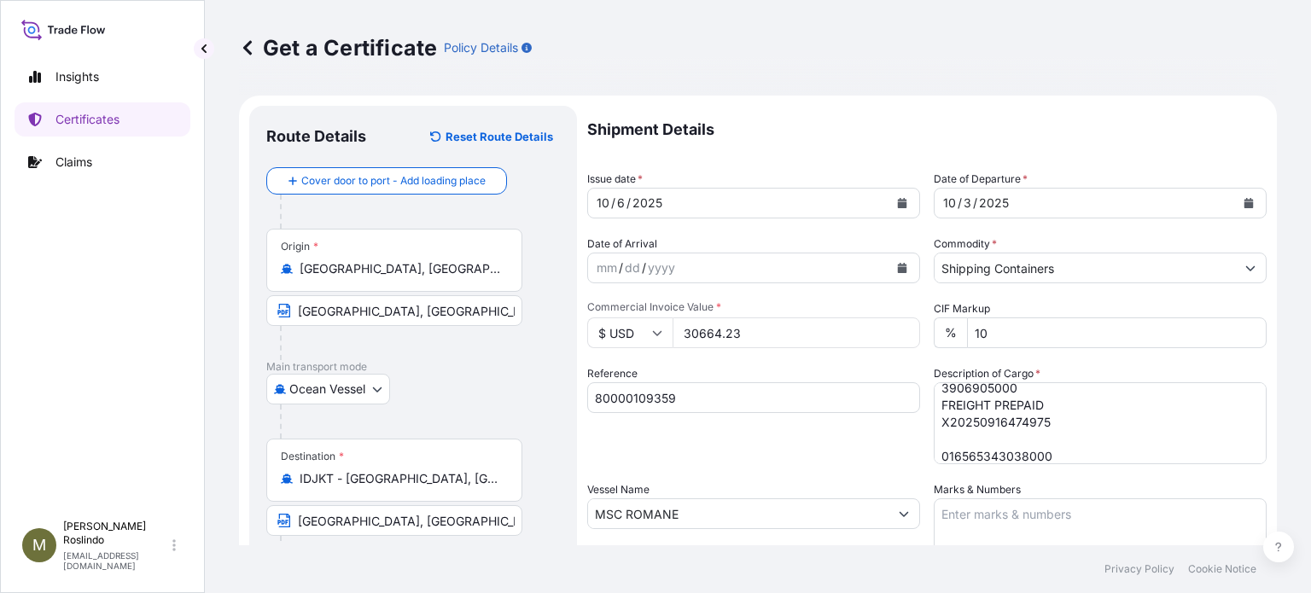
type input "PT TRITUNGGAL ARTHAMAKMUR"
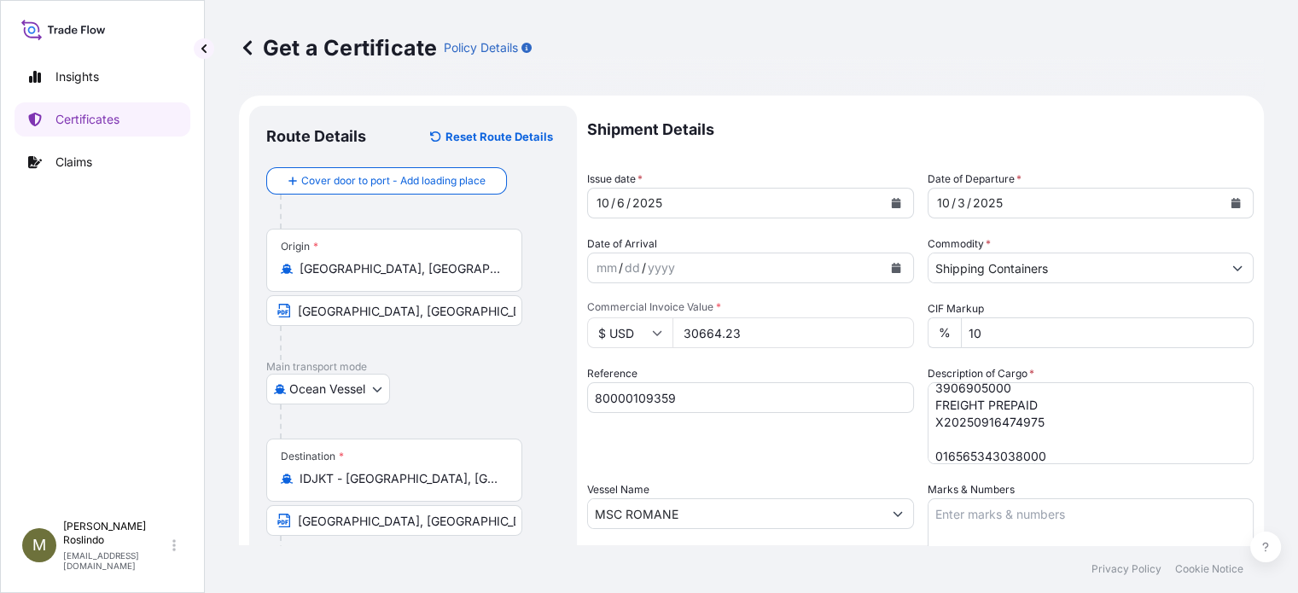
click at [1279, 190] on div "Get a Certificate Policy Details Route Details Reset Route Details Cover door t…" at bounding box center [752, 272] width 1094 height 545
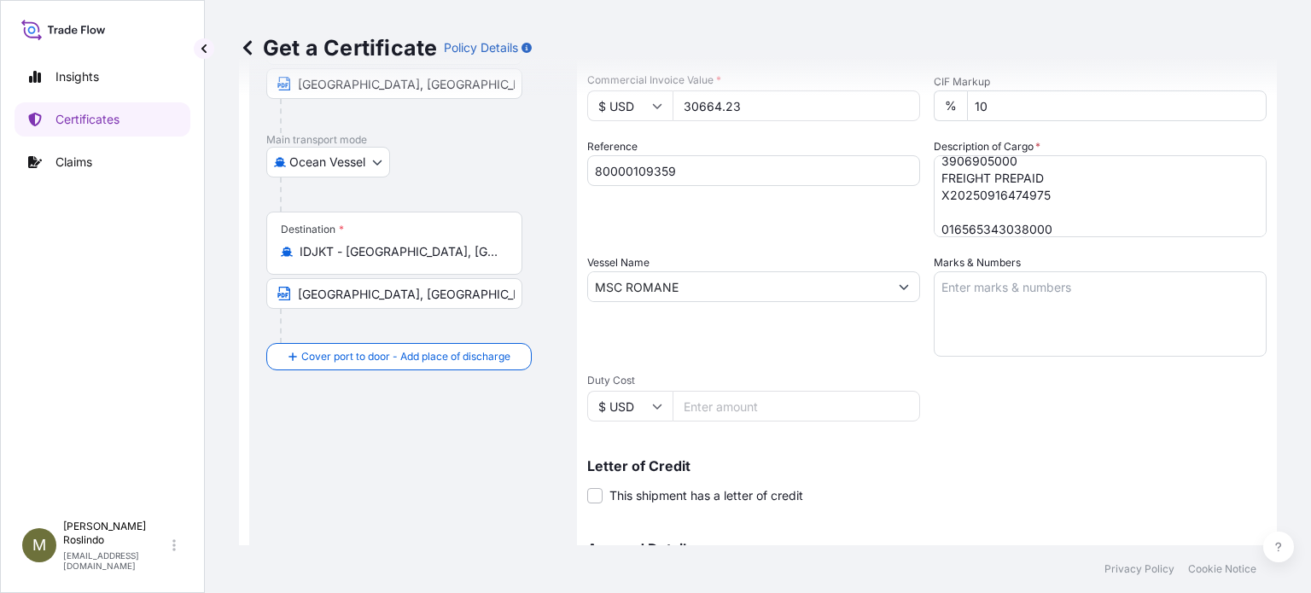
scroll to position [430, 0]
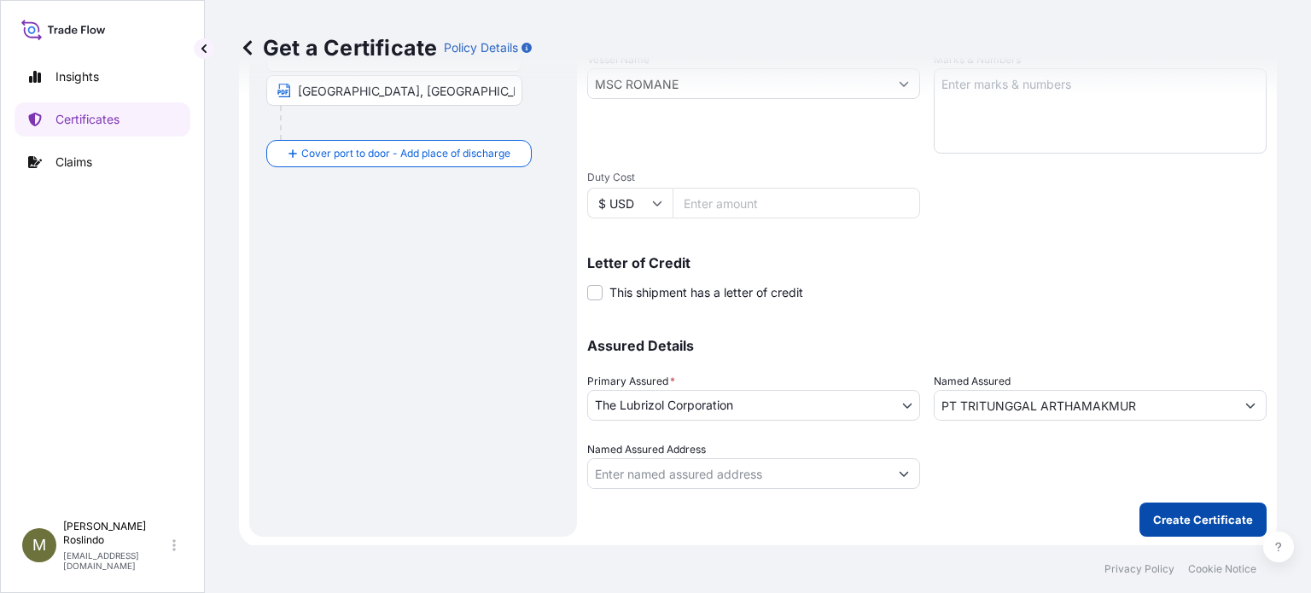
click at [1197, 511] on p "Create Certificate" at bounding box center [1203, 519] width 100 height 17
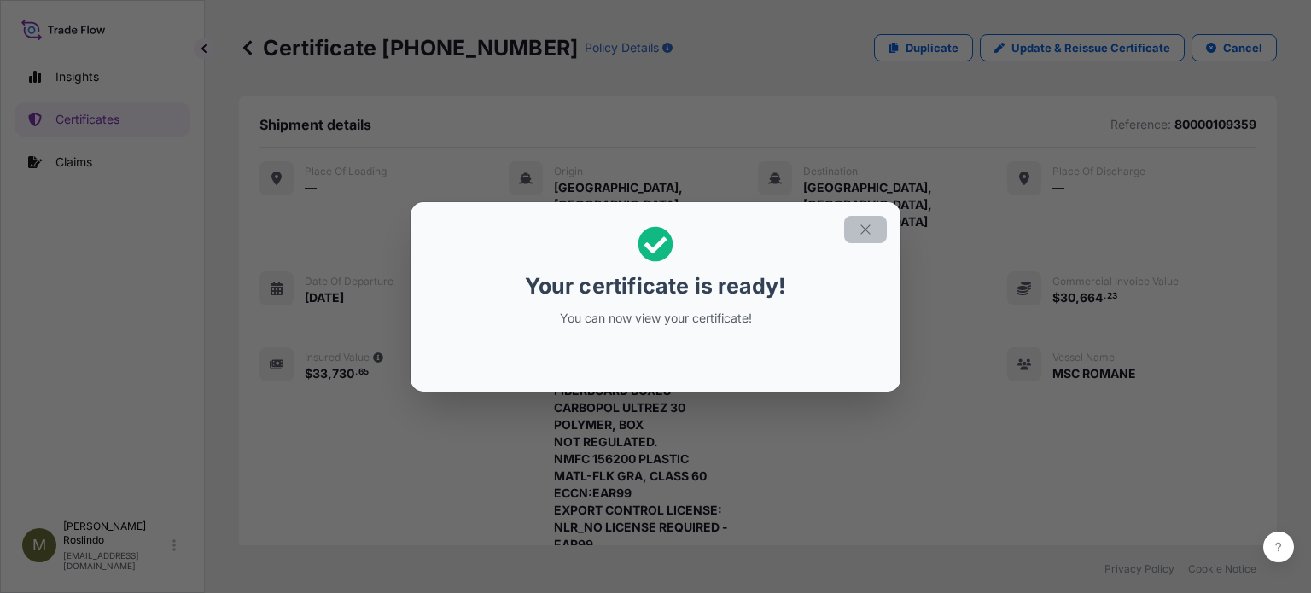
click at [868, 231] on icon "button" at bounding box center [865, 229] width 15 height 15
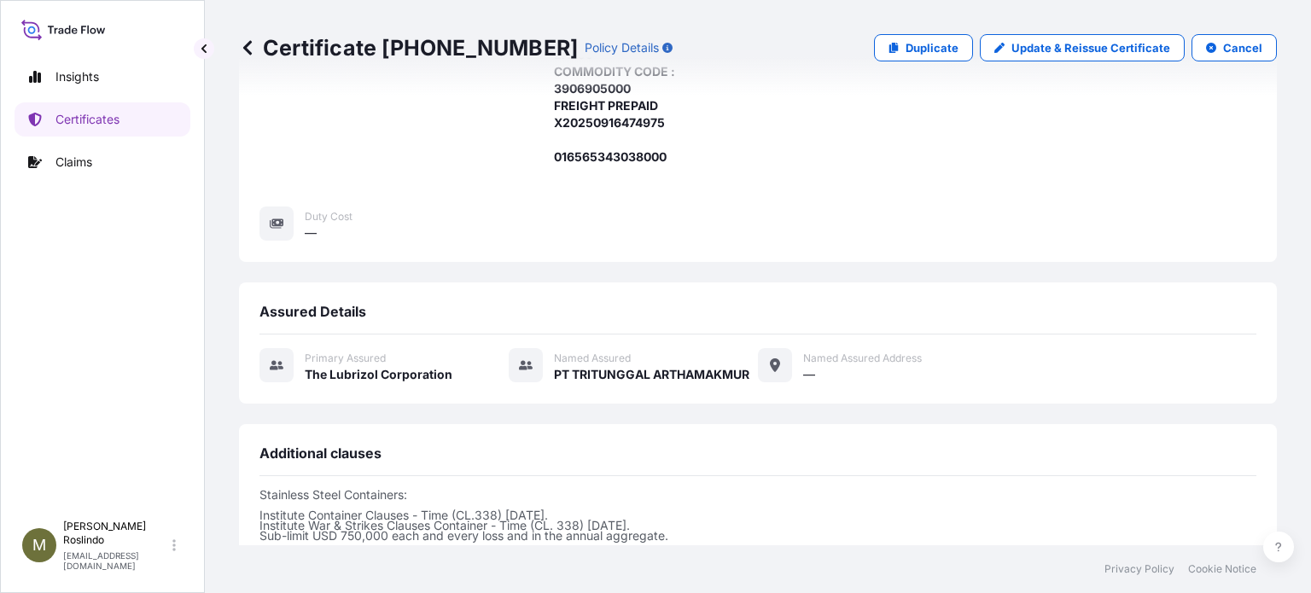
scroll to position [1138, 0]
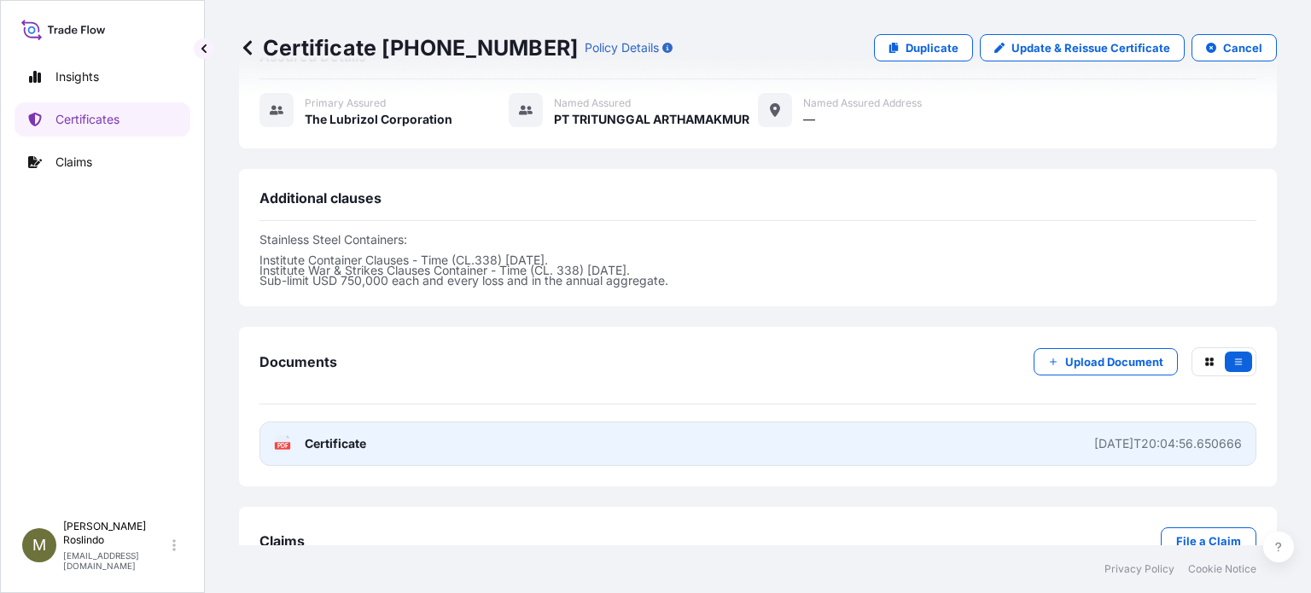
click at [765, 422] on link "PDF Certificate [DATE]T20:04:56.650666" at bounding box center [758, 444] width 997 height 44
